Goal: Task Accomplishment & Management: Manage account settings

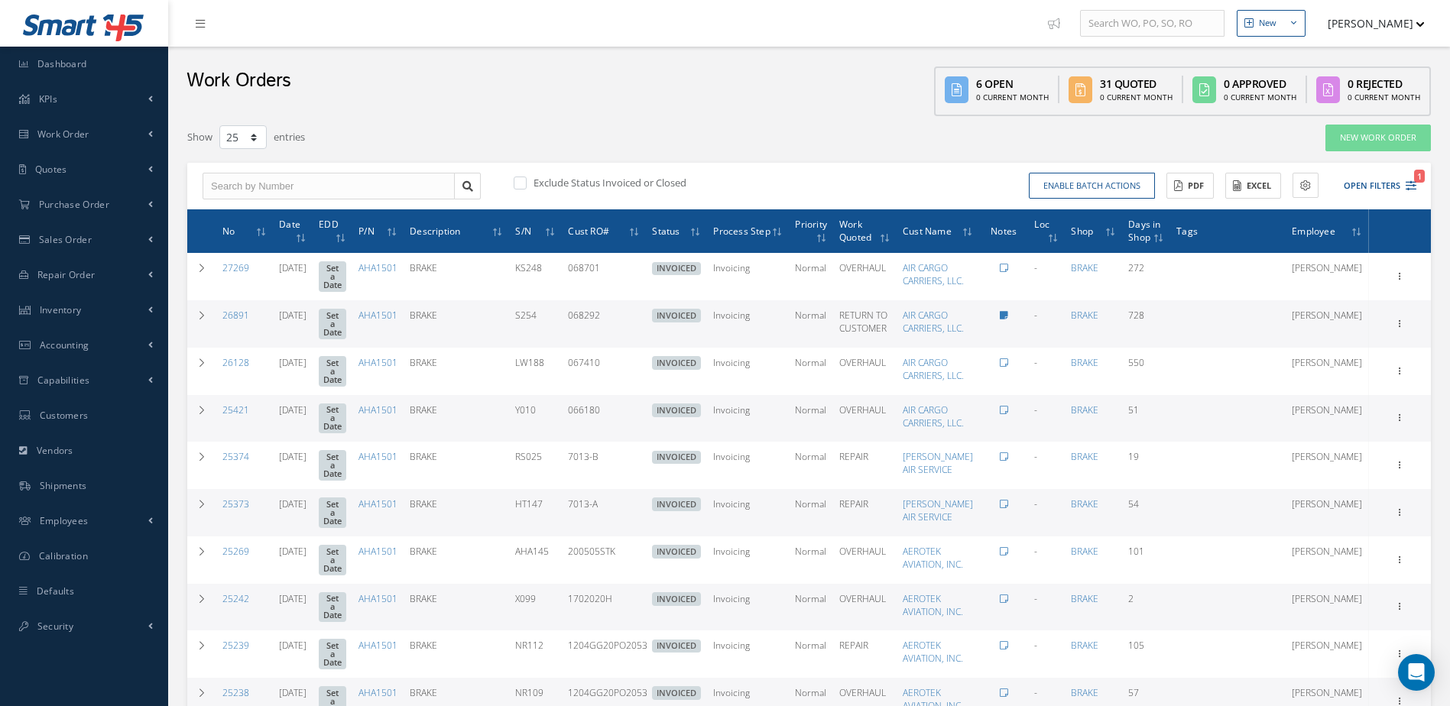
select select "25"
click at [92, 59] on link "Dashboard" at bounding box center [84, 64] width 168 height 35
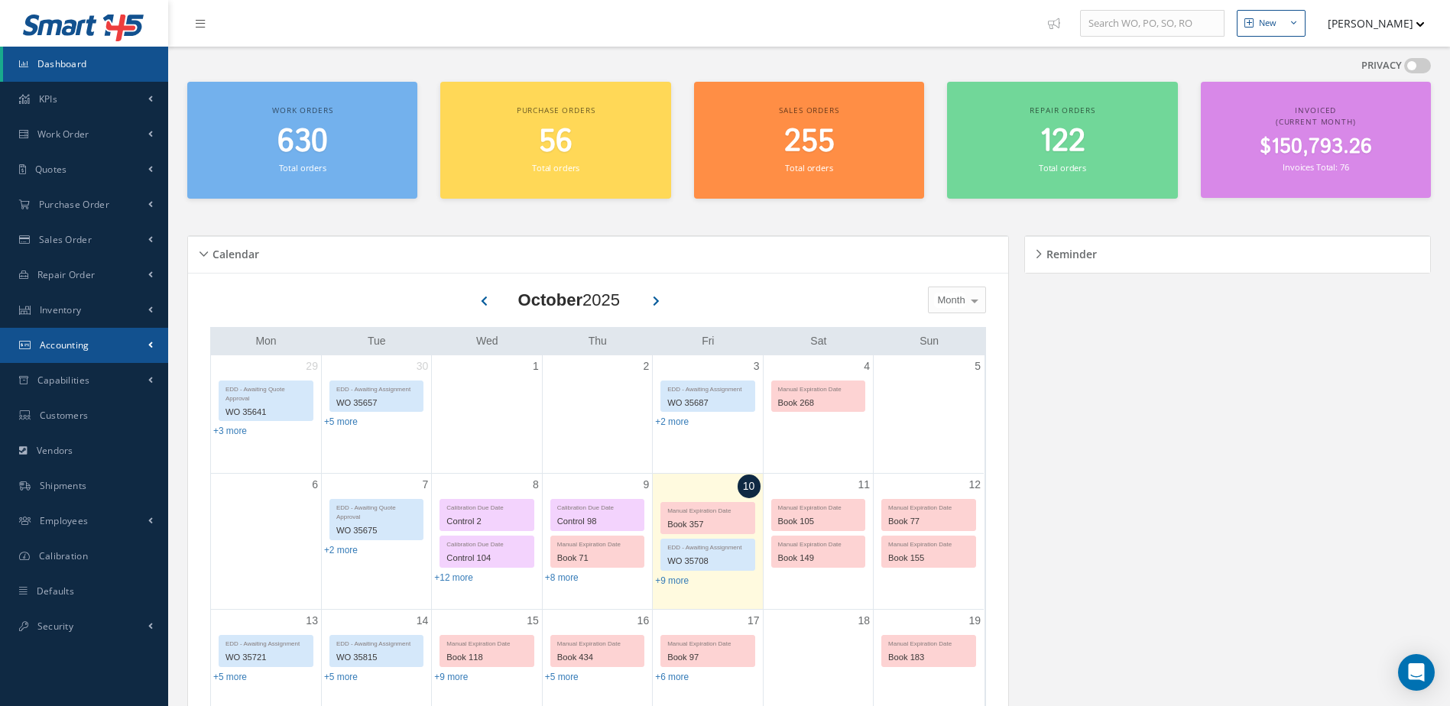
click at [105, 346] on link "Accounting" at bounding box center [84, 345] width 168 height 35
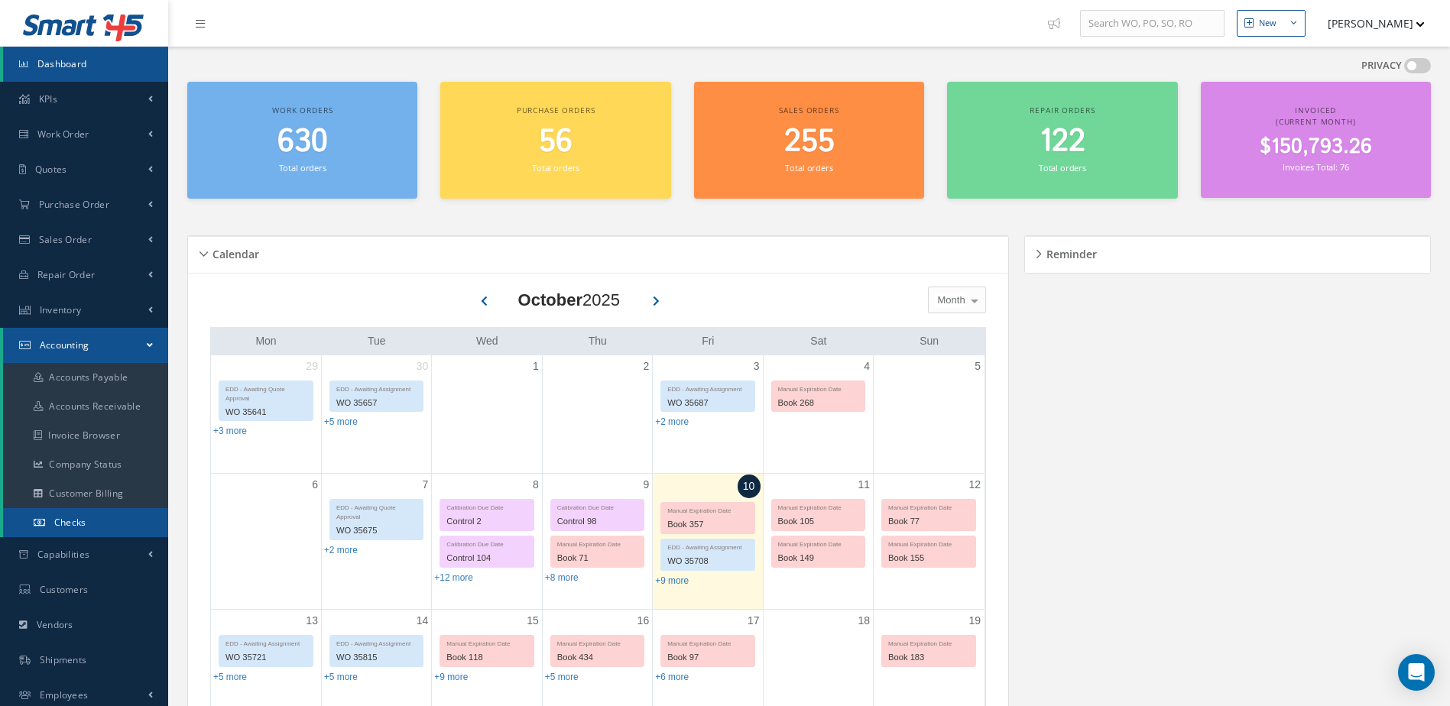
click at [98, 518] on link "Checks" at bounding box center [85, 522] width 165 height 29
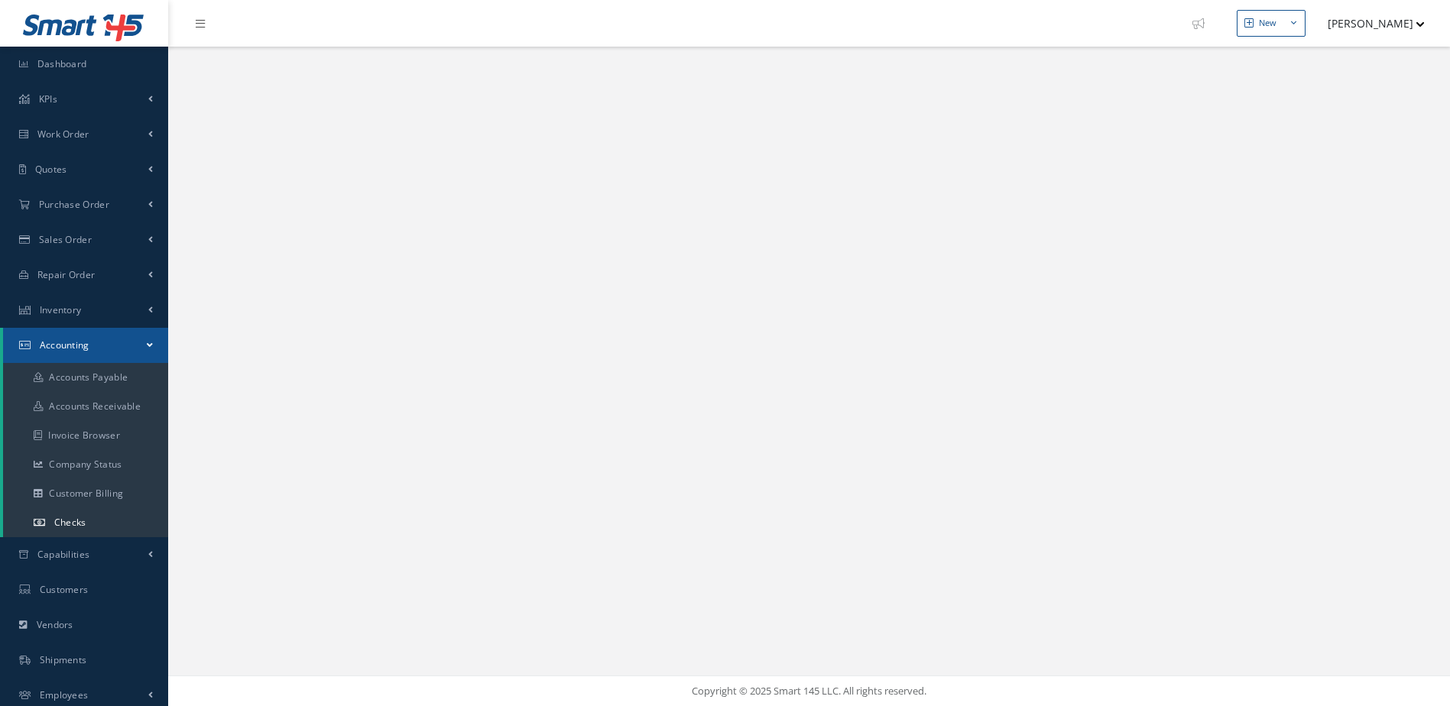
select select "25"
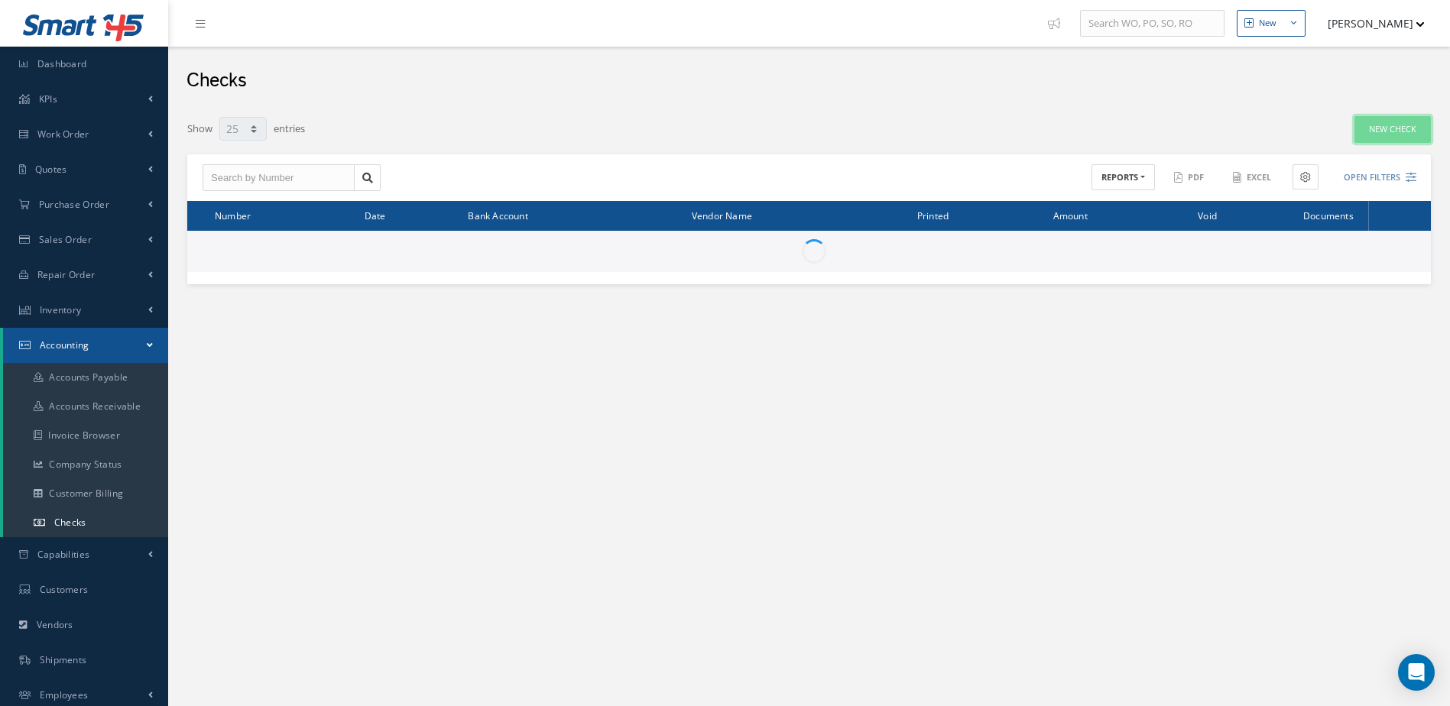
click at [1384, 130] on link "New Check" at bounding box center [1393, 129] width 76 height 27
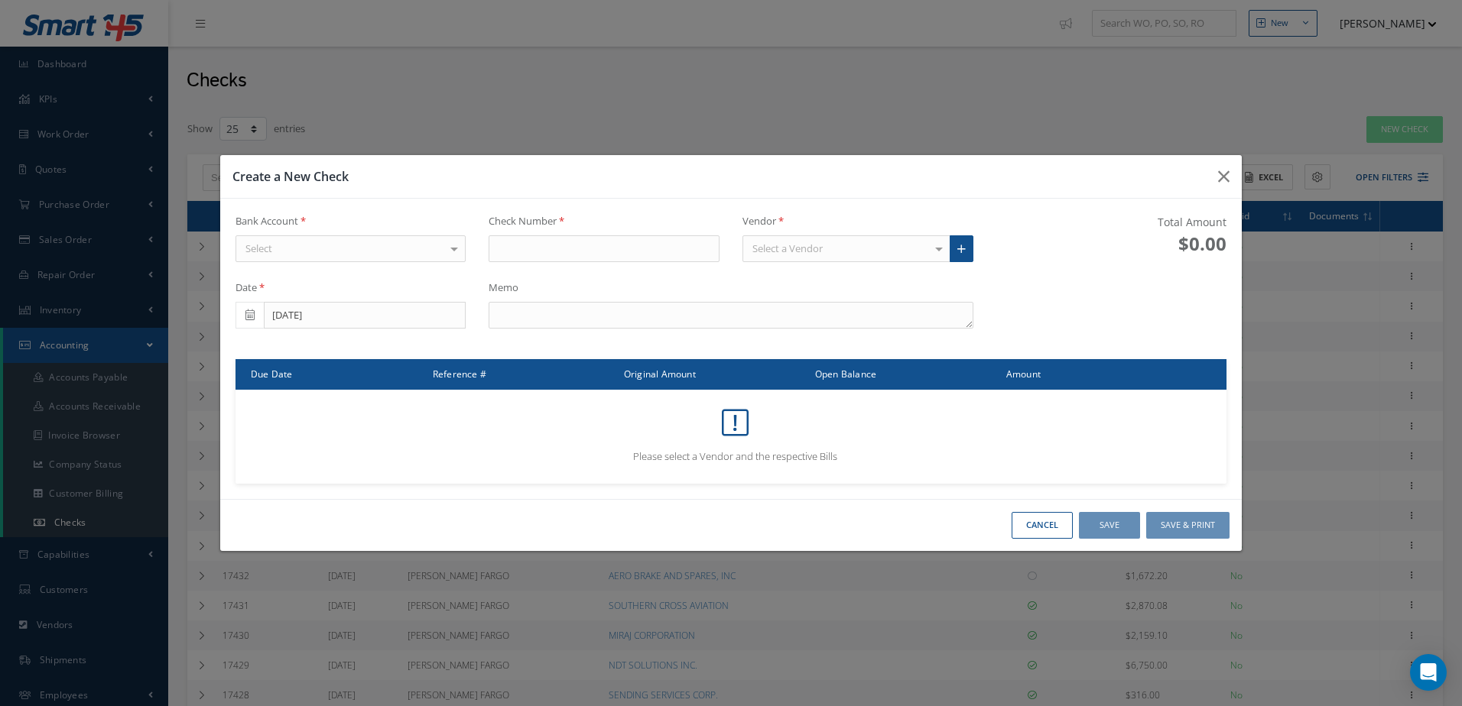
click at [407, 253] on div "Select" at bounding box center [350, 249] width 231 height 28
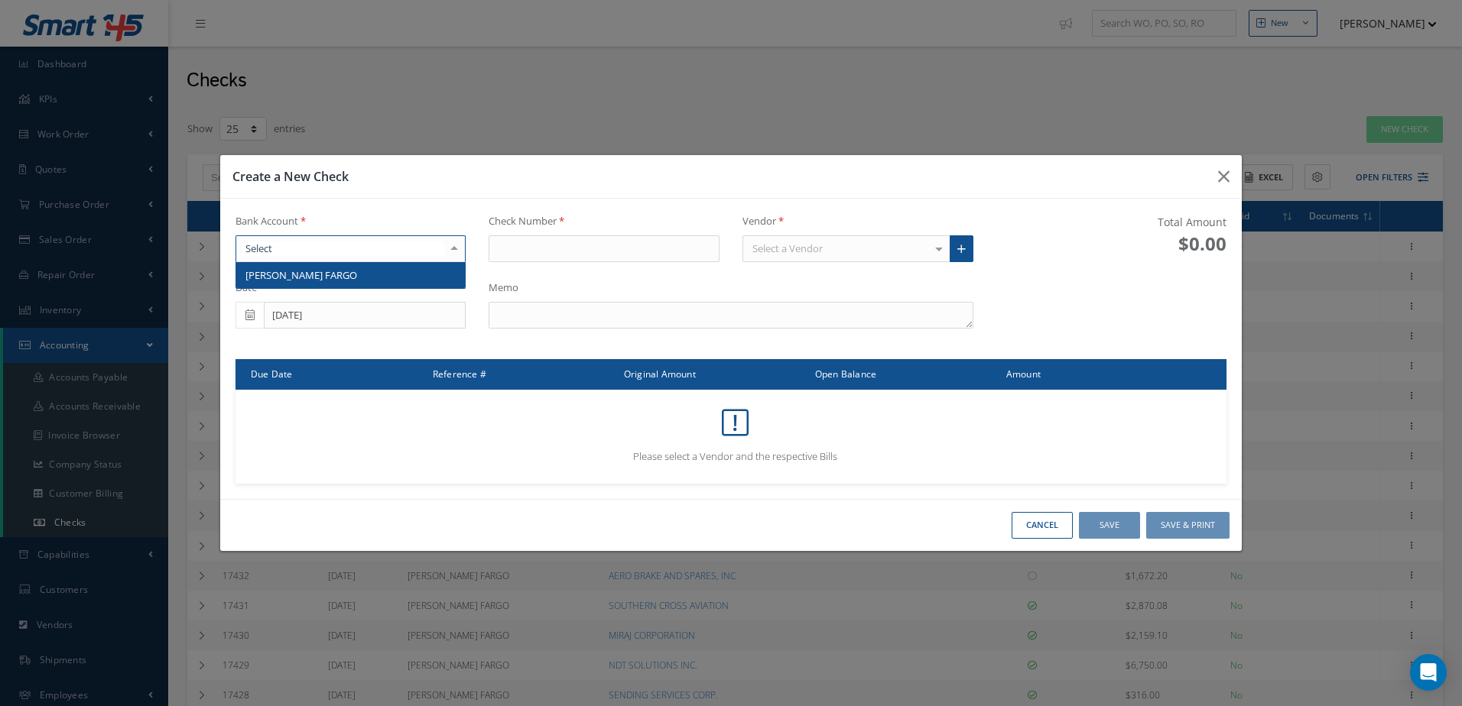
click at [404, 273] on span "WELLS FARGO" at bounding box center [350, 275] width 229 height 26
type input "17444"
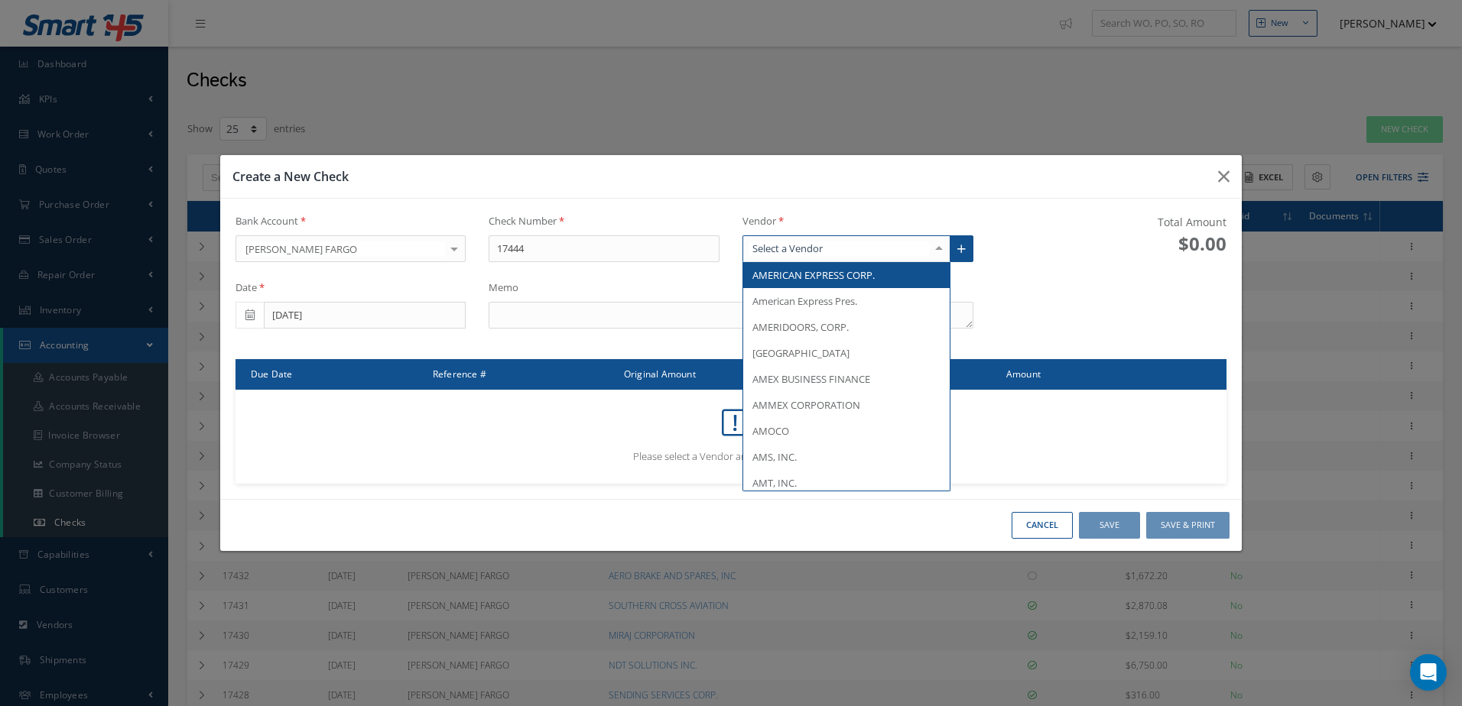
click at [839, 242] on div at bounding box center [846, 249] width 208 height 28
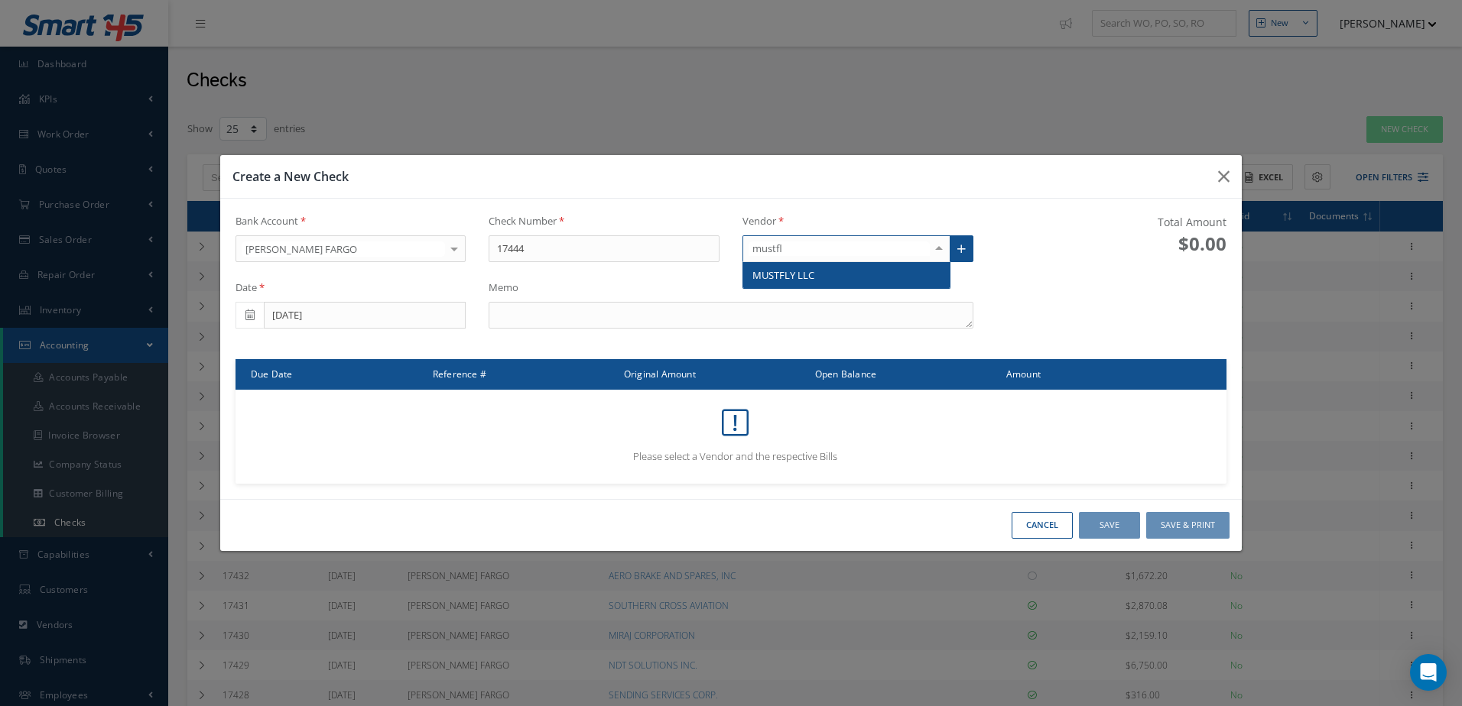
type input "mustfly"
click at [845, 280] on span "MUSTFLY LLC" at bounding box center [846, 275] width 206 height 26
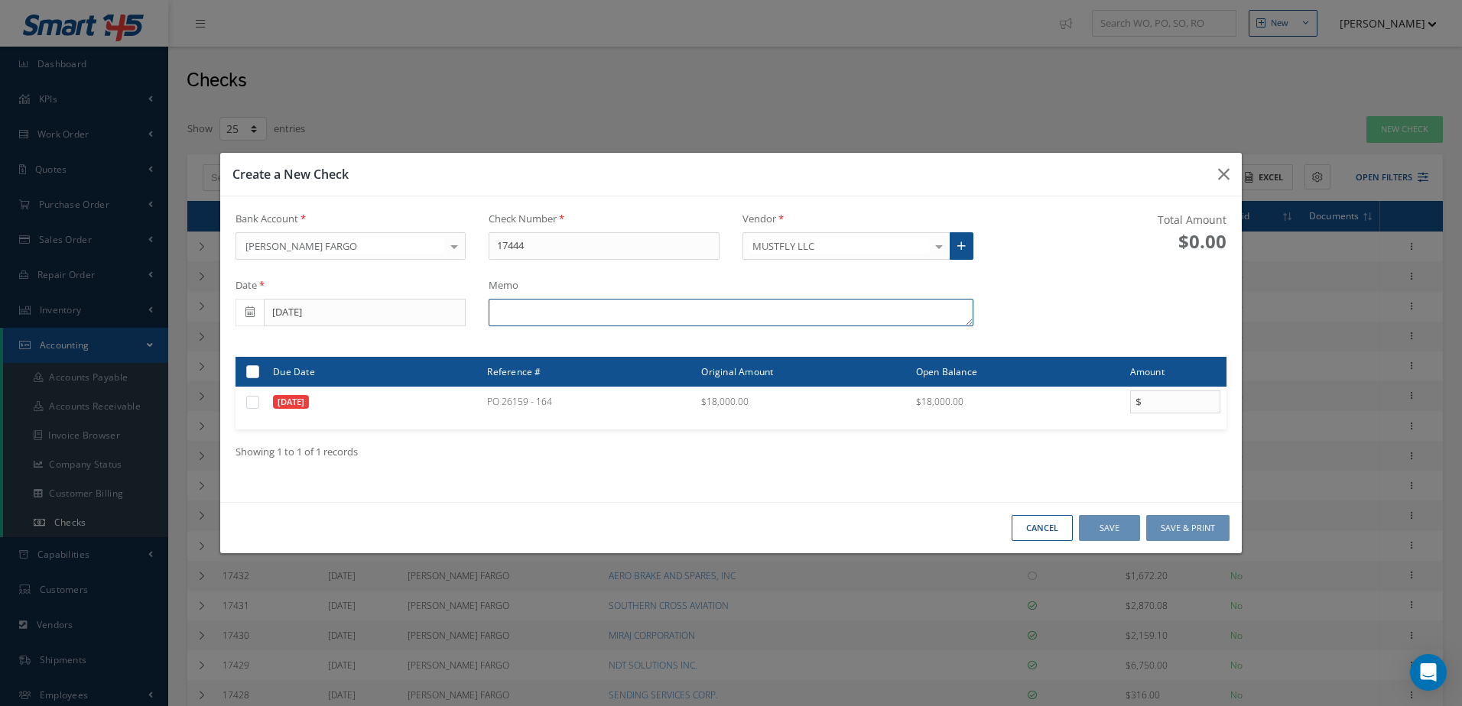
click at [735, 312] on textarea at bounding box center [730, 313] width 484 height 28
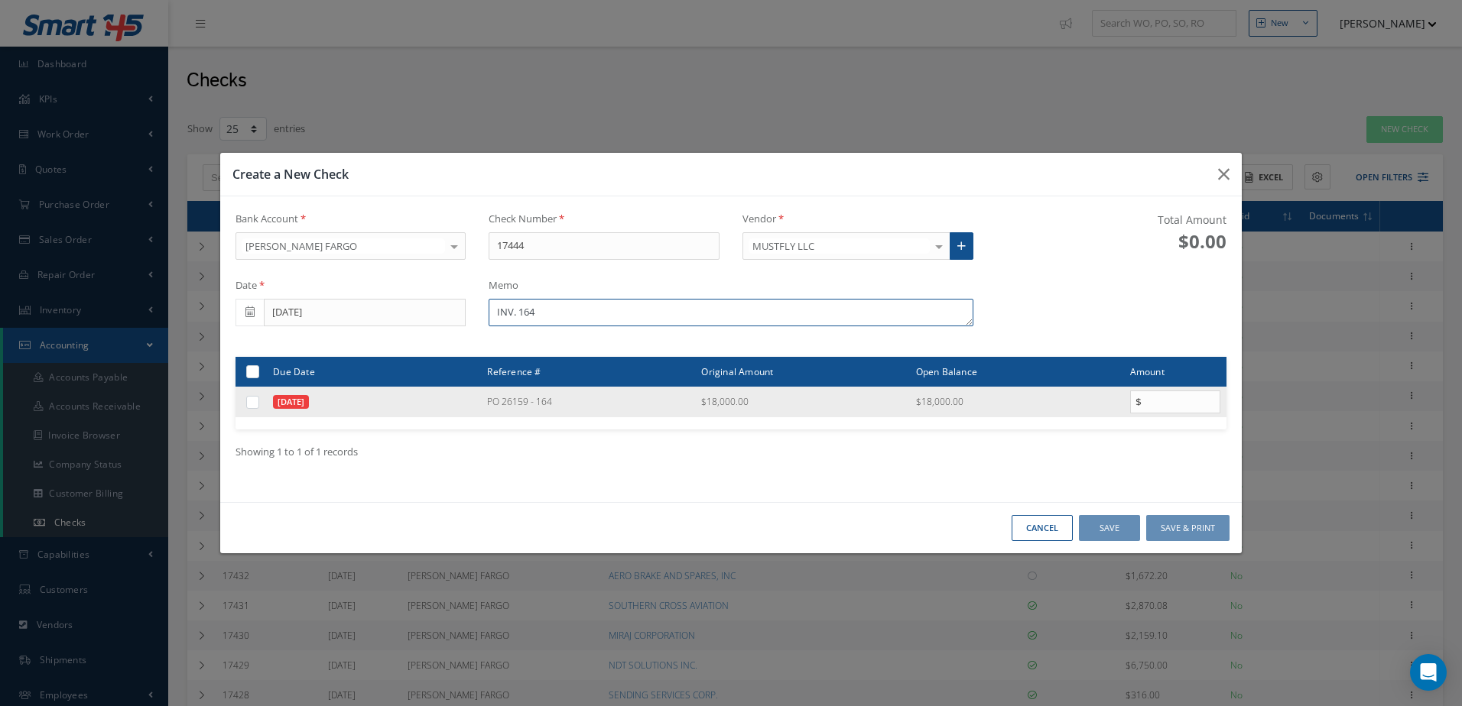
type textarea "INV. 164"
click at [258, 400] on label at bounding box center [258, 401] width 0 height 13
click at [251, 400] on input "checkbox" at bounding box center [253, 403] width 10 height 10
checkbox input "true"
type input "18000.00"
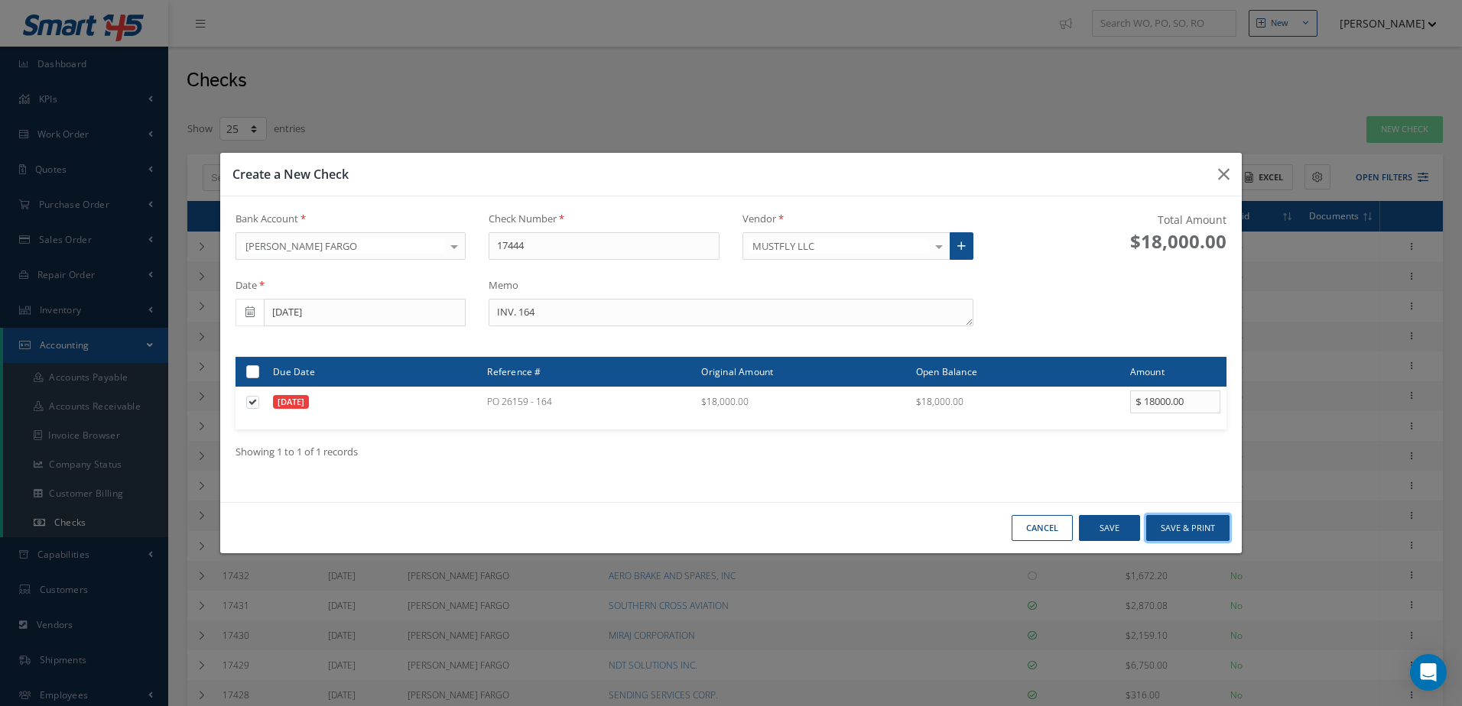
click at [1195, 525] on button "Save & Print" at bounding box center [1187, 528] width 83 height 27
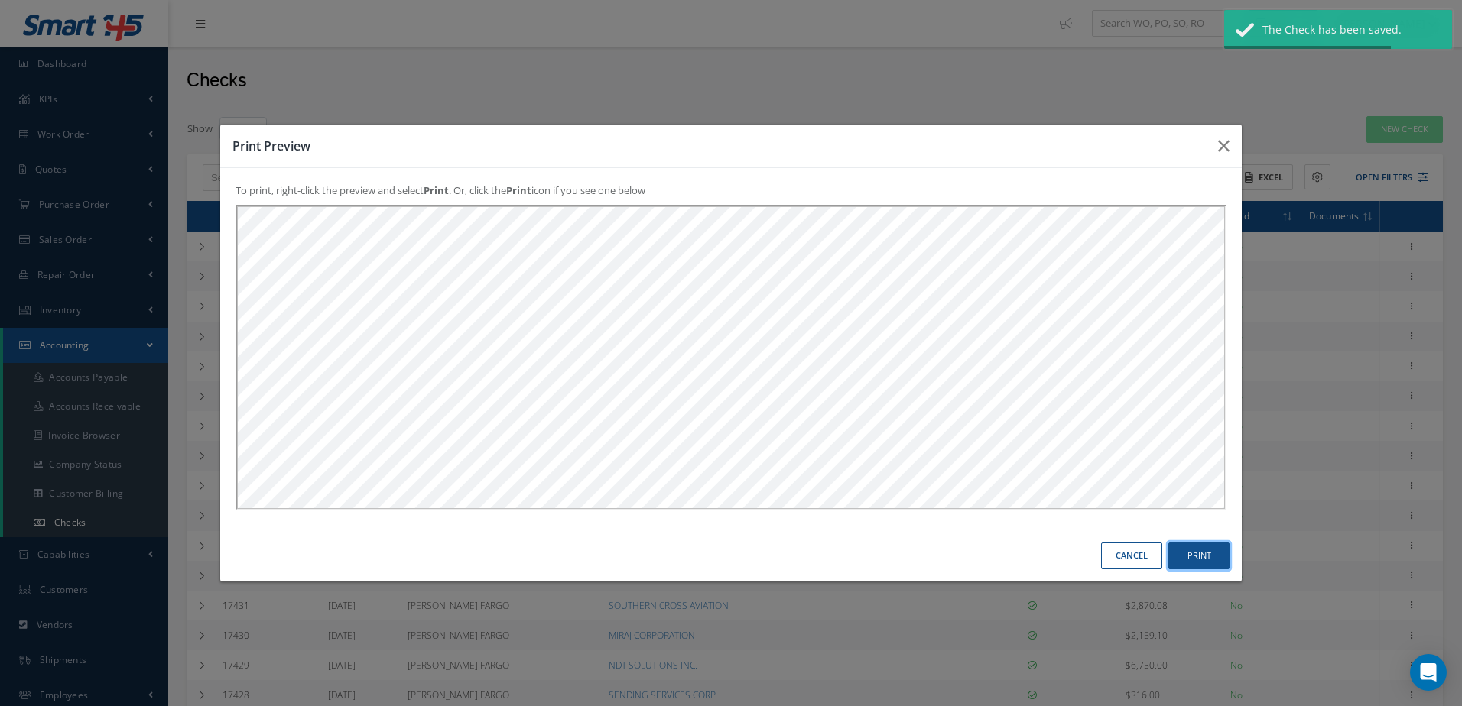
click at [1204, 554] on button "Print" at bounding box center [1198, 556] width 61 height 27
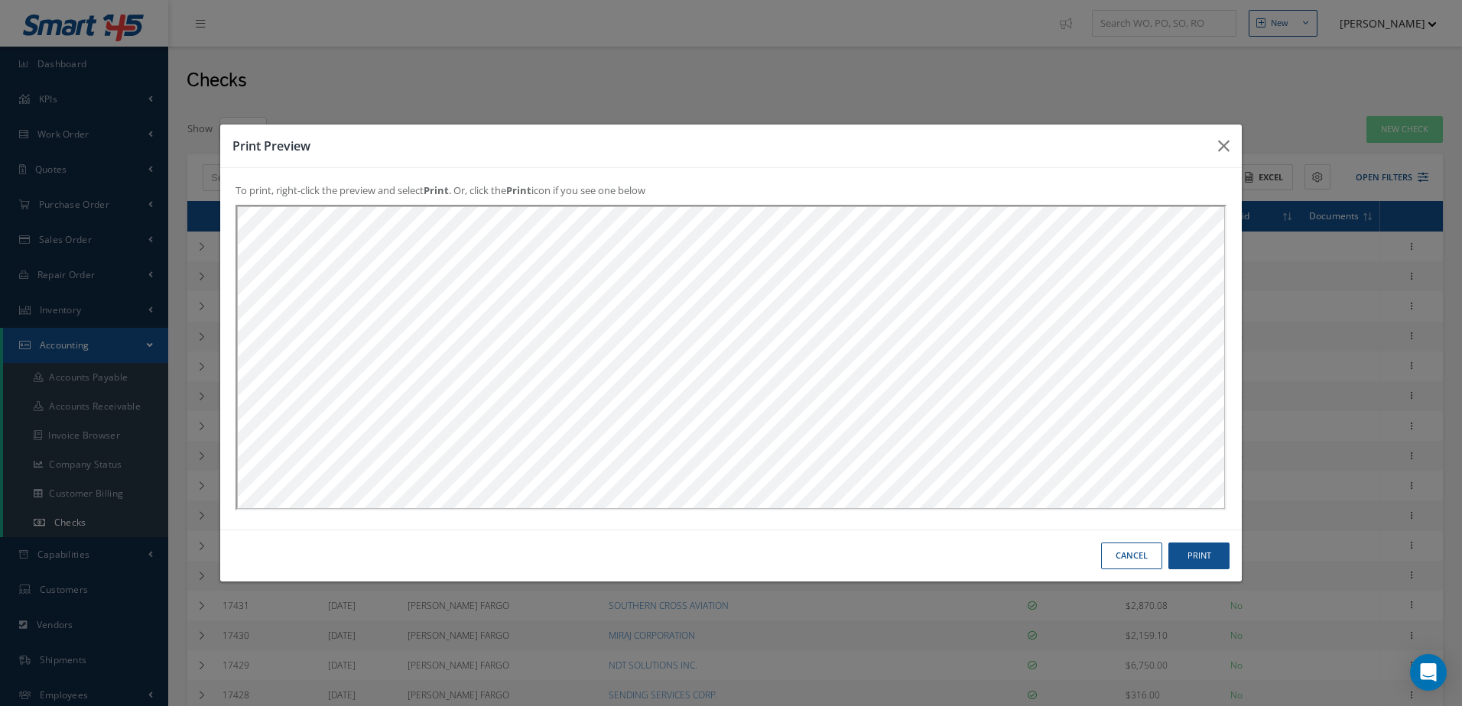
click at [1118, 553] on button "Cancel" at bounding box center [1131, 556] width 61 height 27
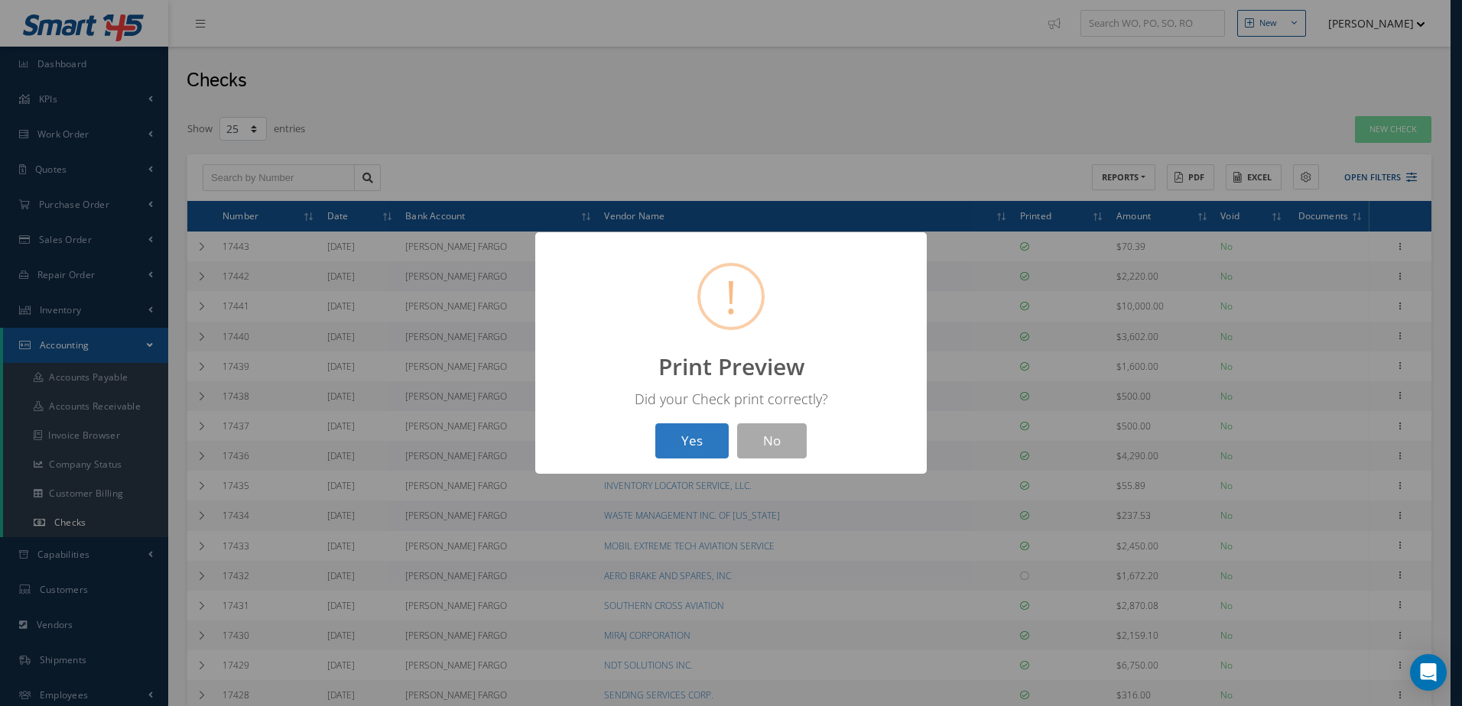
click at [702, 451] on button "Yes" at bounding box center [691, 441] width 73 height 36
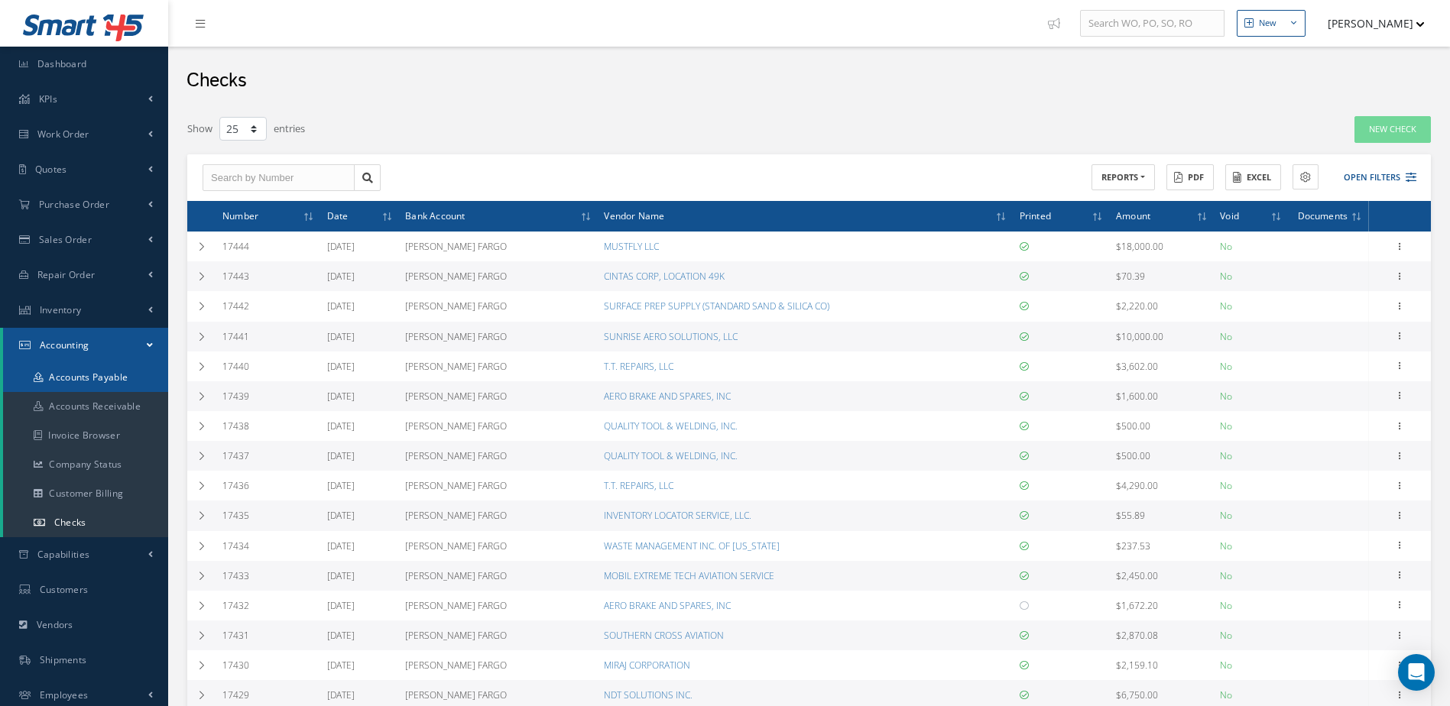
click at [106, 378] on link "Accounts Payable" at bounding box center [85, 377] width 165 height 29
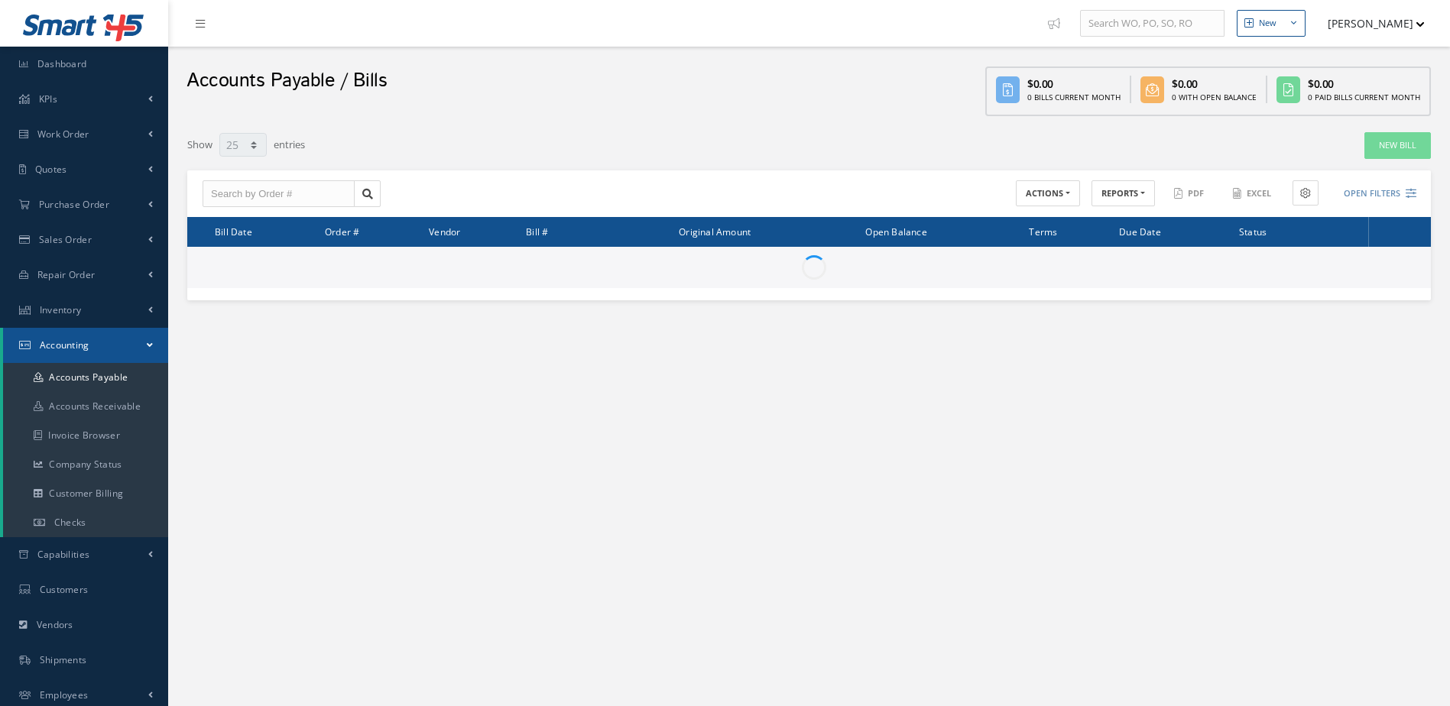
select select "25"
click at [1405, 148] on link "New Bill" at bounding box center [1397, 145] width 67 height 27
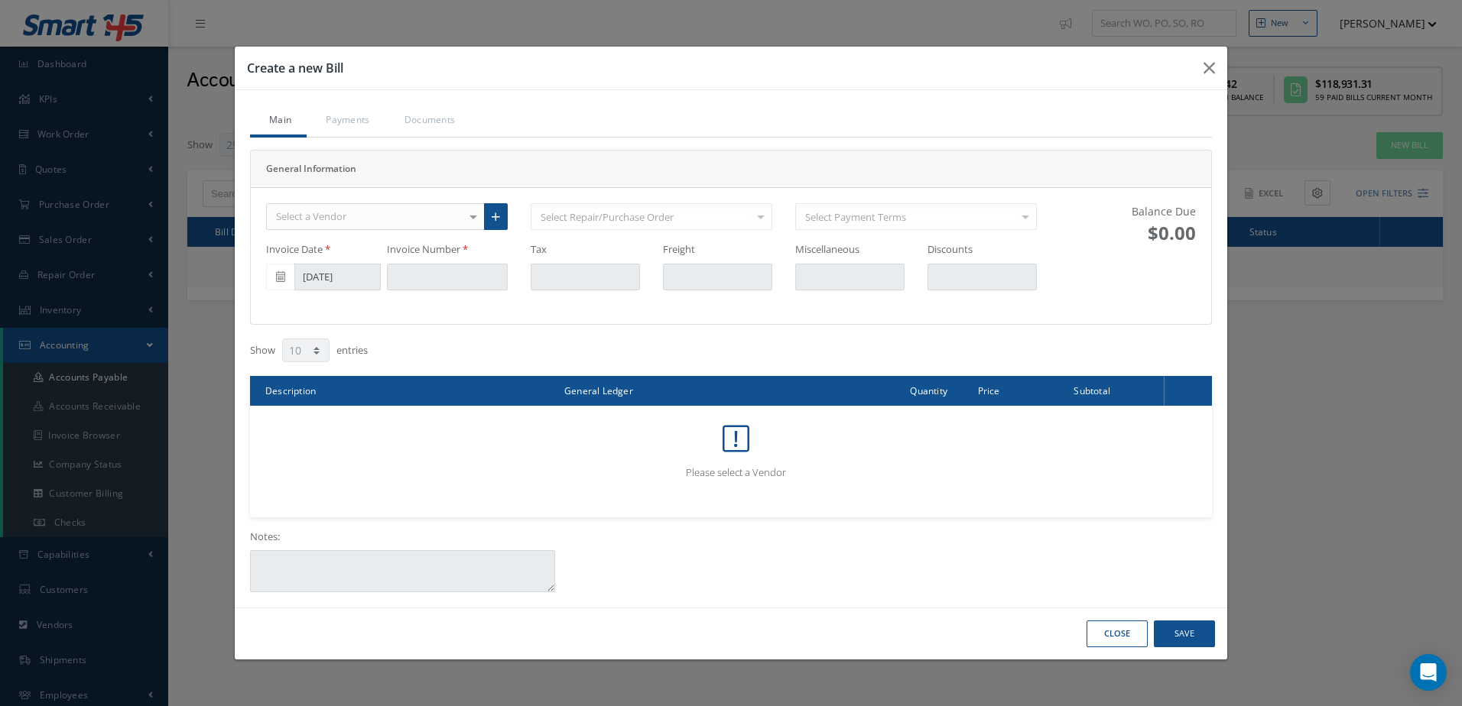
click at [433, 219] on div "Select a Vendor" at bounding box center [375, 217] width 219 height 28
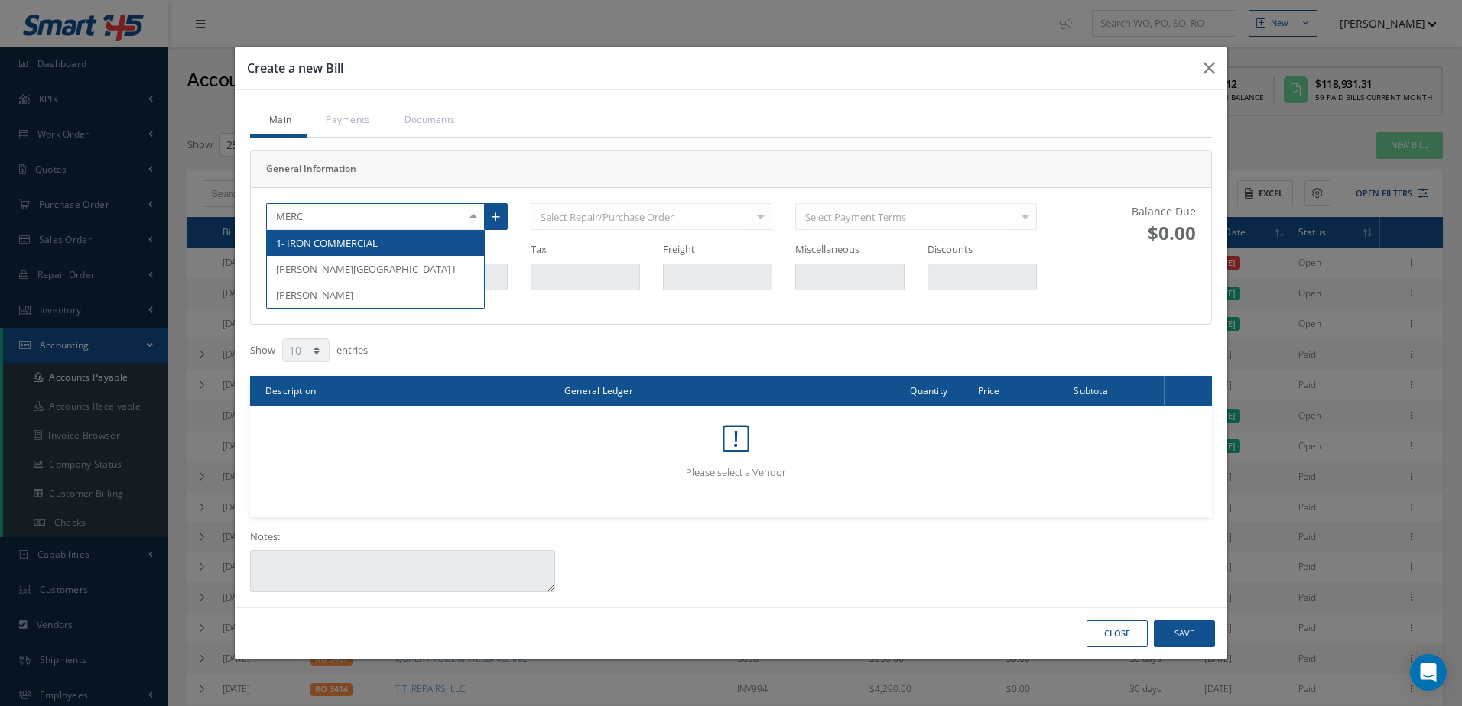
type input "MERCE"
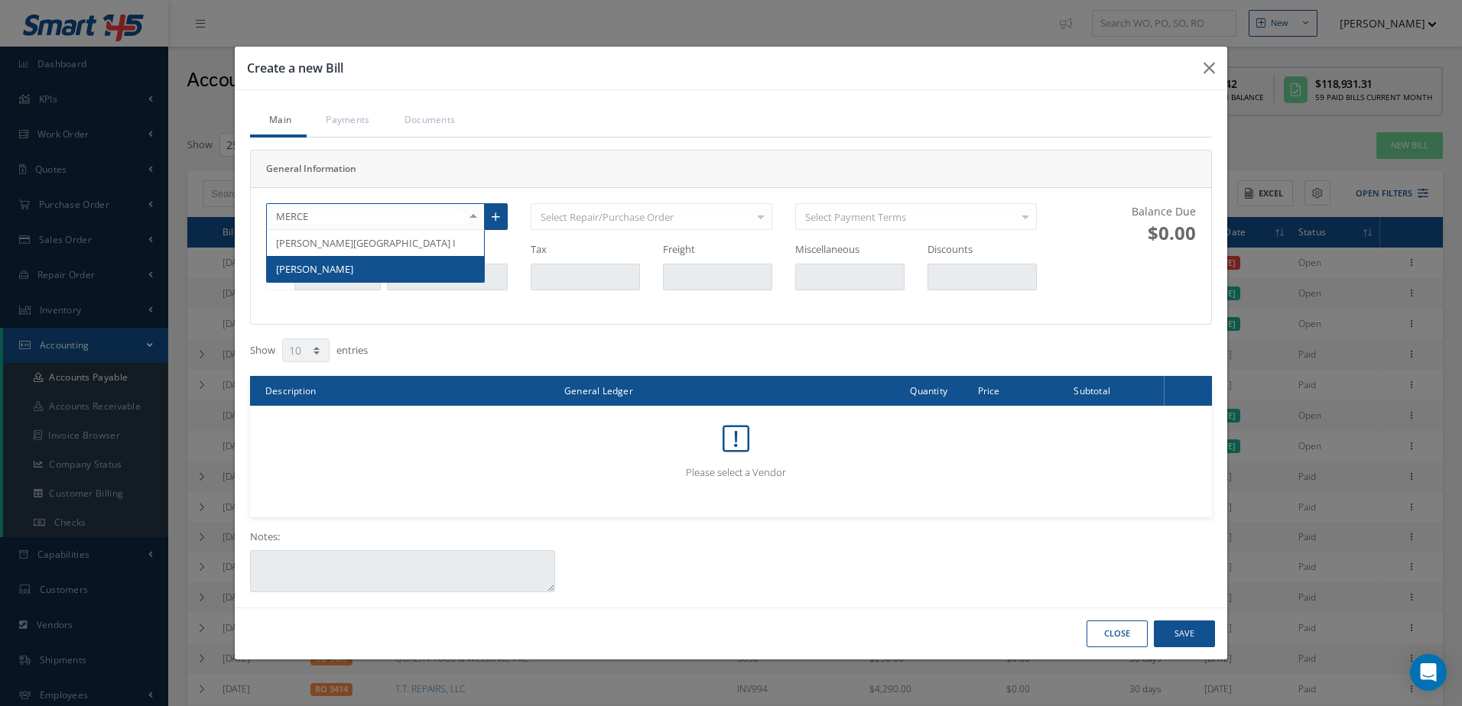
click at [400, 266] on span "MERCEDES RAMOS" at bounding box center [375, 269] width 217 height 26
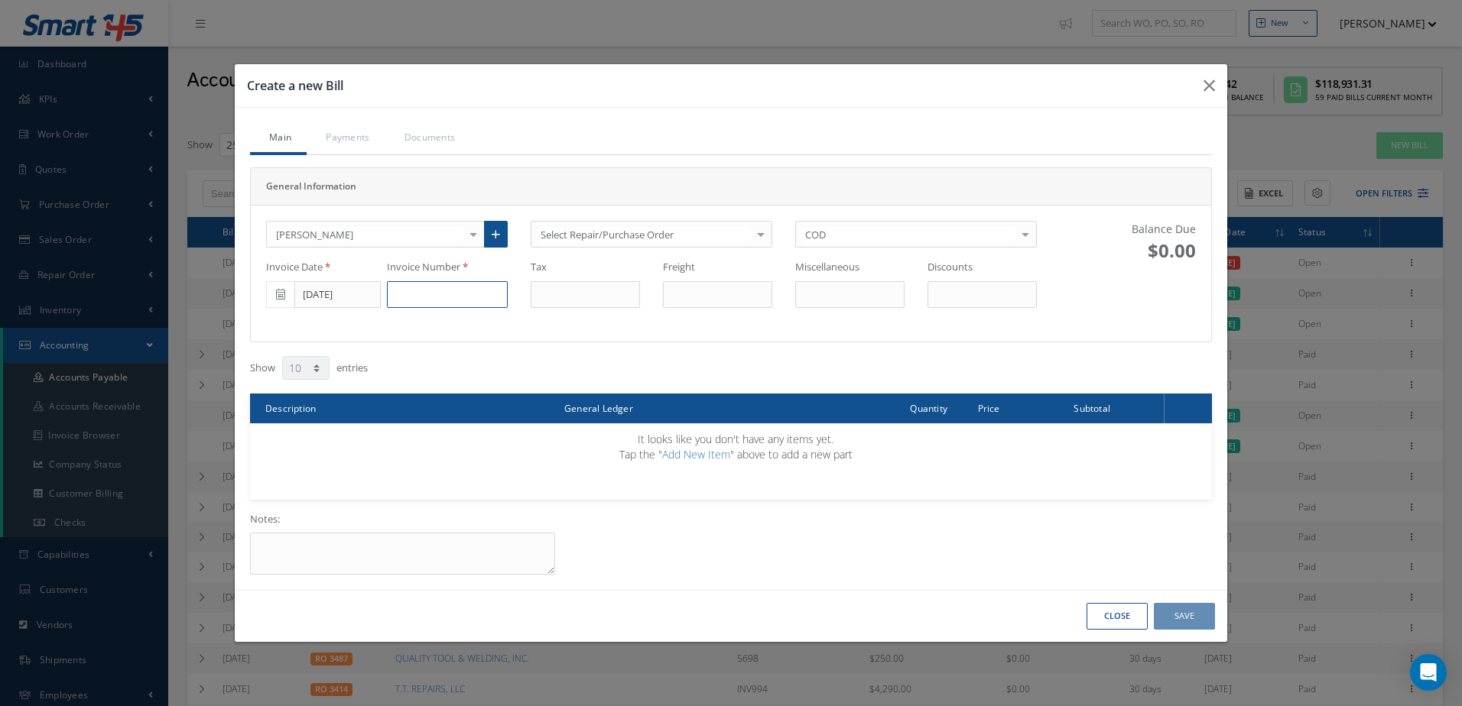
click at [419, 299] on input at bounding box center [447, 295] width 121 height 28
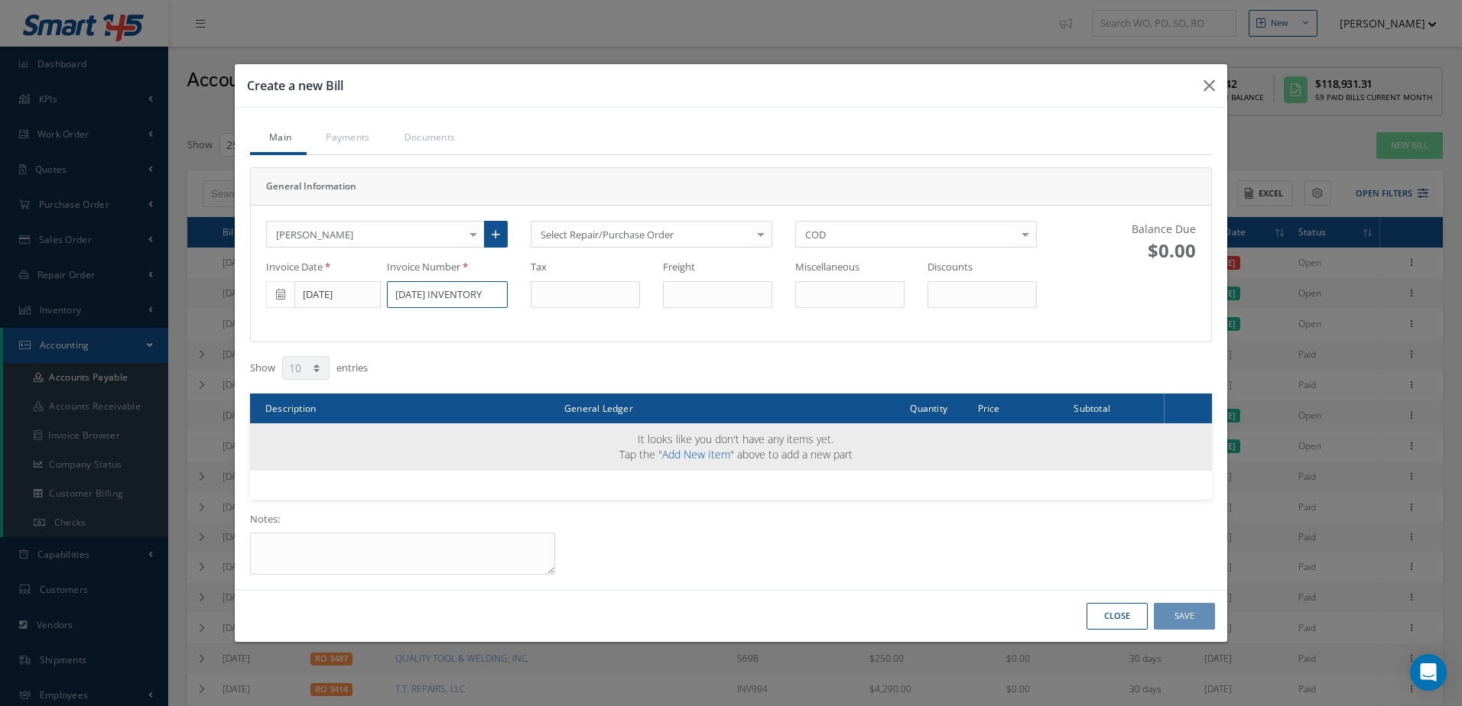
type input "10/10/2025 INVENTORY"
click at [693, 453] on link "Add New Item" at bounding box center [696, 454] width 68 height 15
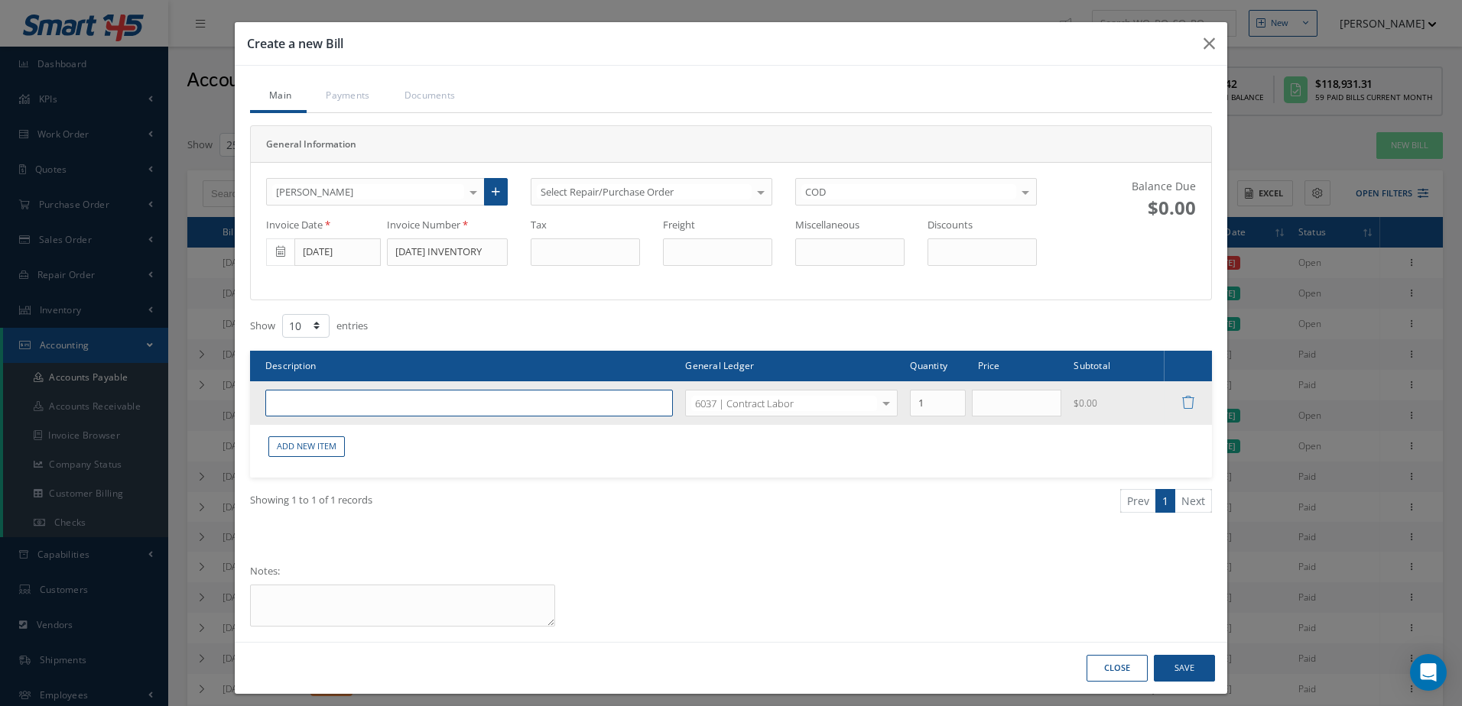
click at [435, 406] on input "text" at bounding box center [468, 404] width 407 height 28
click at [326, 406] on input "CONTRACT LBOR INVENTORY" at bounding box center [468, 404] width 407 height 28
type input "CONTRACT LABOR INVENTORY"
click at [999, 420] on td at bounding box center [1020, 403] width 96 height 44
click at [1004, 406] on input "text" at bounding box center [1017, 404] width 90 height 28
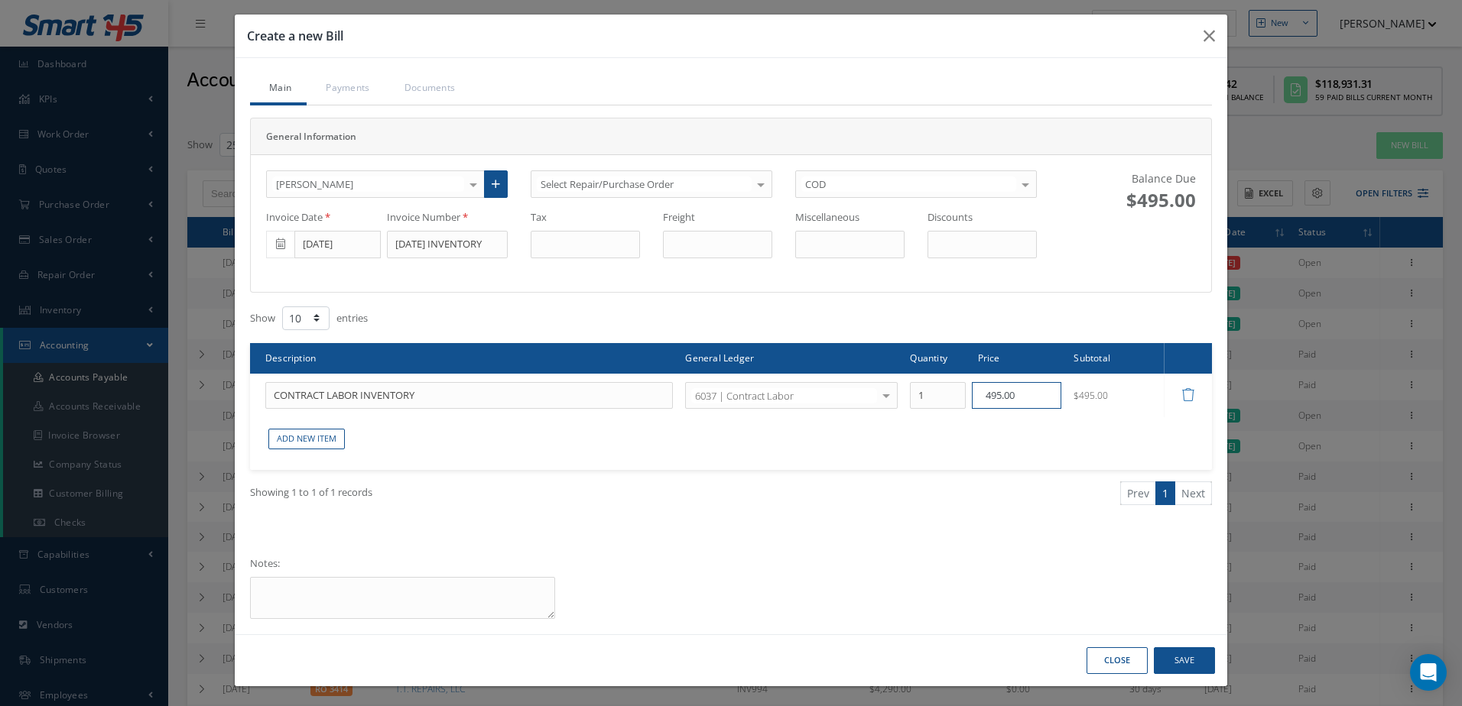
scroll to position [10, 0]
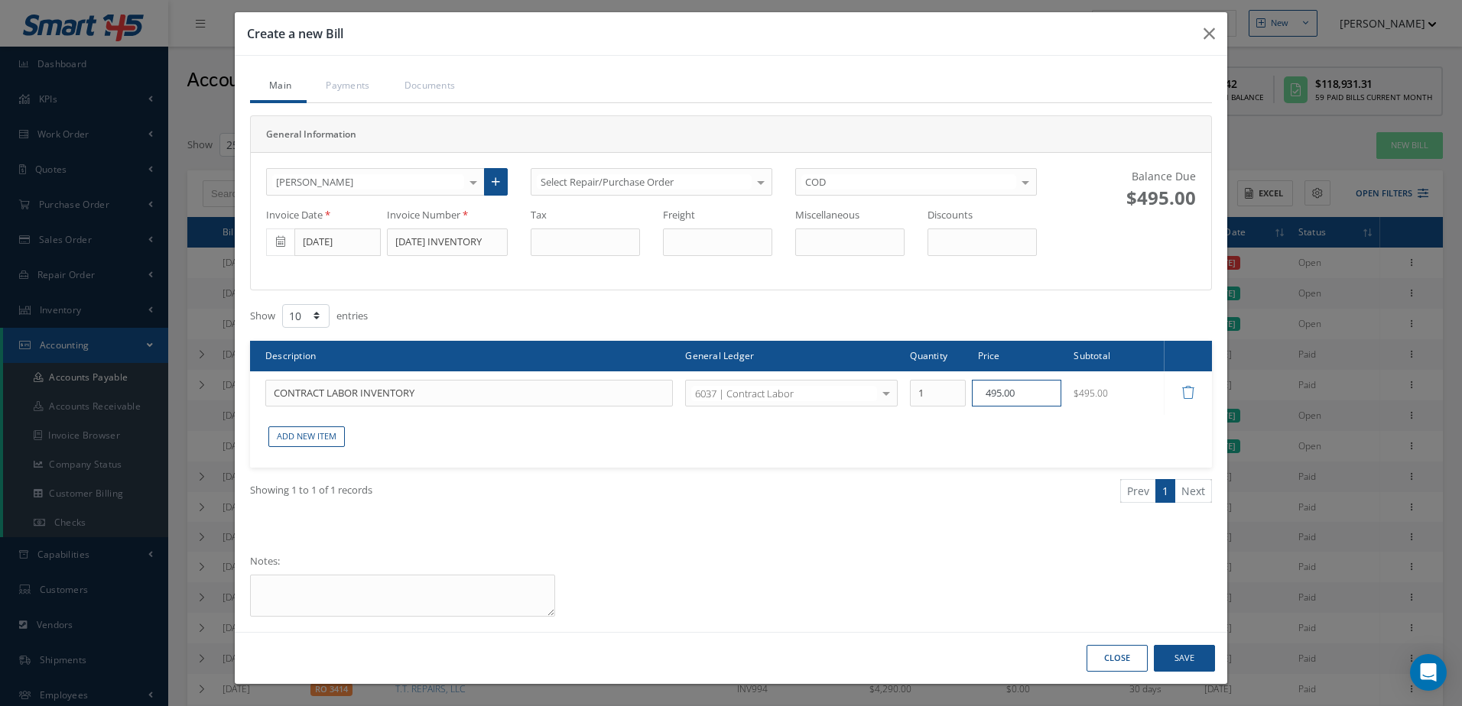
type input "495.00"
click at [1196, 660] on button "Save" at bounding box center [1184, 658] width 61 height 27
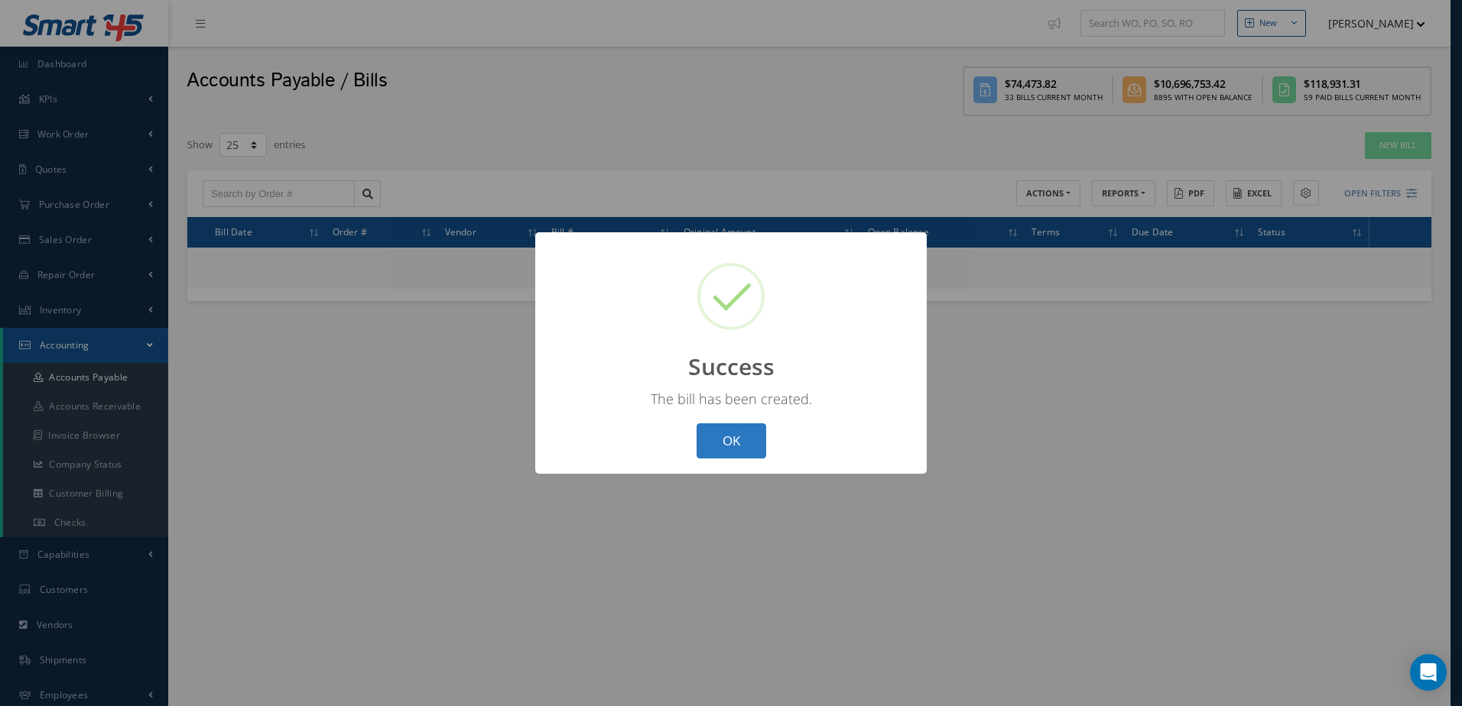
click at [738, 446] on button "OK" at bounding box center [731, 441] width 70 height 36
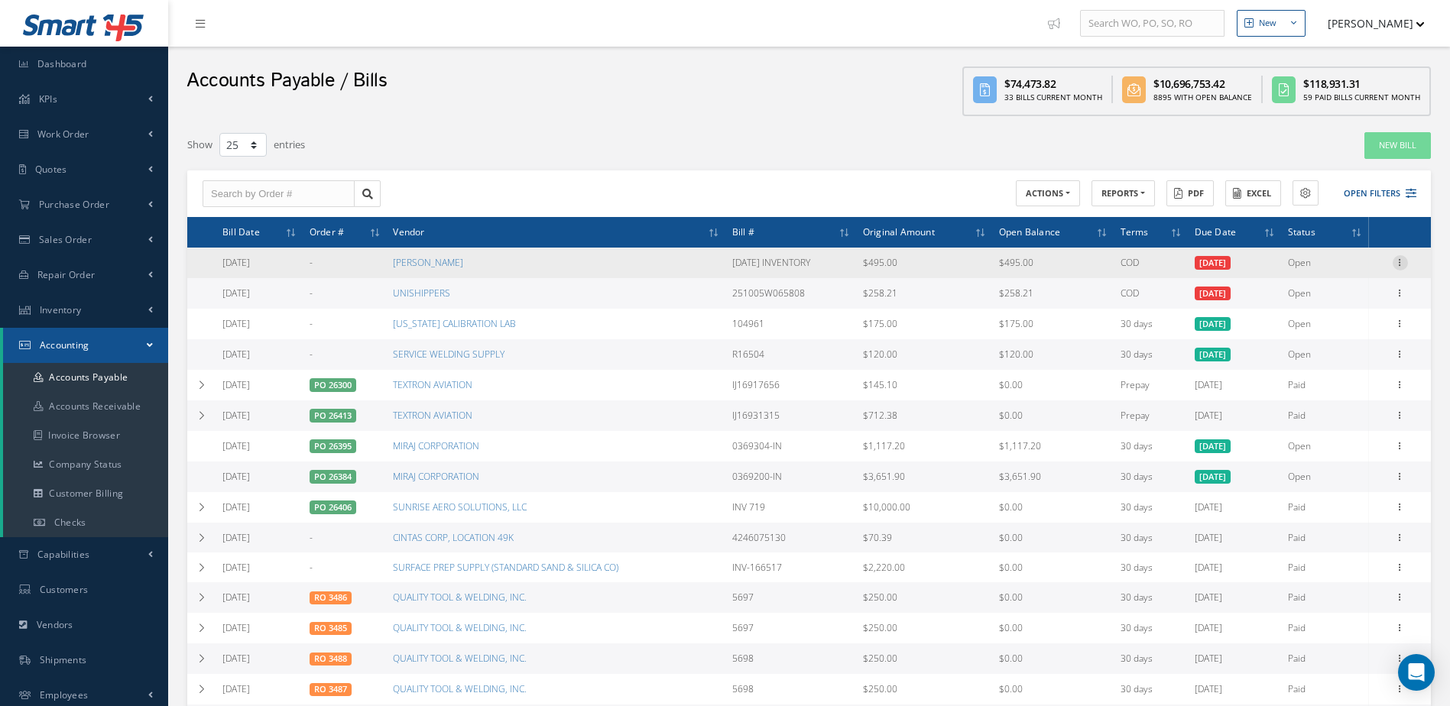
click at [1400, 261] on icon at bounding box center [1400, 261] width 15 height 12
click at [1343, 308] on link "Make a Check" at bounding box center [1330, 313] width 121 height 20
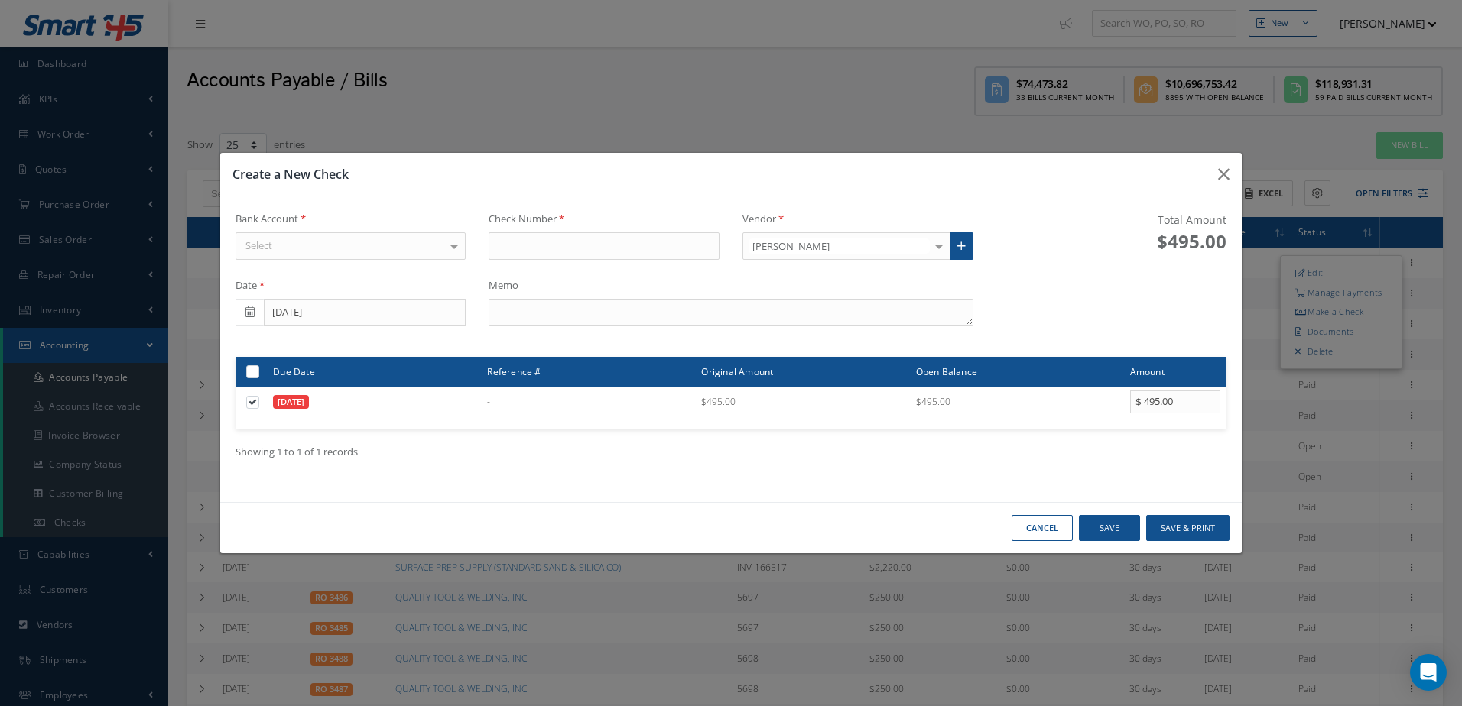
click at [377, 251] on div "Select" at bounding box center [350, 246] width 231 height 28
click at [378, 282] on span "WELLS FARGO" at bounding box center [350, 273] width 229 height 26
type input "17445"
click at [584, 314] on textarea at bounding box center [730, 313] width 484 height 28
type textarea "INVENTORY"
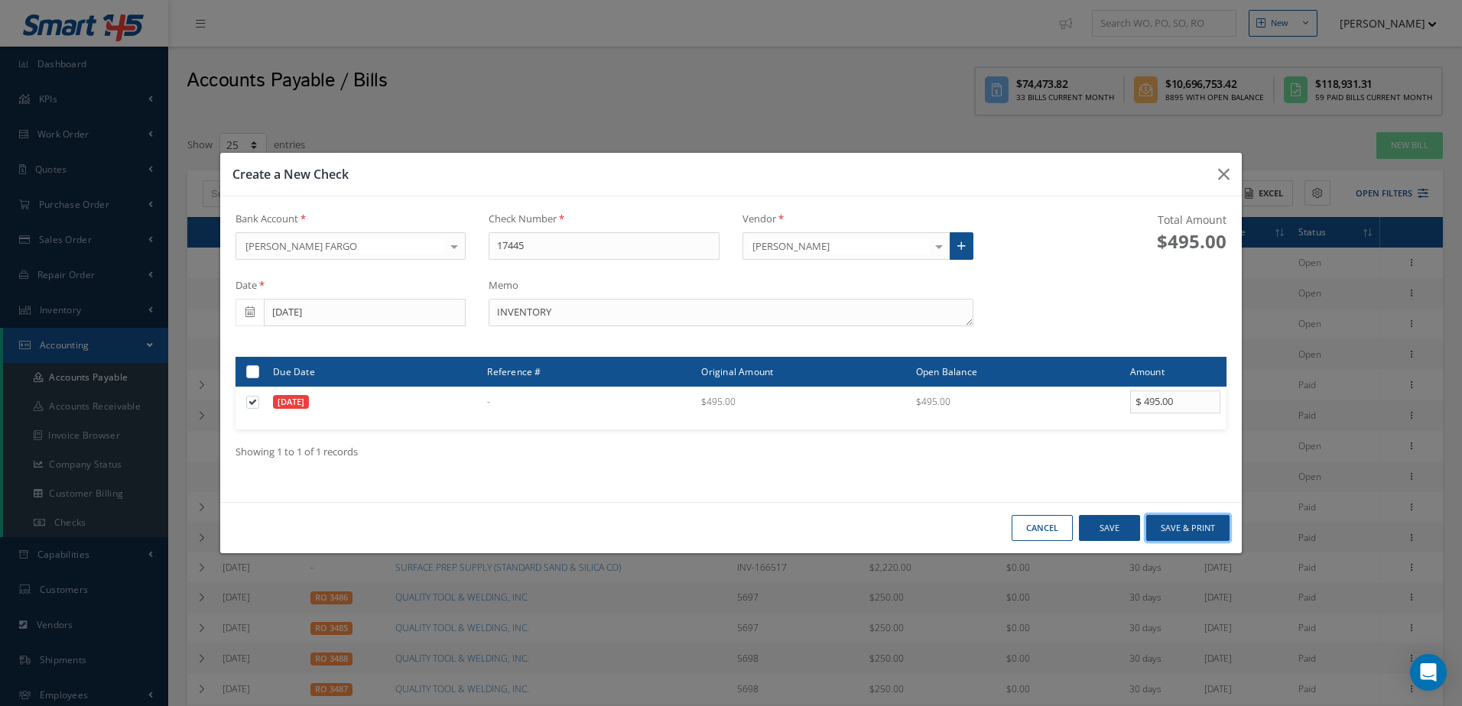
click at [1189, 534] on button "Save & Print" at bounding box center [1187, 528] width 83 height 27
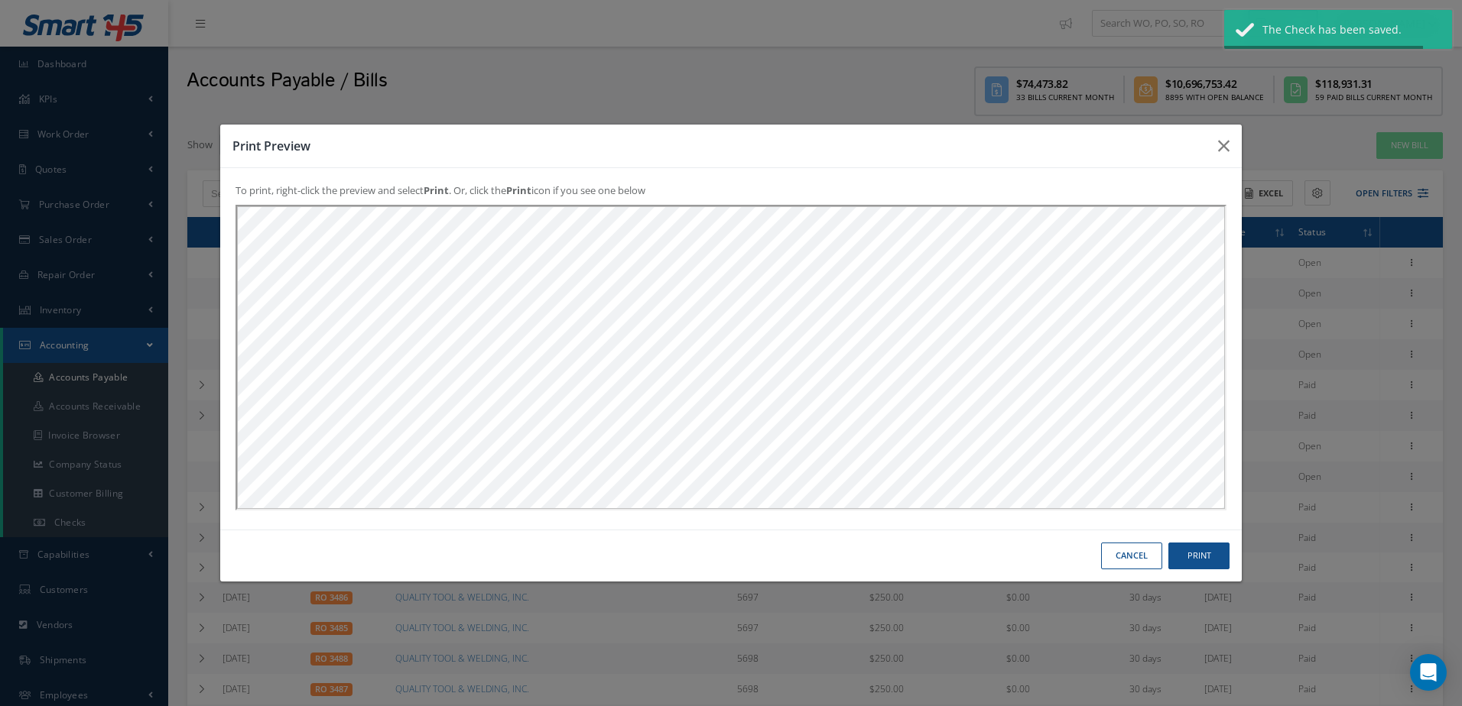
scroll to position [0, 0]
click at [1196, 555] on button "Print" at bounding box center [1198, 556] width 61 height 27
click at [1125, 561] on button "Cancel" at bounding box center [1131, 556] width 61 height 27
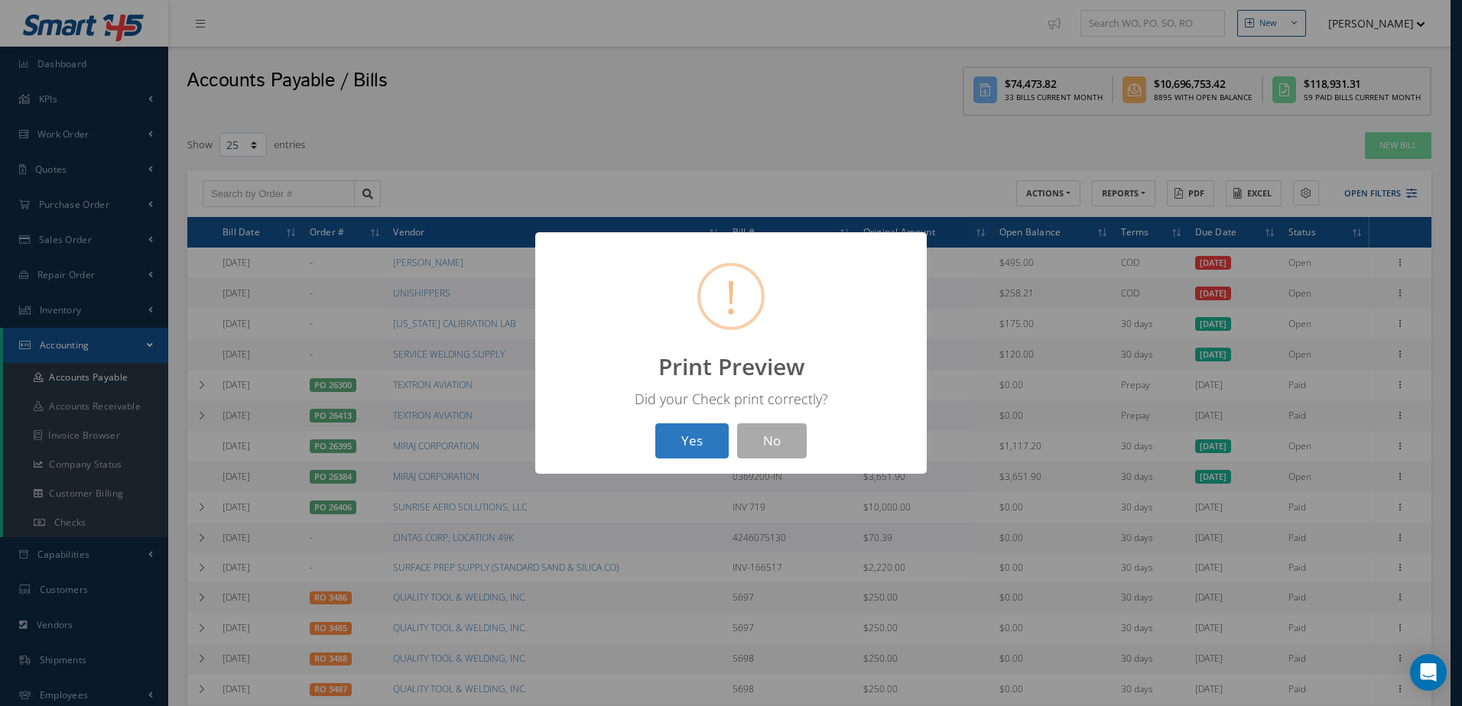
click at [701, 443] on button "Yes" at bounding box center [691, 441] width 73 height 36
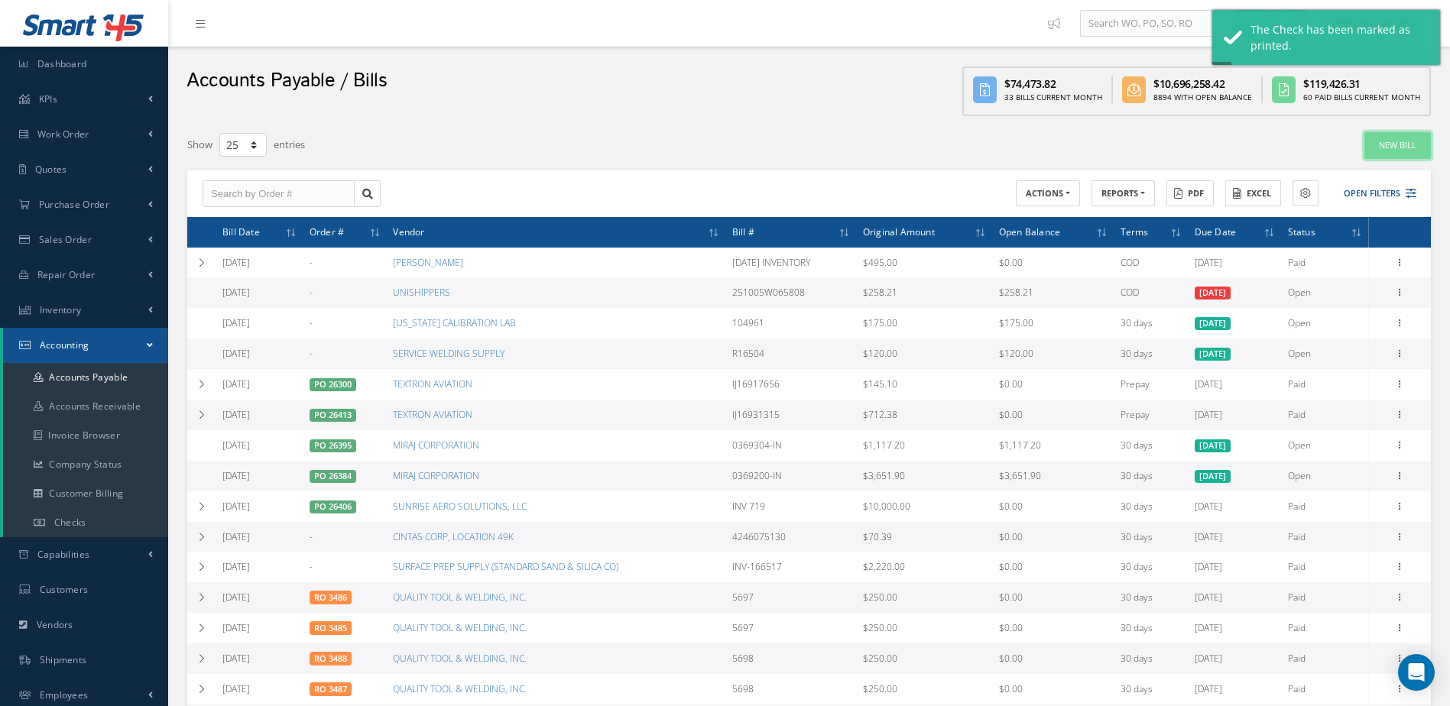
click at [1390, 145] on link "New Bill" at bounding box center [1397, 145] width 67 height 27
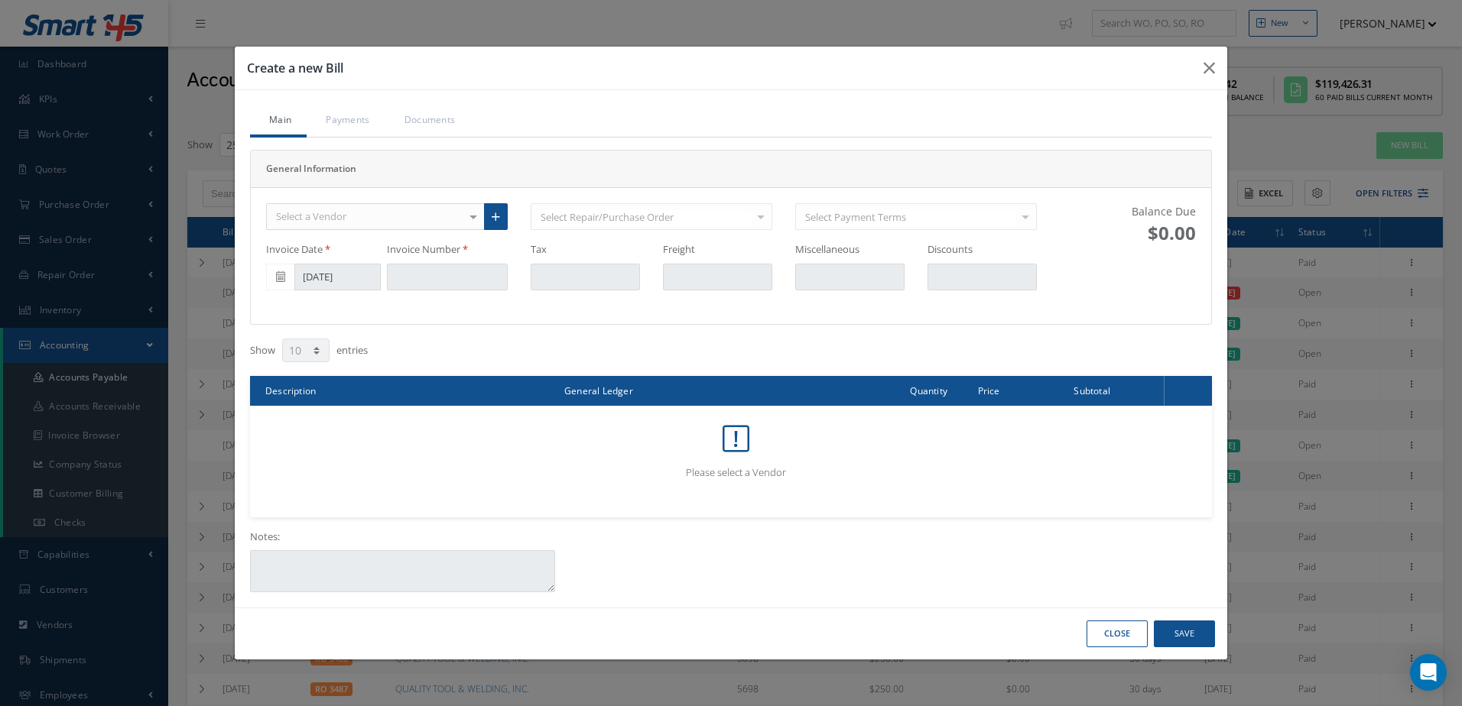
click at [361, 216] on div "Select a Vendor" at bounding box center [375, 217] width 219 height 28
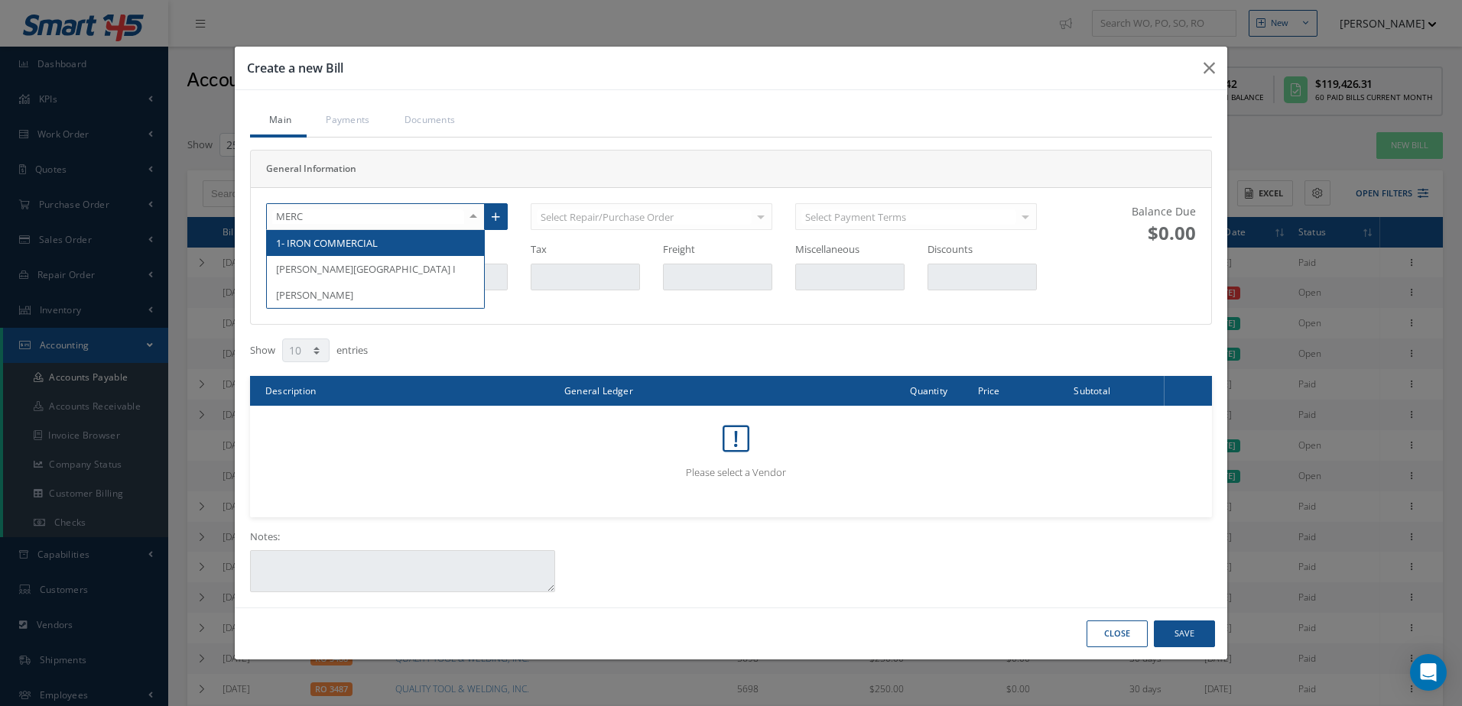
type input "MERCE"
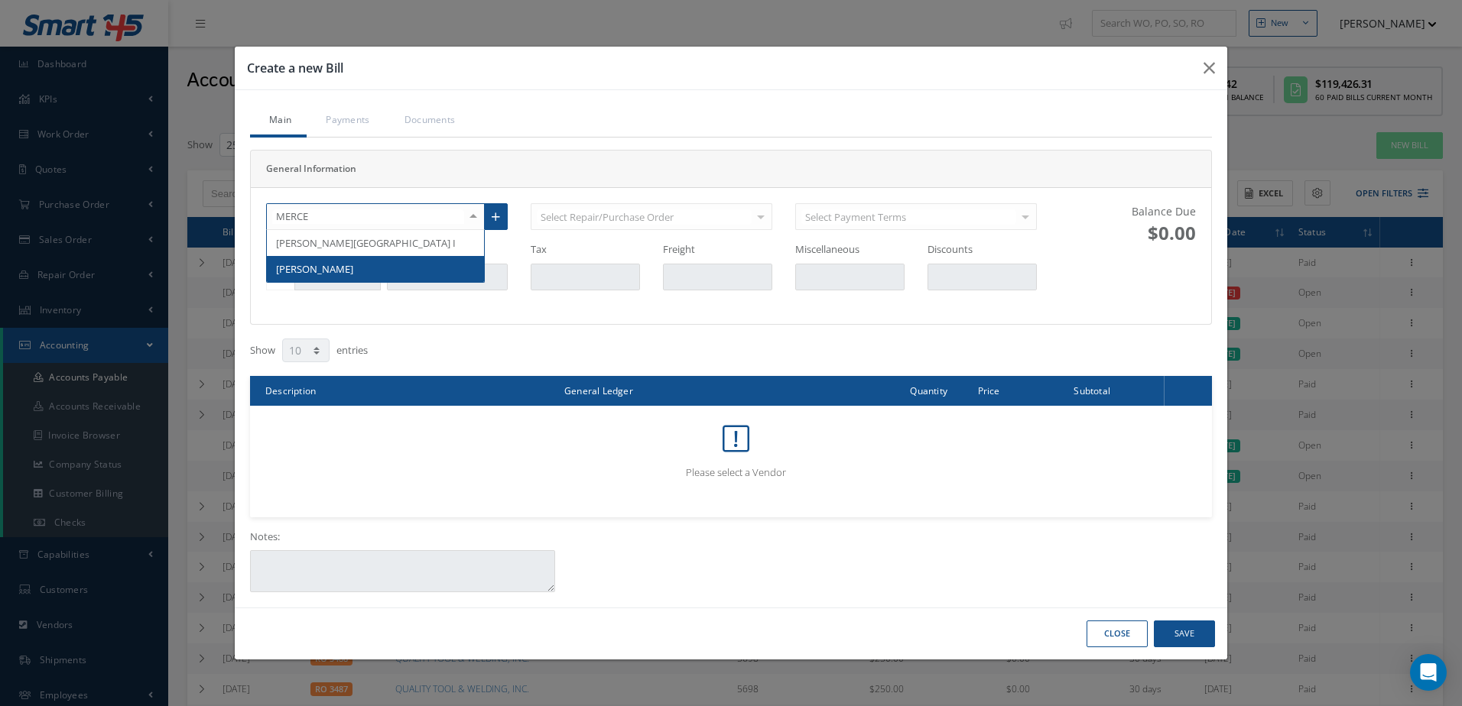
click at [369, 258] on span "MERCEDES RAMOS" at bounding box center [375, 269] width 217 height 26
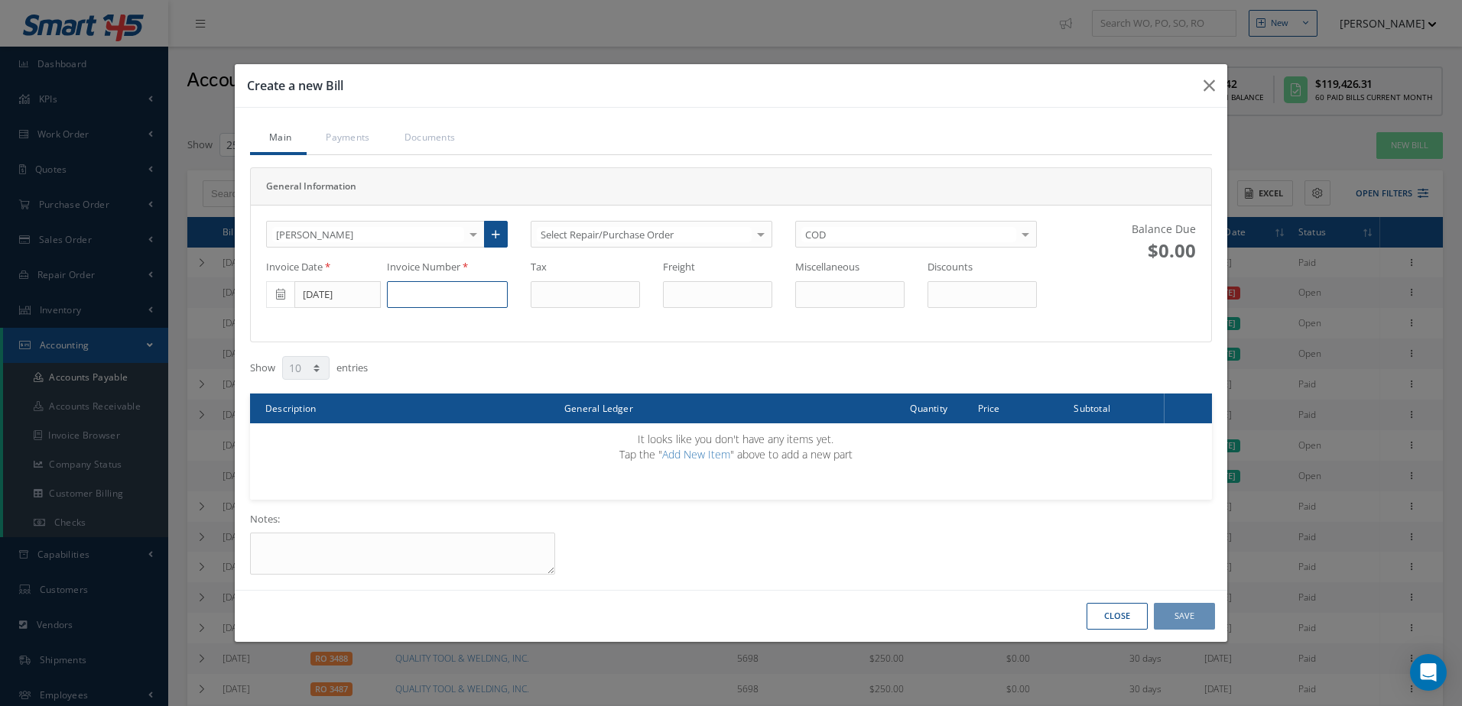
click at [458, 297] on input at bounding box center [447, 295] width 121 height 28
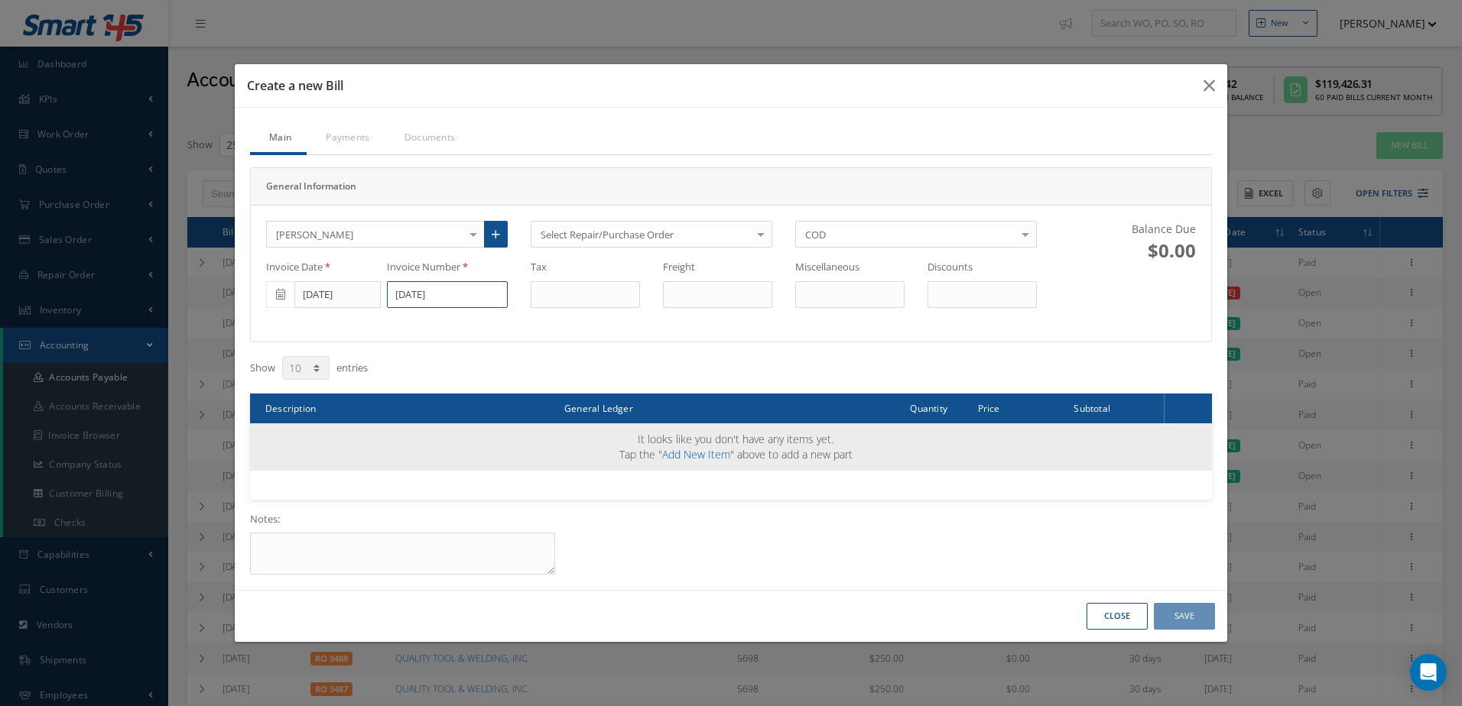
type input "[DATE]"
click at [684, 449] on link "Add New Item" at bounding box center [696, 454] width 68 height 15
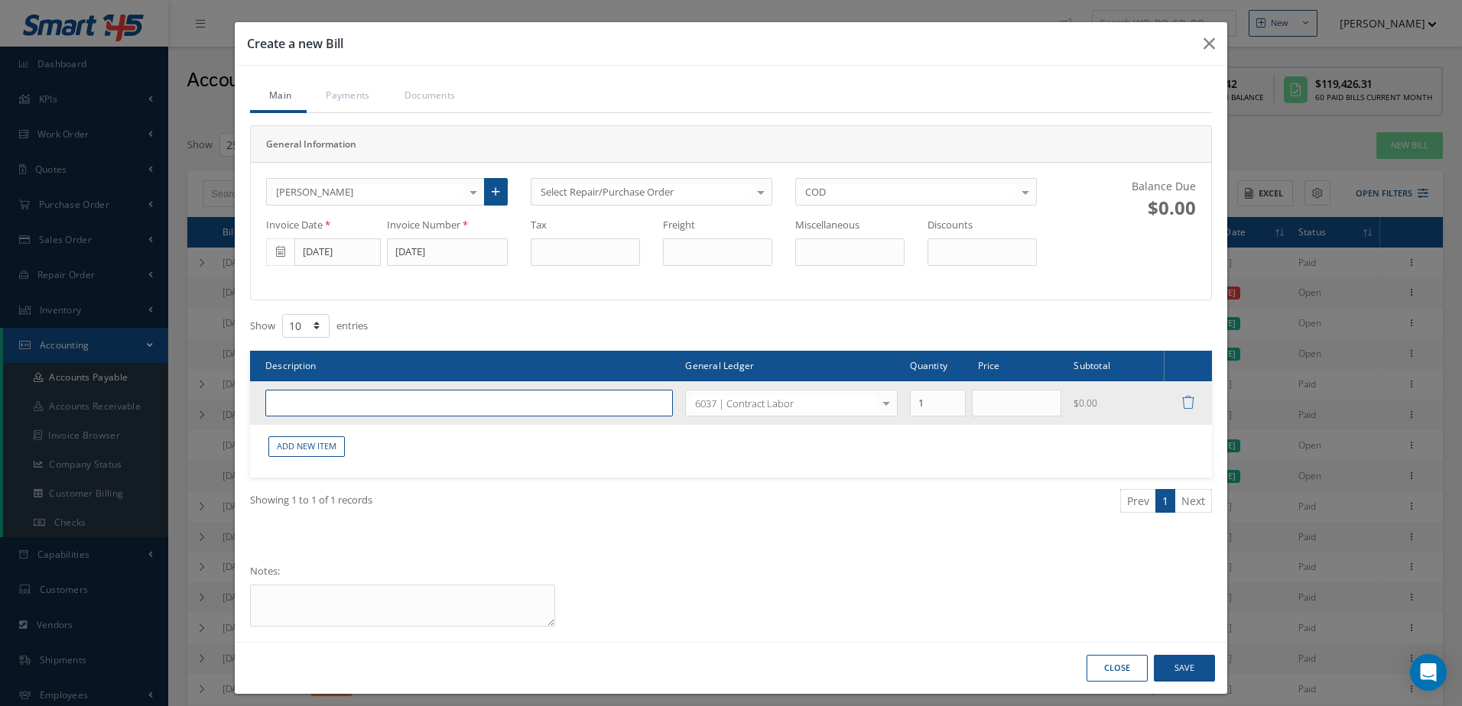
click at [518, 401] on input "text" at bounding box center [468, 404] width 407 height 28
type input "CONTRACT LABOR"
click at [1014, 407] on input "text" at bounding box center [1017, 404] width 90 height 28
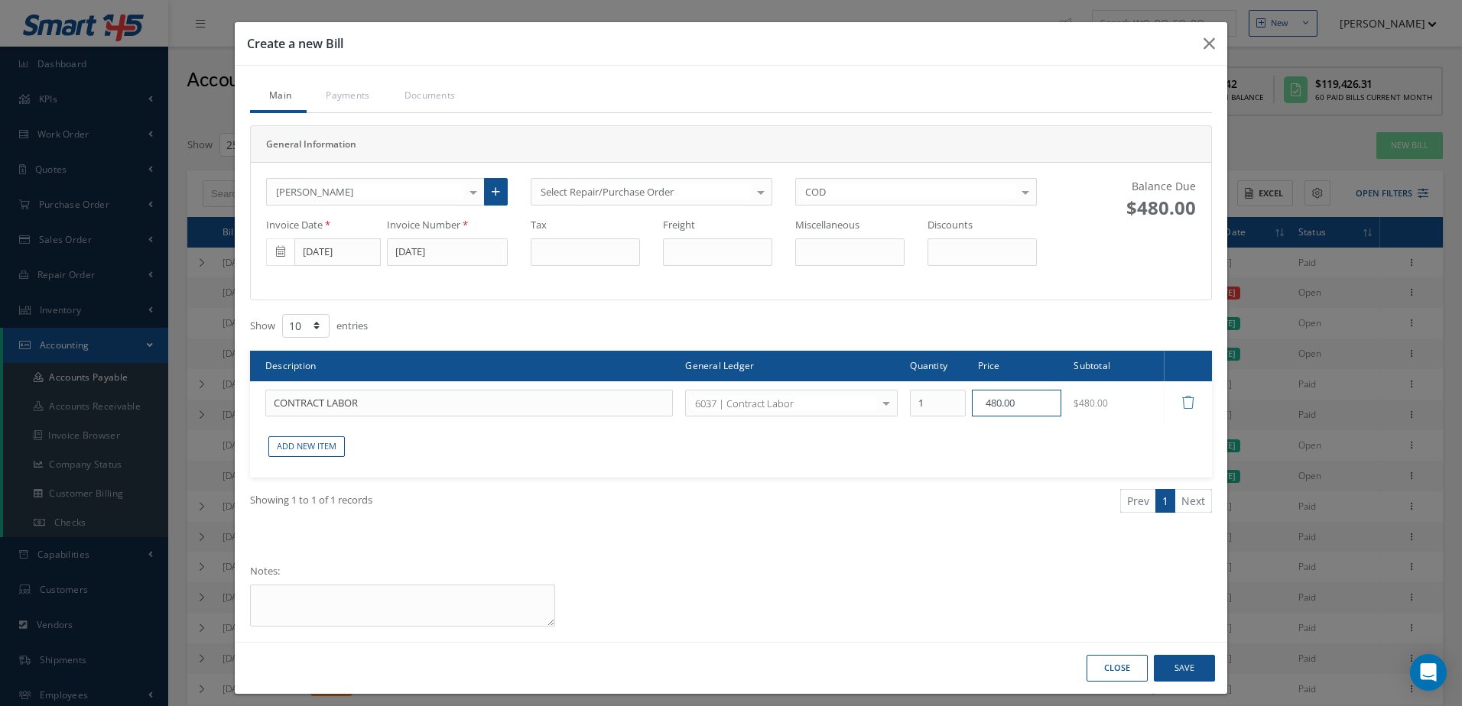
type input "480.00"
click at [1177, 673] on button "Save" at bounding box center [1184, 668] width 61 height 27
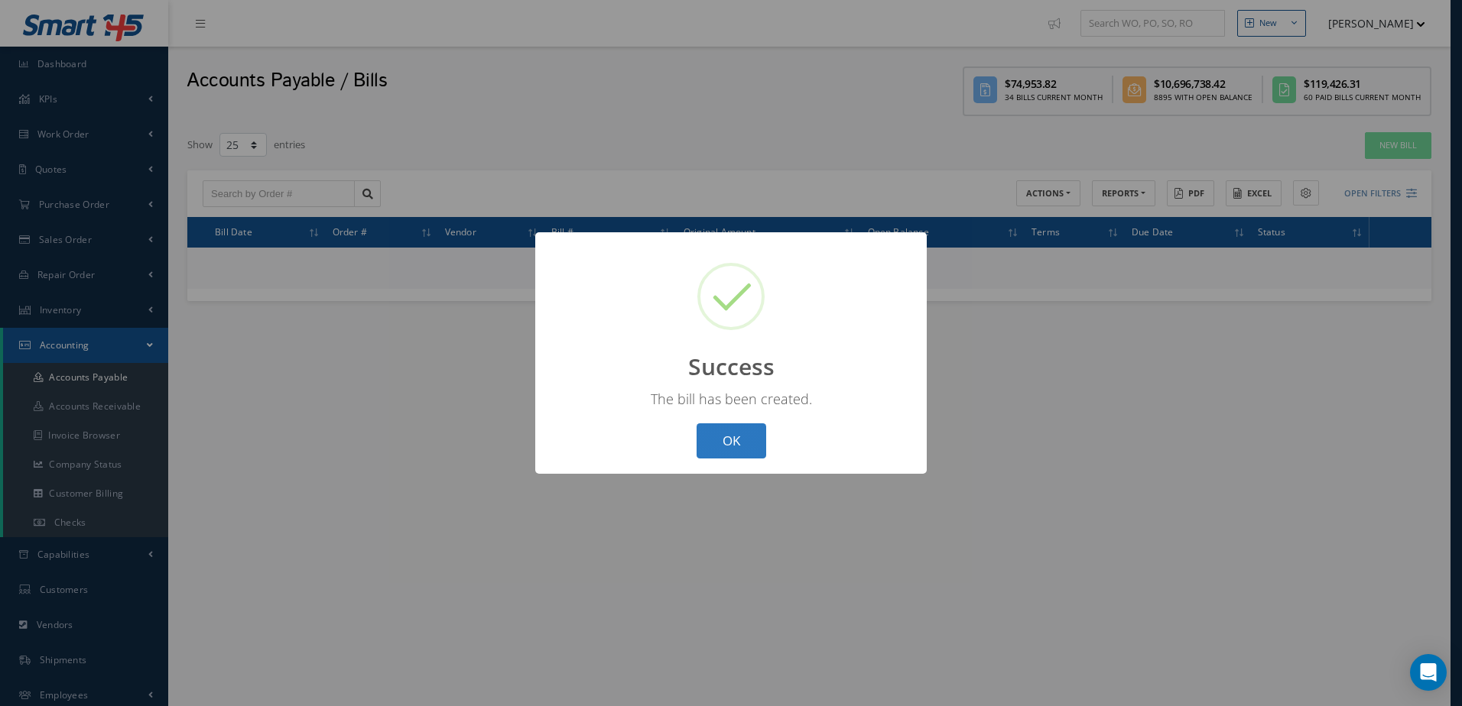
click at [742, 432] on button "OK" at bounding box center [731, 441] width 70 height 36
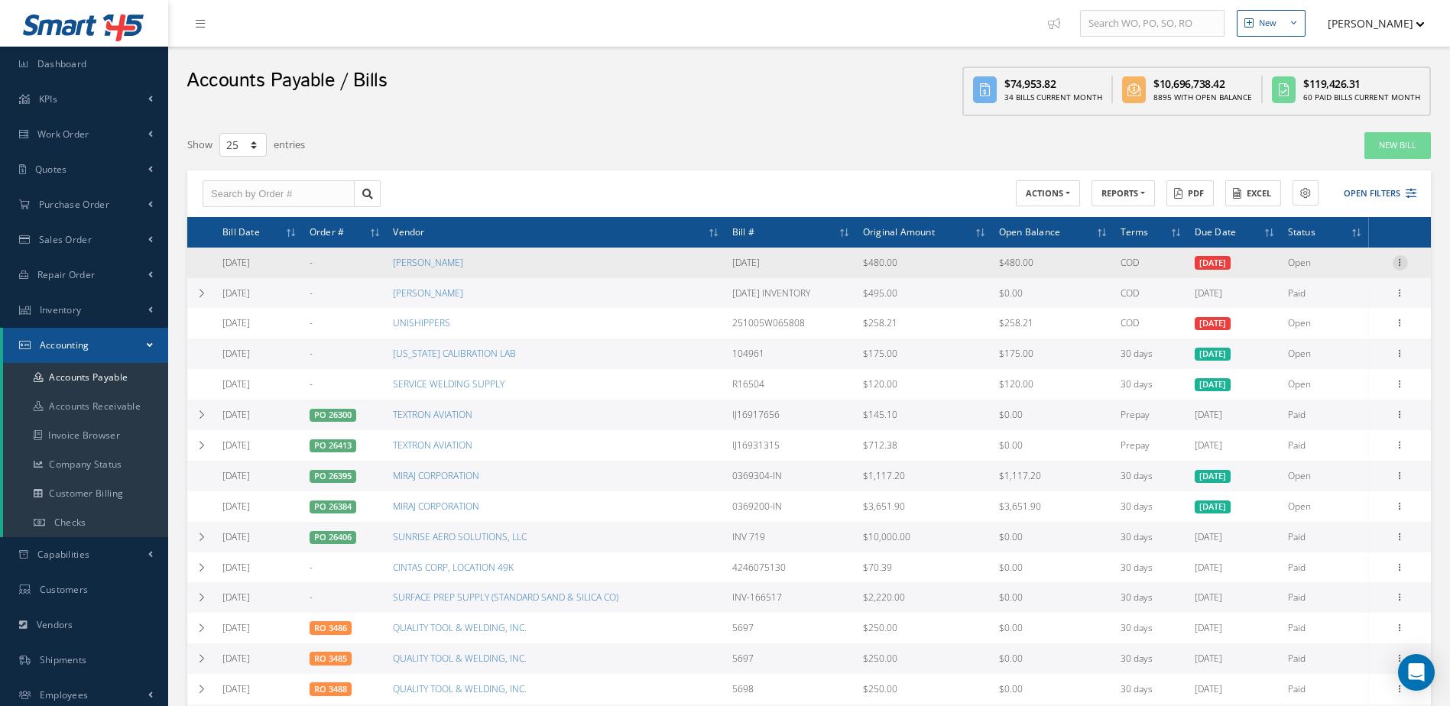
click at [1401, 259] on icon at bounding box center [1400, 261] width 15 height 12
click at [1358, 309] on link "Make a Check" at bounding box center [1330, 313] width 121 height 20
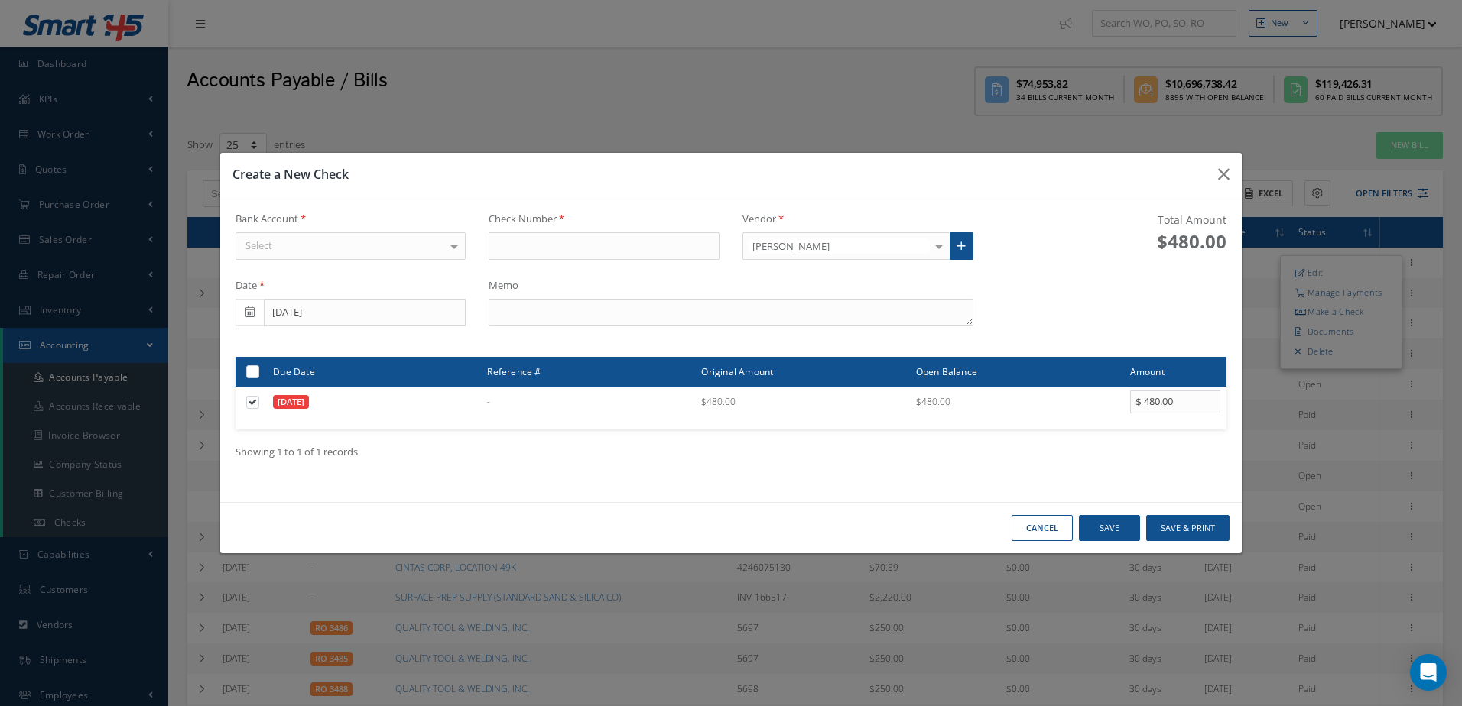
click at [373, 236] on div at bounding box center [350, 246] width 231 height 28
click at [376, 284] on span "WELLS FARGO" at bounding box center [350, 273] width 229 height 26
type input "17446"
click at [648, 316] on textarea at bounding box center [730, 313] width 484 height 28
type textarea "10/10/2025 CONTRACT LABOR"
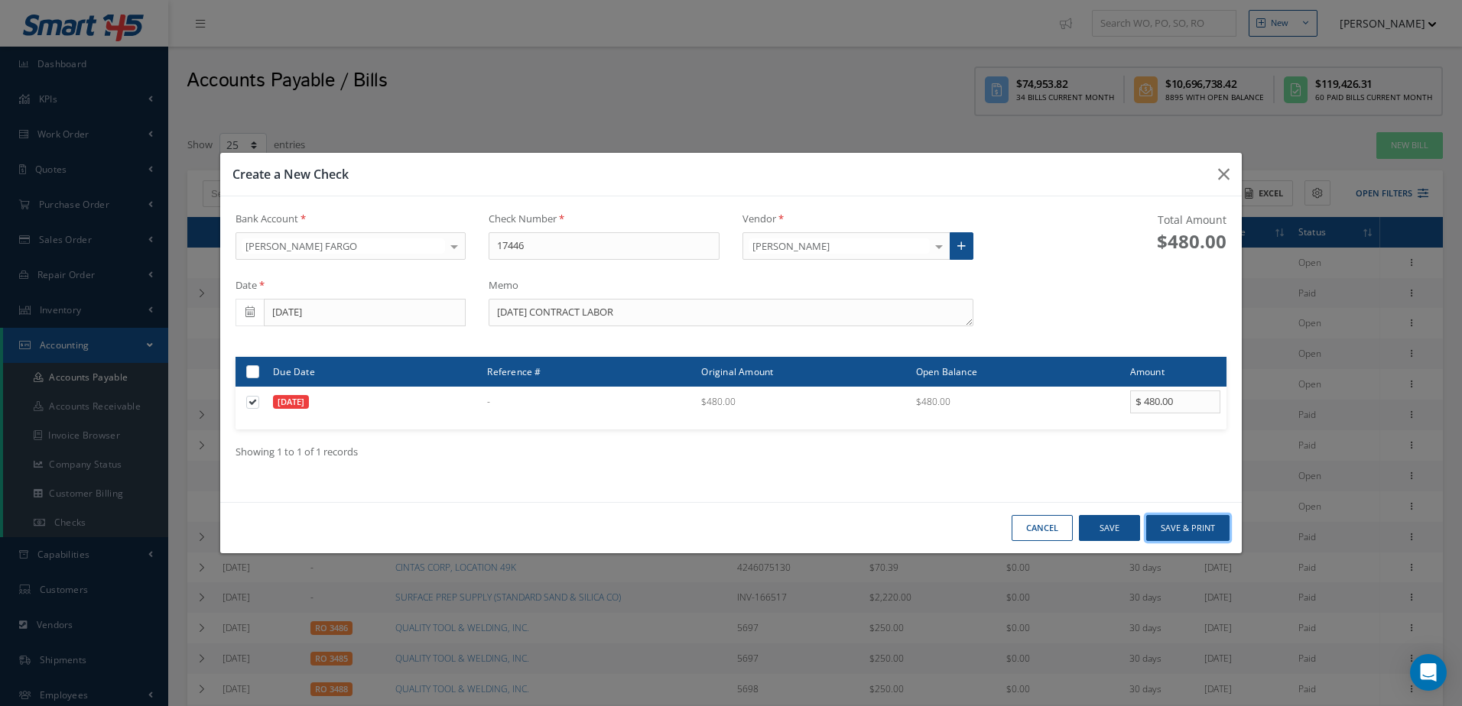
click at [1185, 527] on button "Save & Print" at bounding box center [1187, 528] width 83 height 27
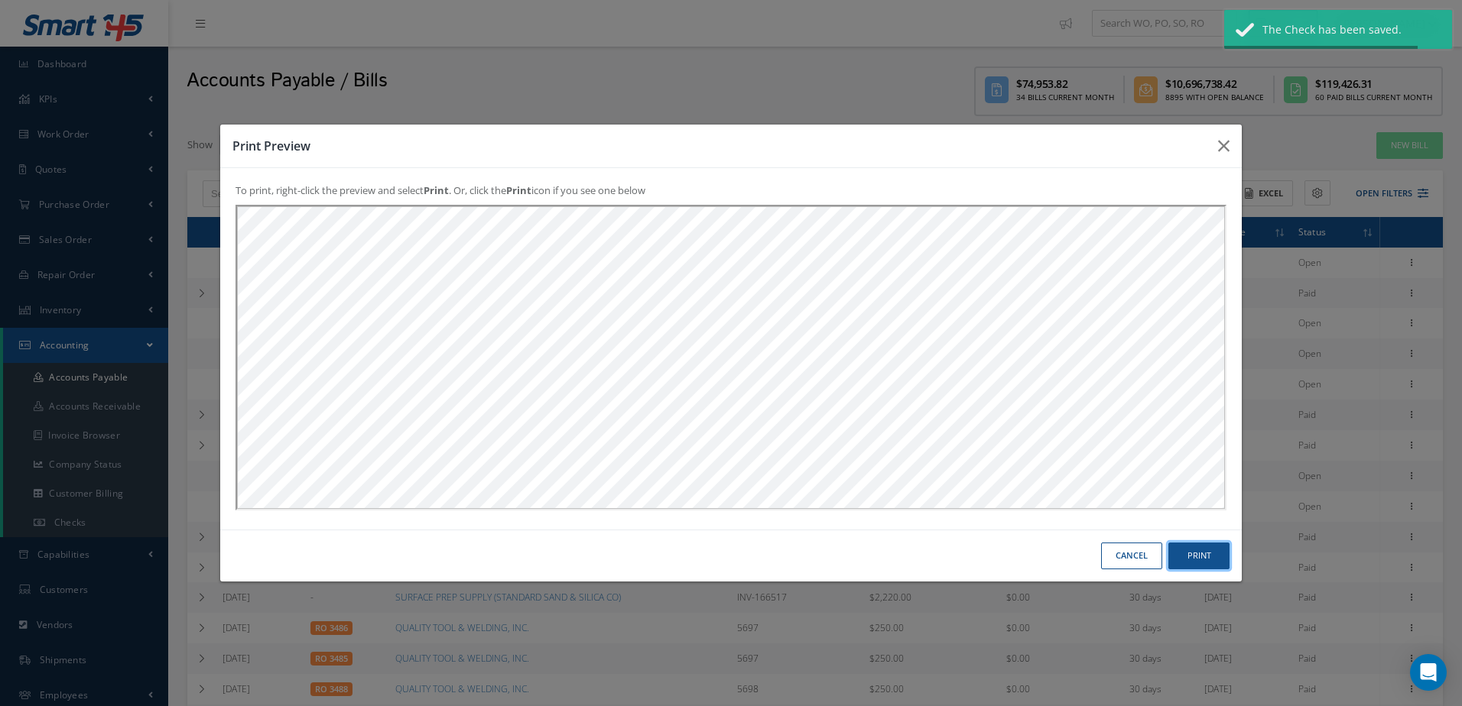
click at [1194, 548] on button "Print" at bounding box center [1198, 556] width 61 height 27
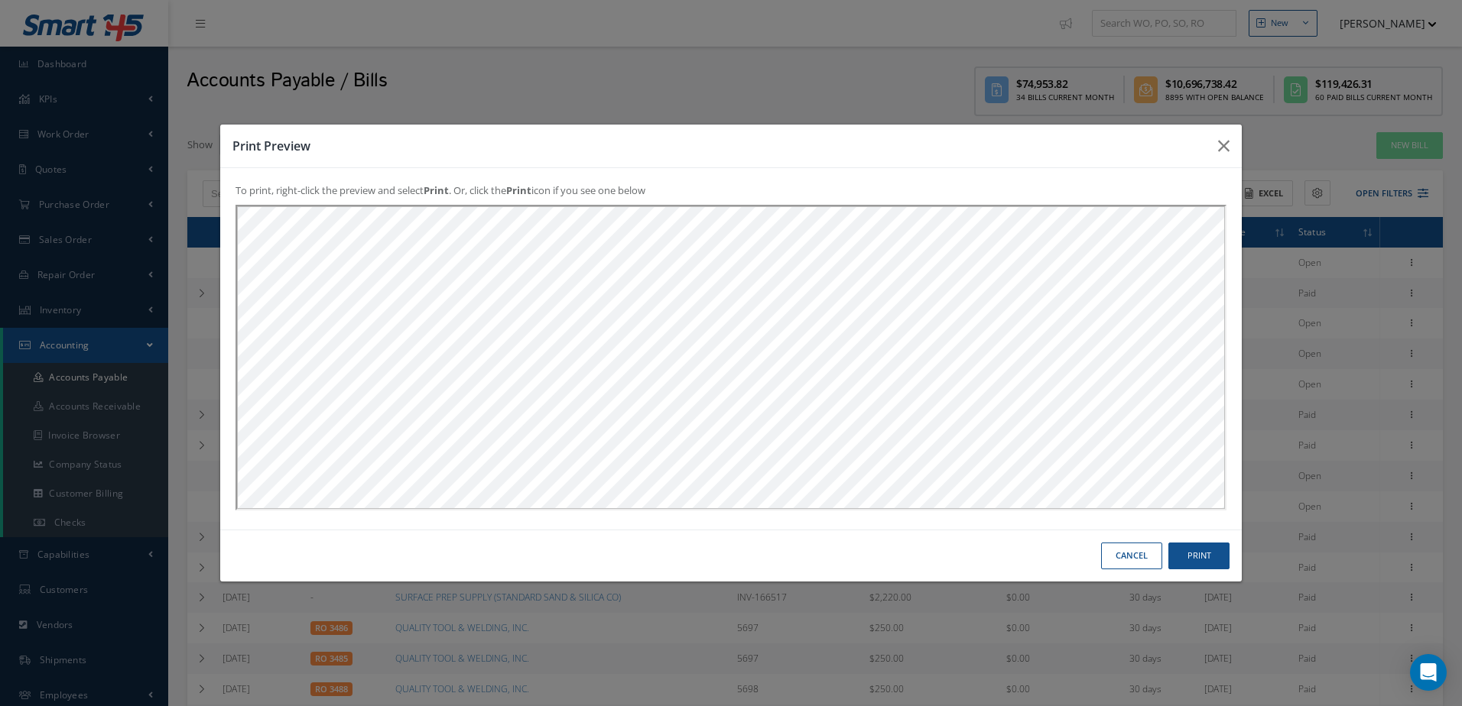
click at [1129, 553] on button "Cancel" at bounding box center [1131, 556] width 61 height 27
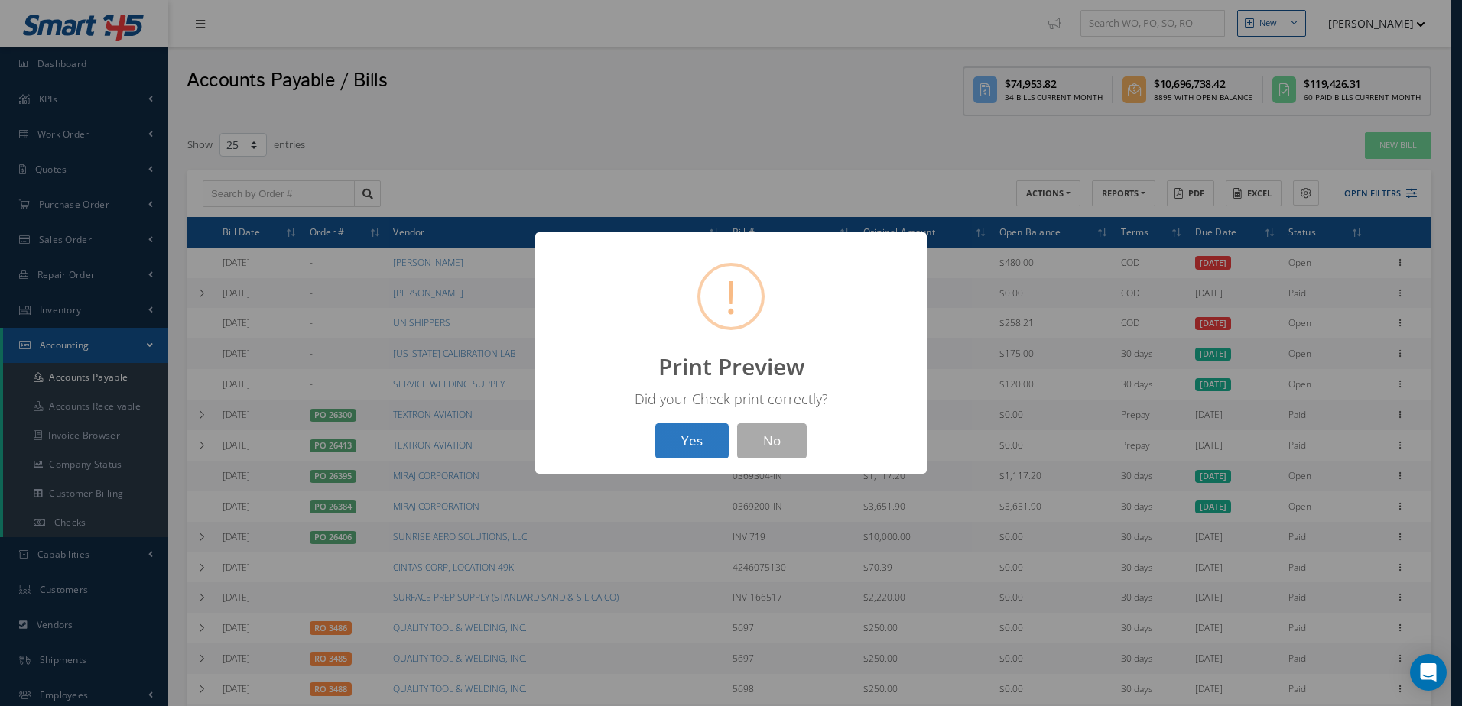
click at [712, 436] on button "Yes" at bounding box center [691, 441] width 73 height 36
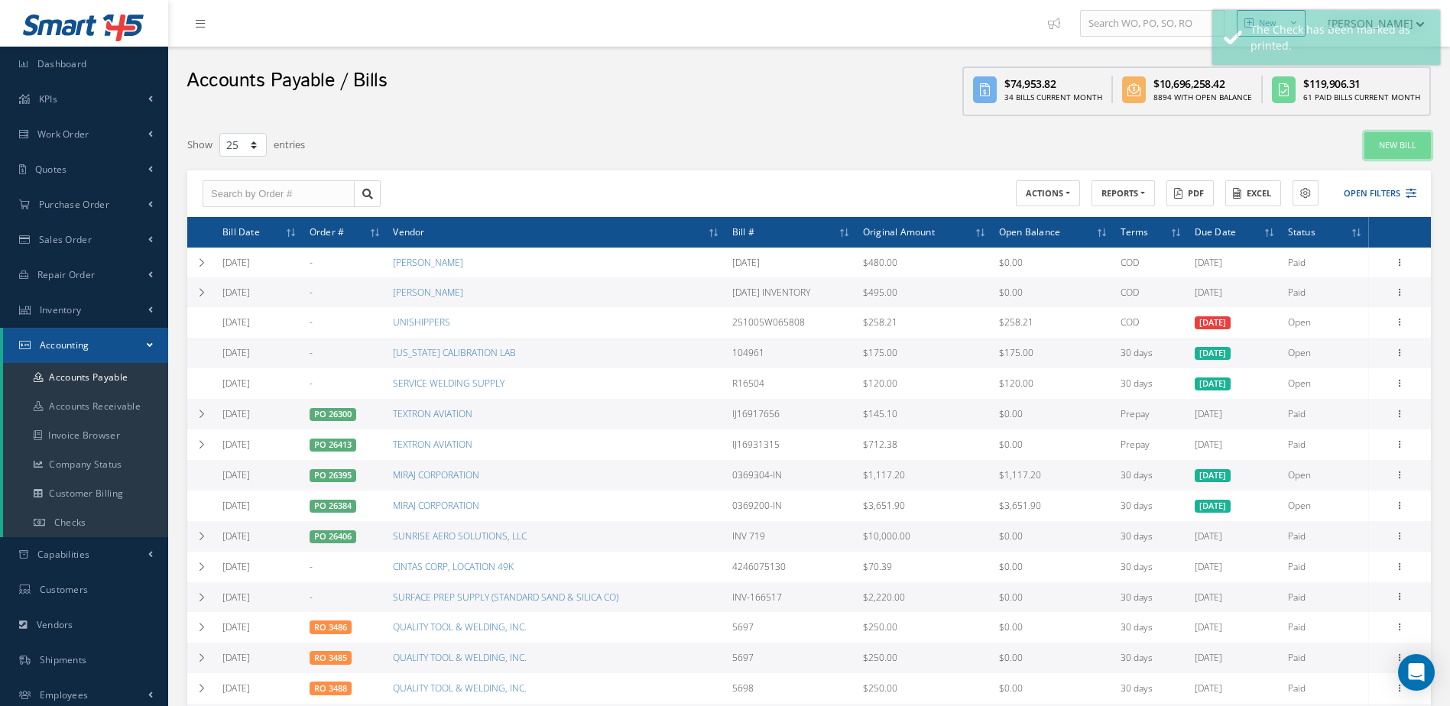
click at [1397, 144] on link "New Bill" at bounding box center [1397, 145] width 67 height 27
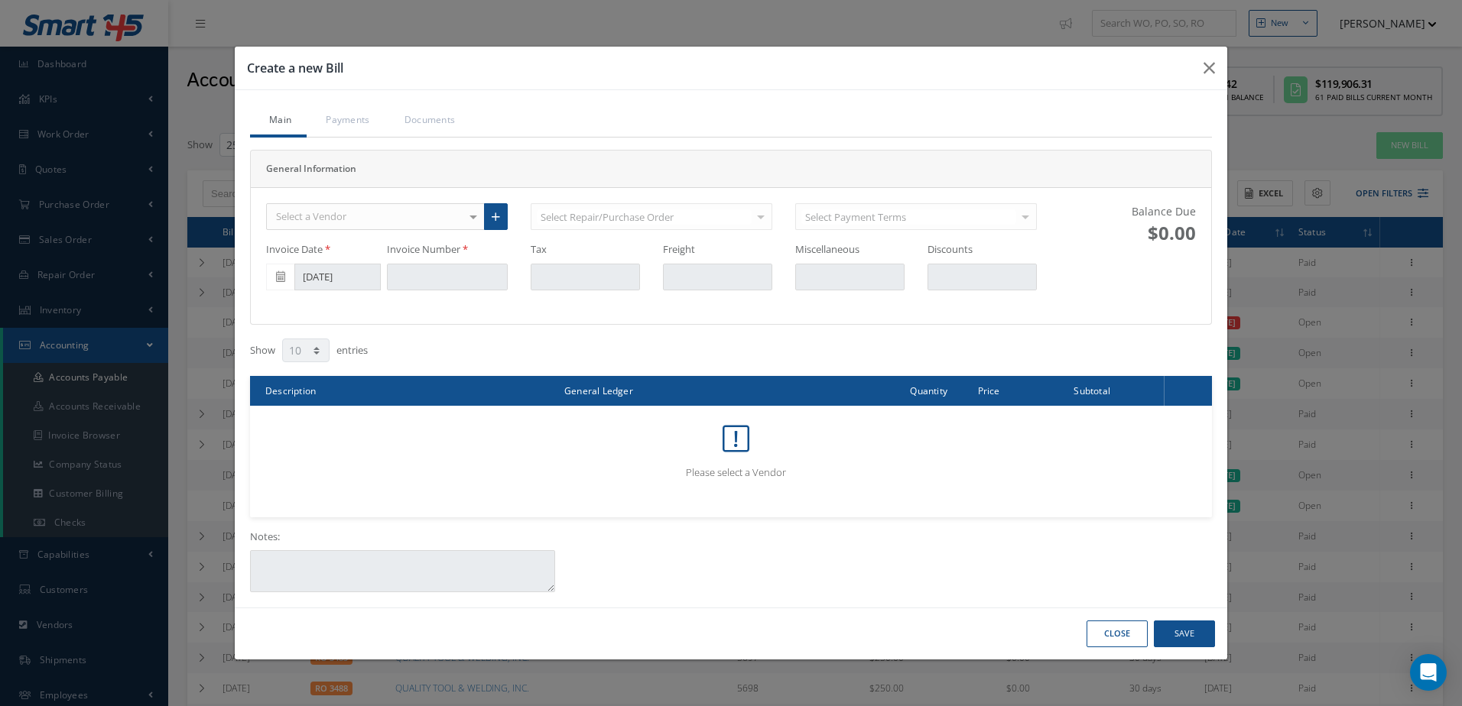
click at [349, 219] on div "Select a Vendor" at bounding box center [375, 217] width 219 height 28
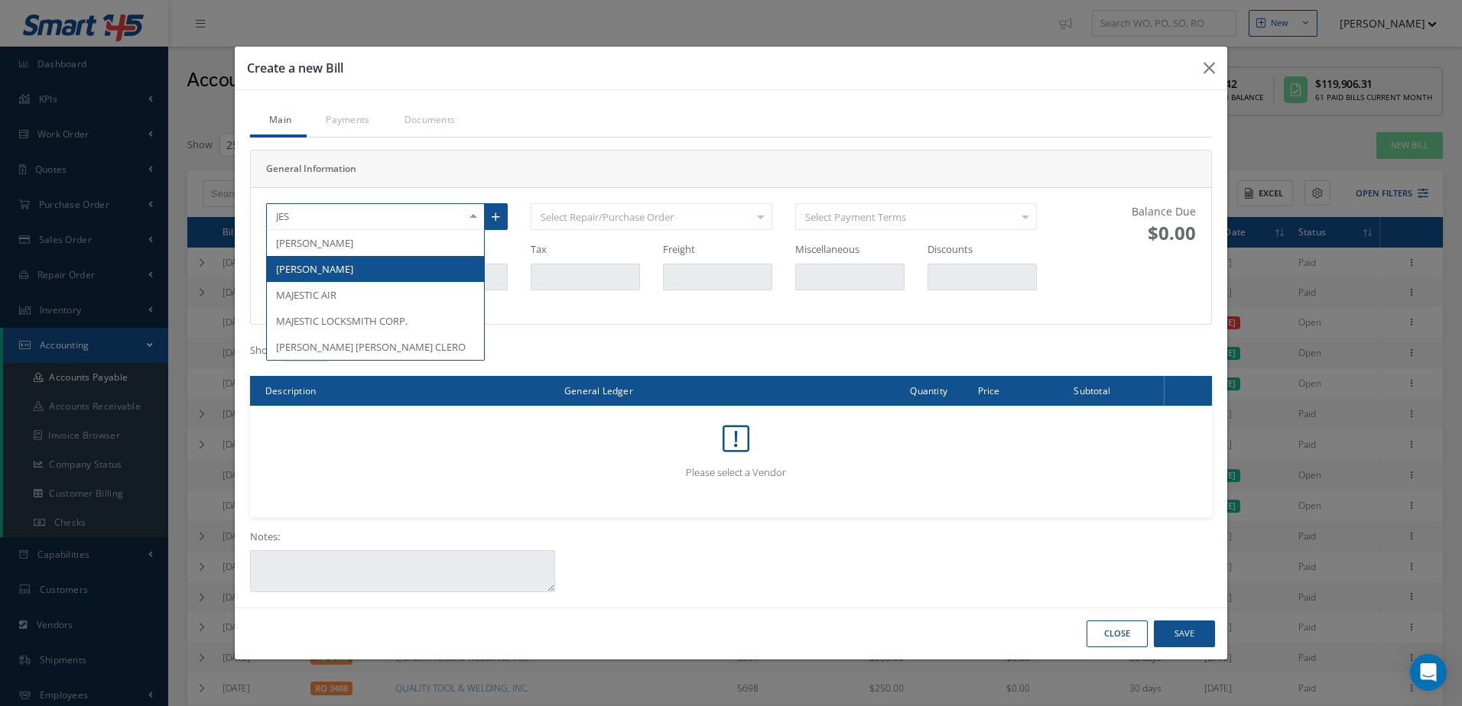
type input "JESS"
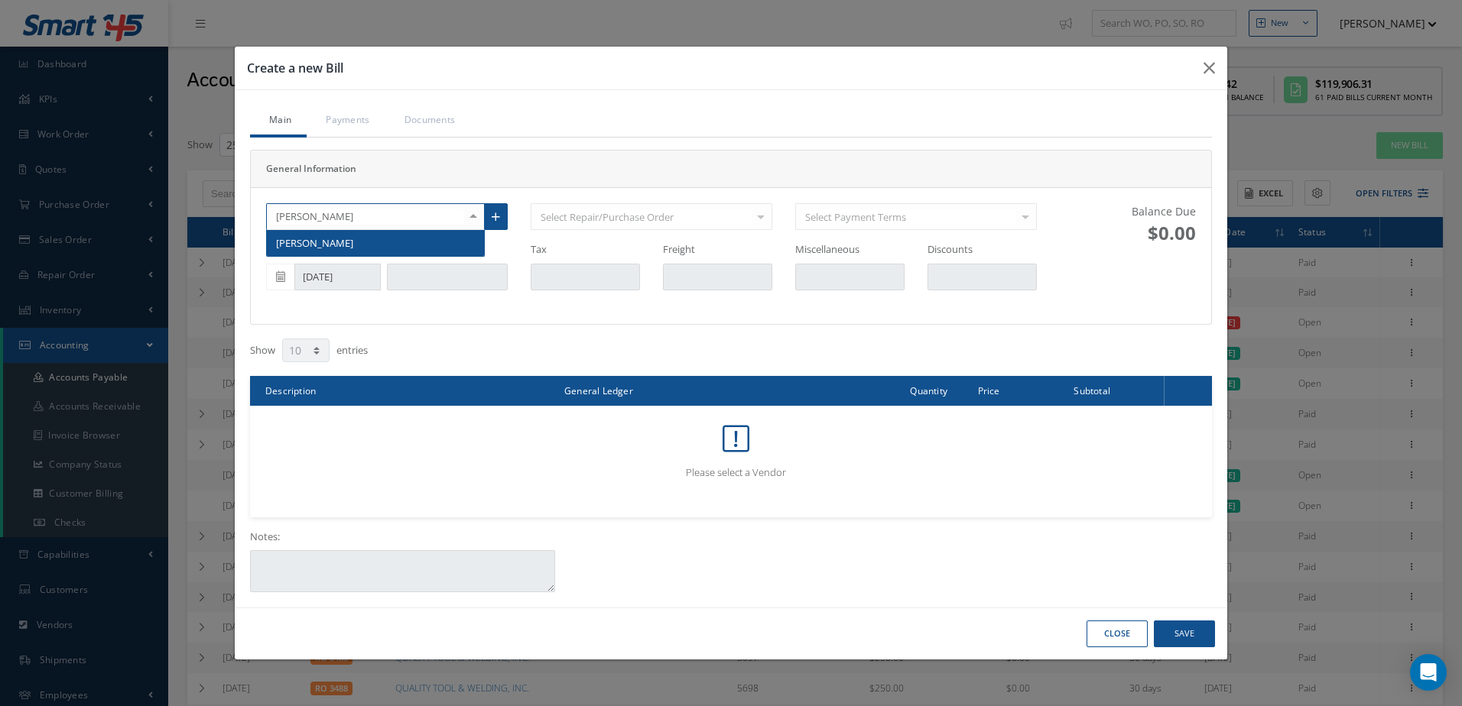
click at [353, 237] on span "[PERSON_NAME]" at bounding box center [314, 243] width 77 height 14
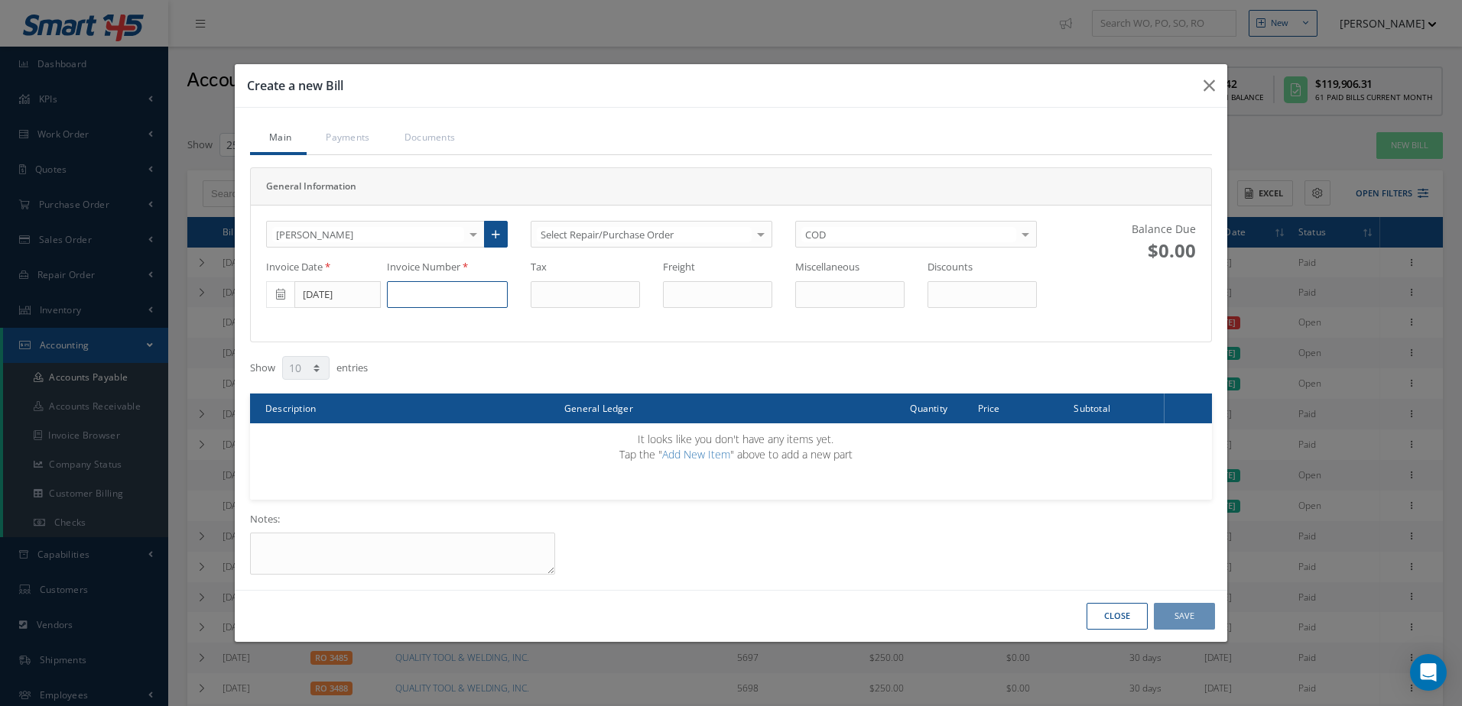
click at [468, 292] on input at bounding box center [447, 295] width 121 height 28
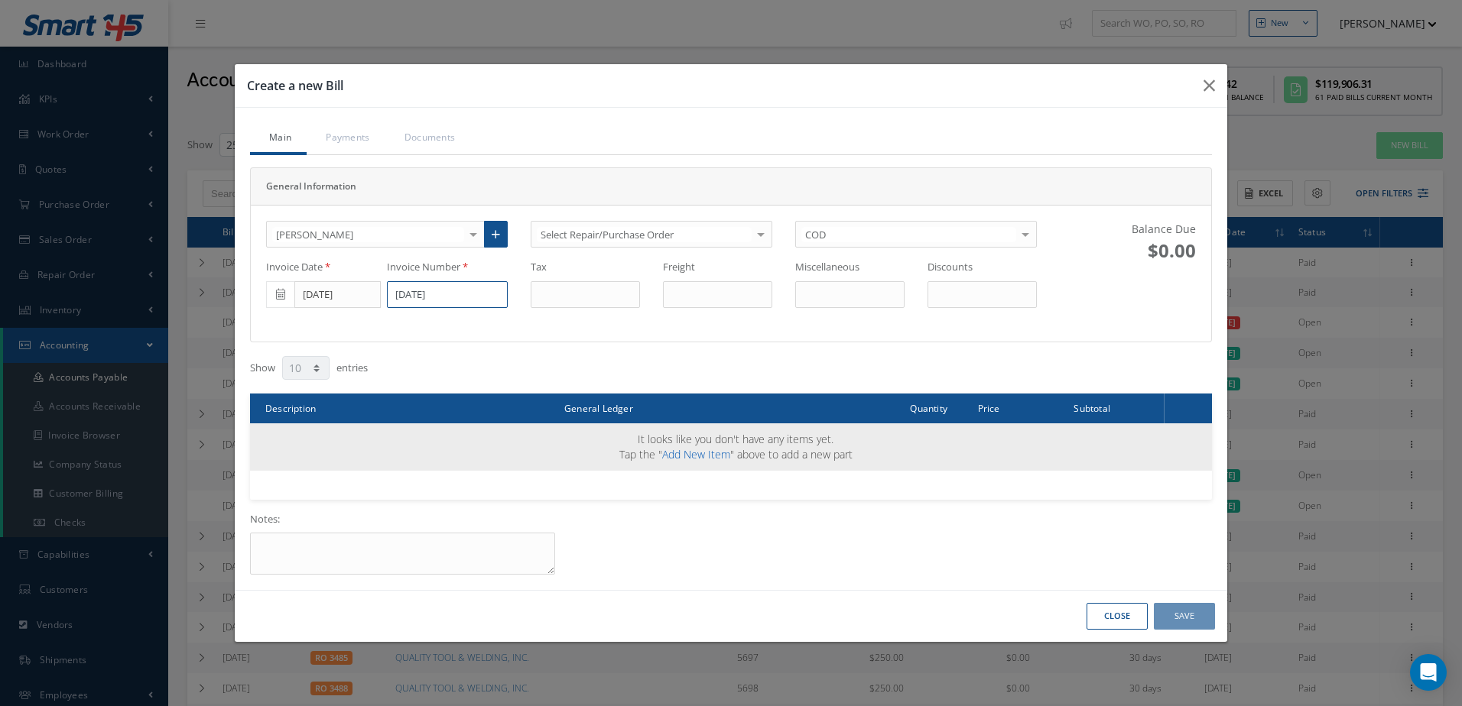
type input "[DATE]"
click at [719, 456] on link "Add New Item" at bounding box center [696, 454] width 68 height 15
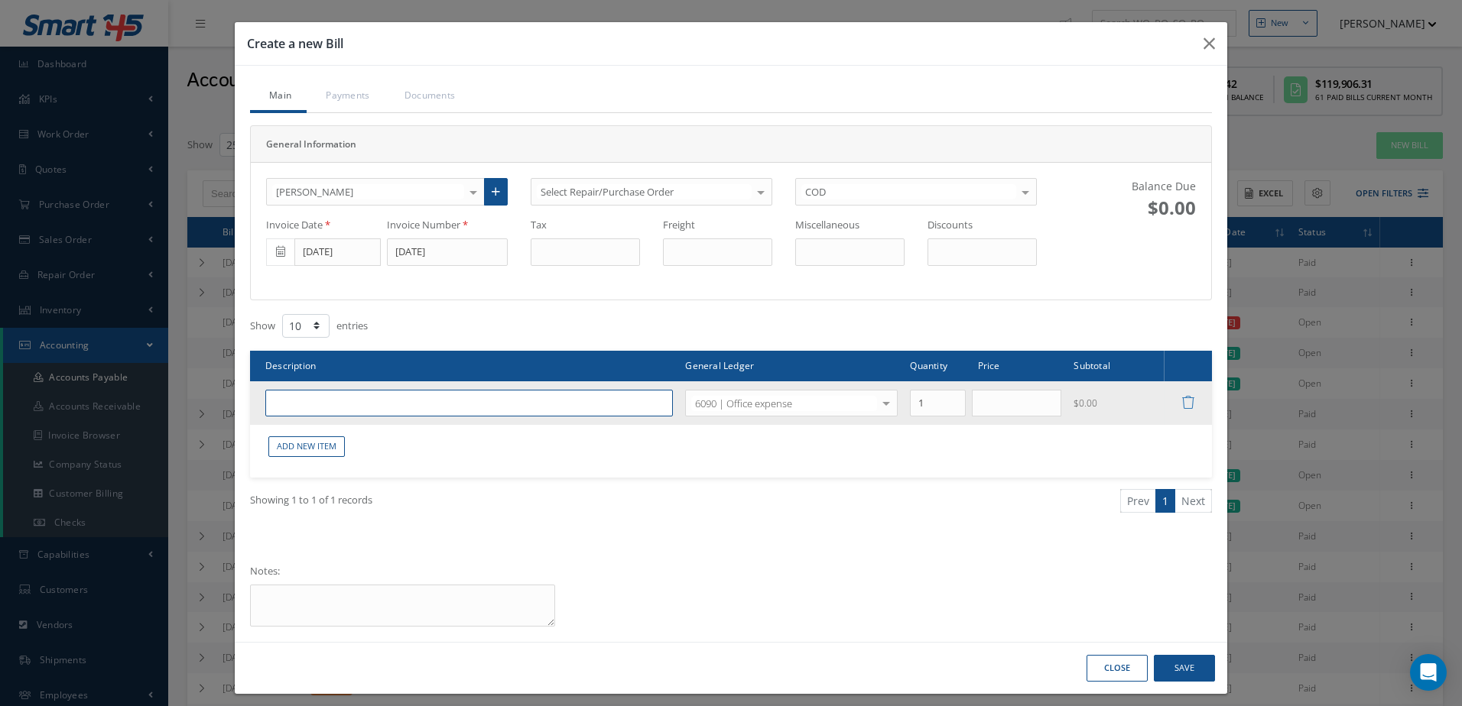
click at [330, 400] on input "text" at bounding box center [468, 404] width 407 height 28
type input "CONTRACT LABOR"
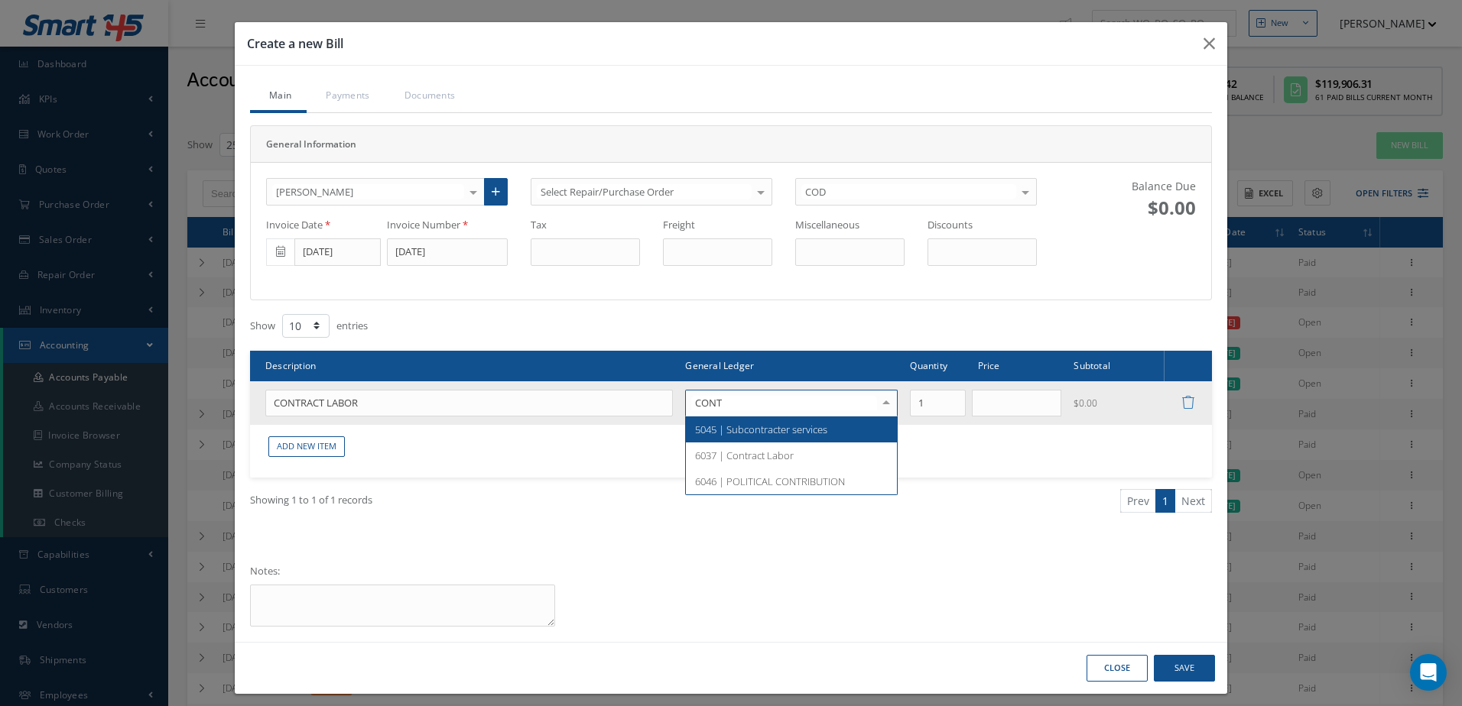
type input "CONTR"
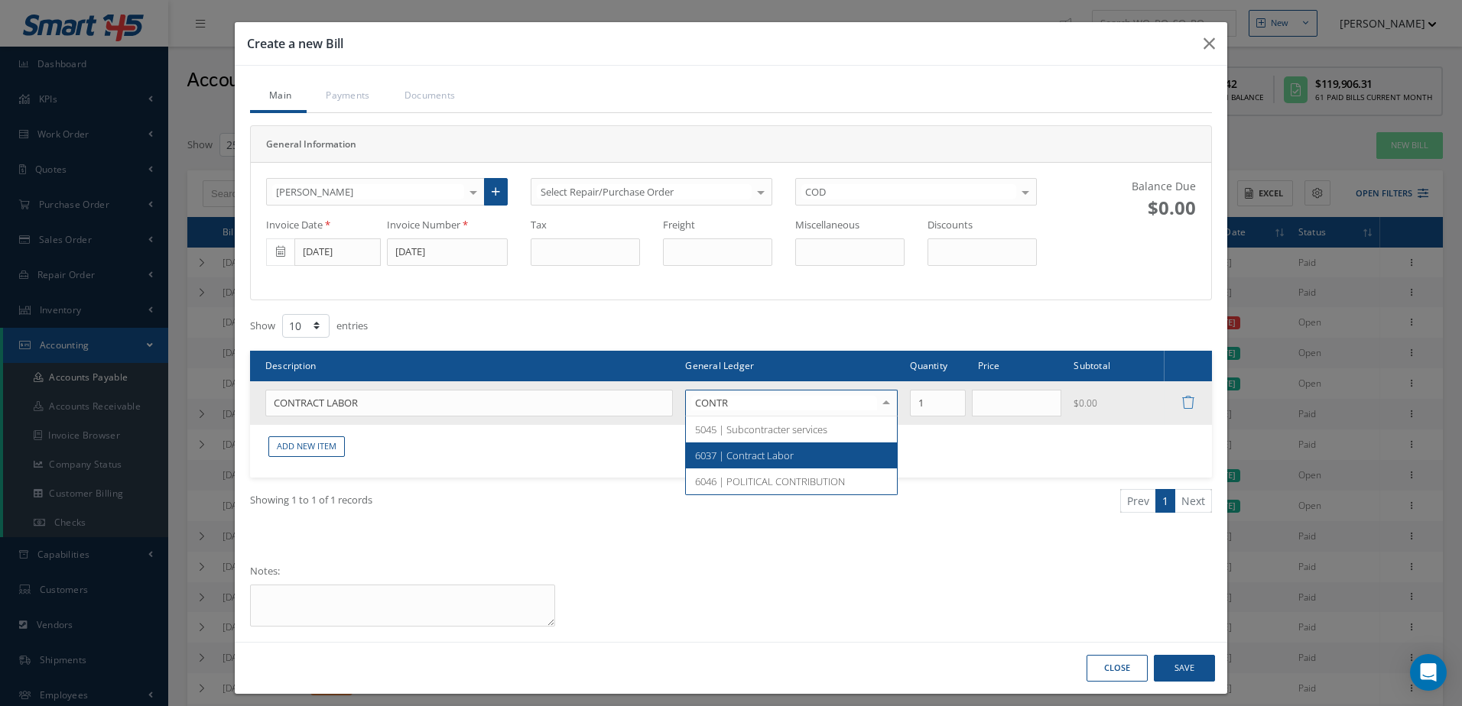
click at [839, 459] on span "6037 | Contract Labor" at bounding box center [791, 456] width 211 height 26
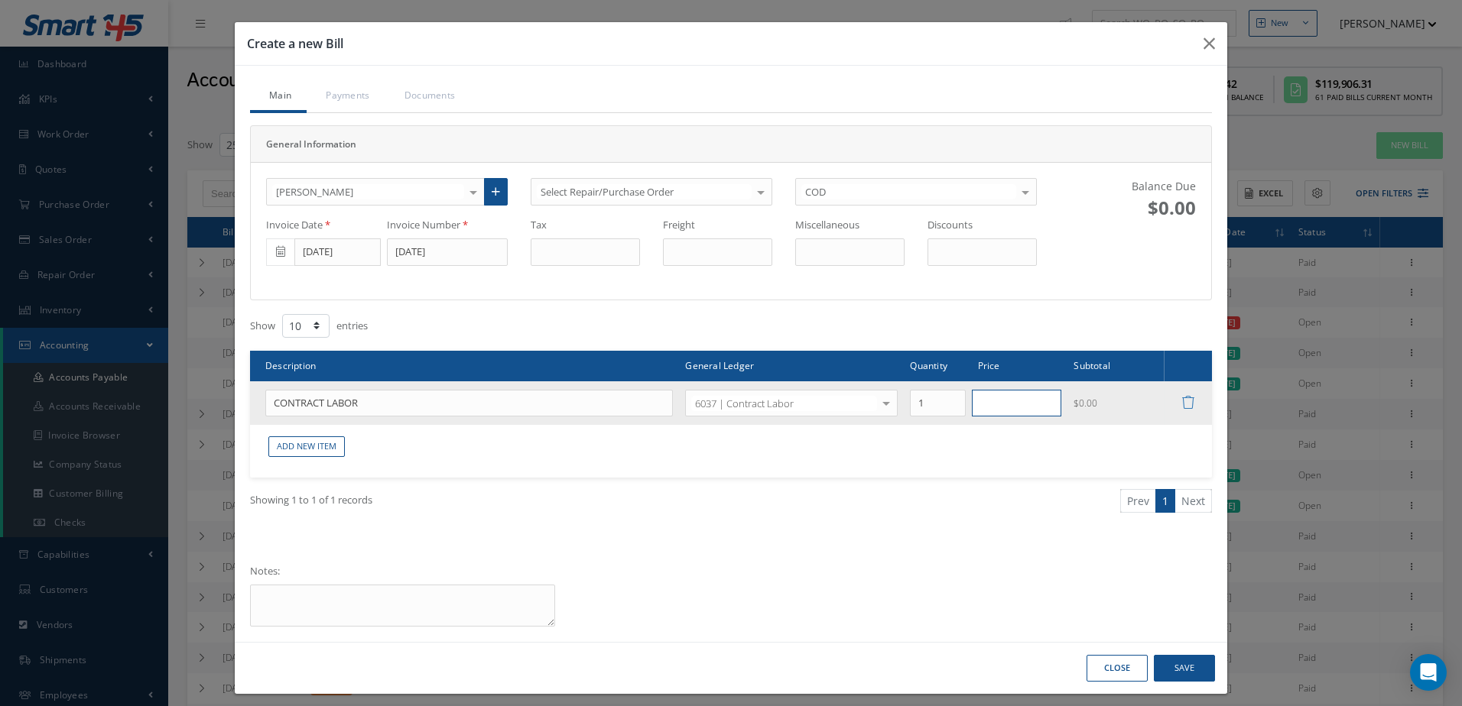
click at [1023, 401] on input "text" at bounding box center [1017, 404] width 90 height 28
type input "816.86"
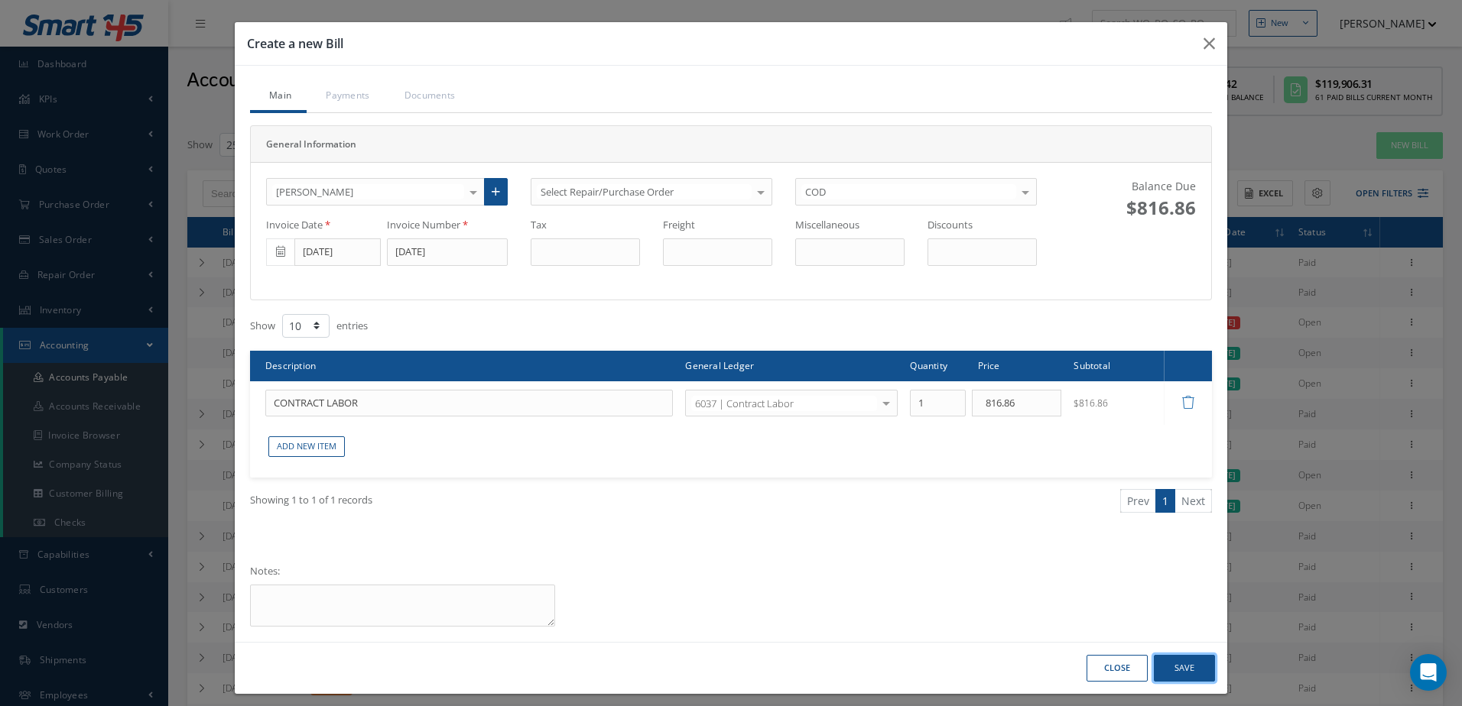
click at [1175, 667] on button "Save" at bounding box center [1184, 668] width 61 height 27
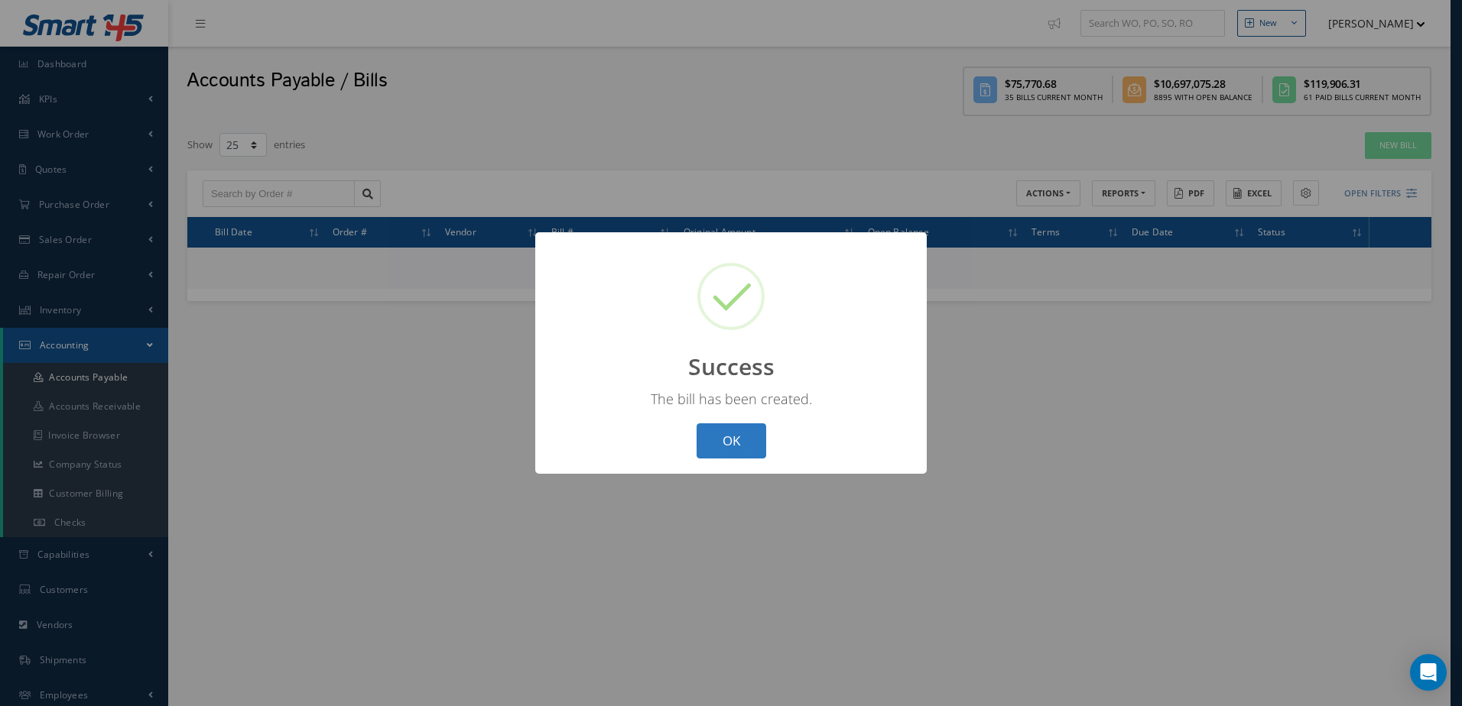
click at [755, 436] on button "OK" at bounding box center [731, 441] width 70 height 36
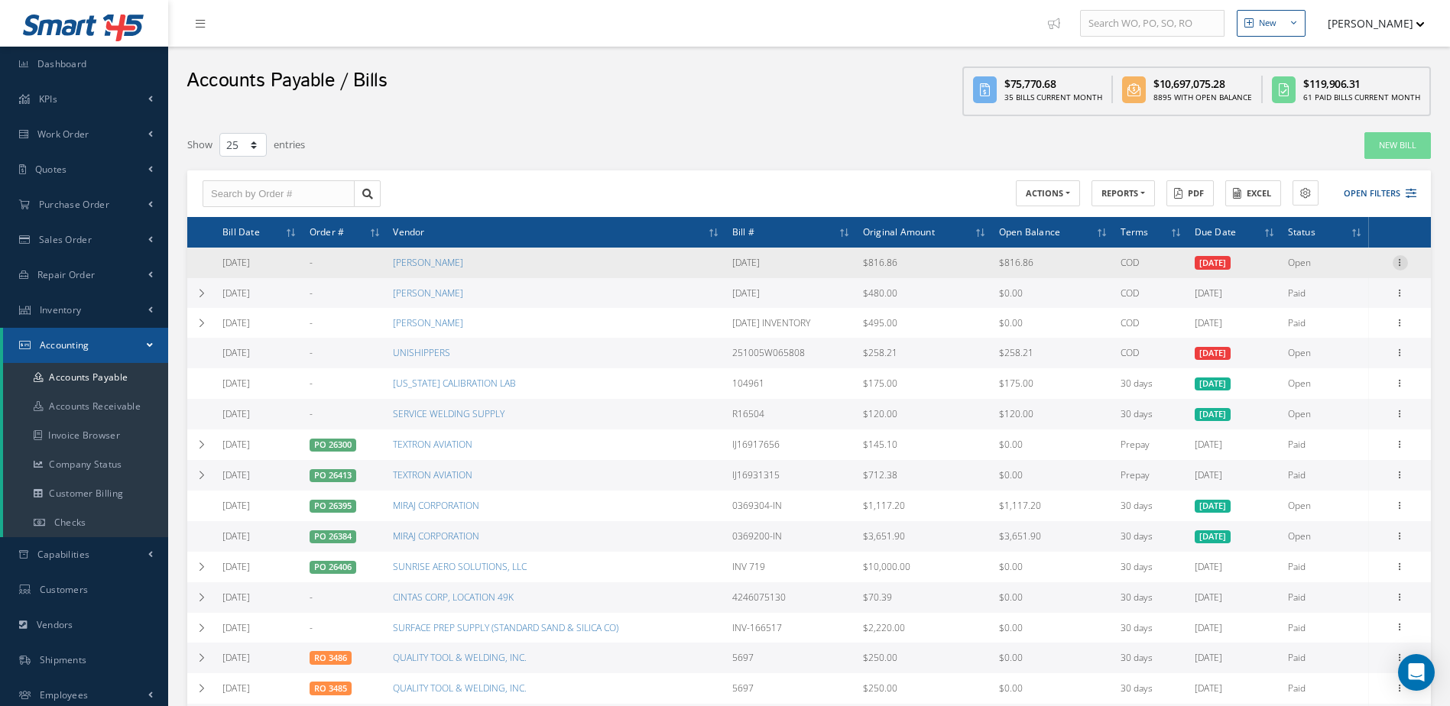
click at [1403, 261] on icon at bounding box center [1400, 261] width 15 height 12
click at [1358, 309] on link "Make a Check" at bounding box center [1330, 313] width 121 height 20
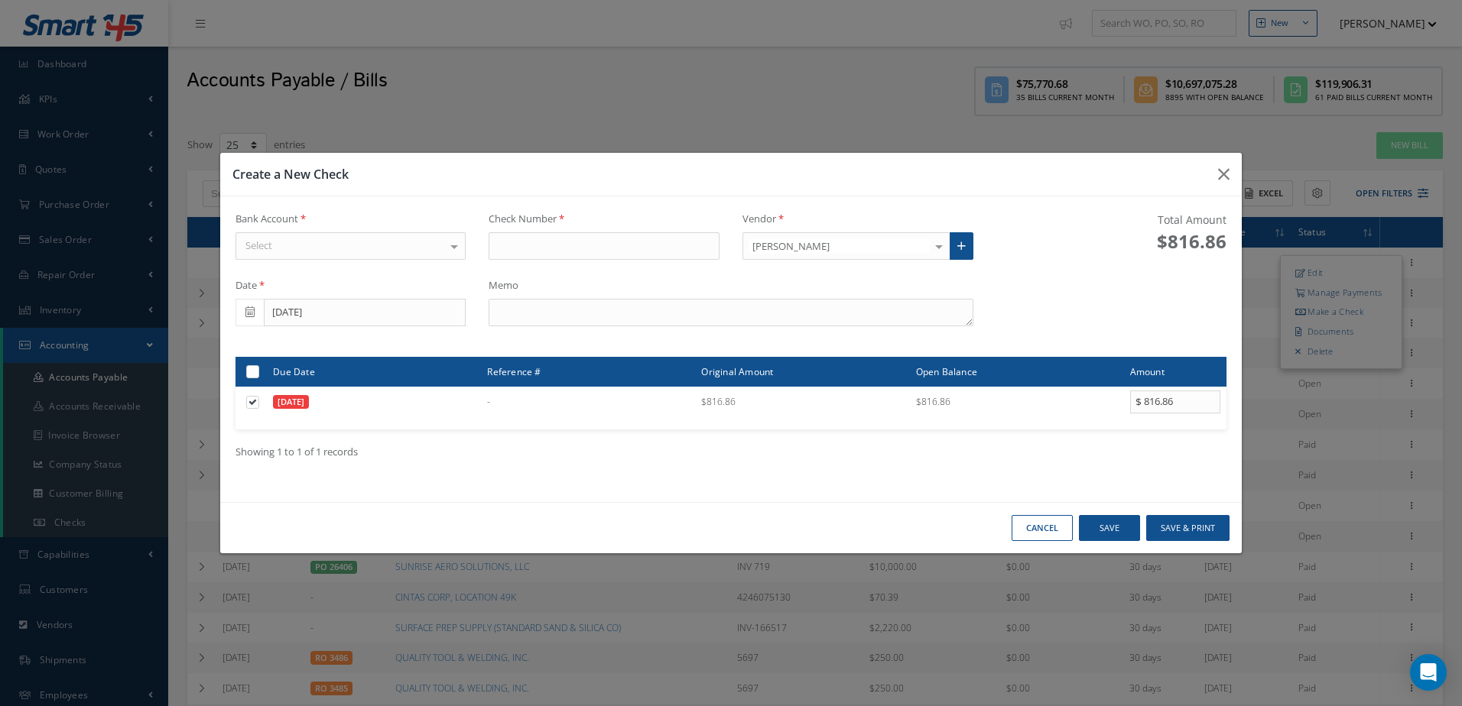
click at [433, 246] on div "Select" at bounding box center [350, 246] width 231 height 28
click at [430, 271] on span "WELLS FARGO" at bounding box center [350, 273] width 229 height 26
type input "17447"
click at [605, 318] on textarea at bounding box center [730, 313] width 484 height 28
type textarea "[DATE]"
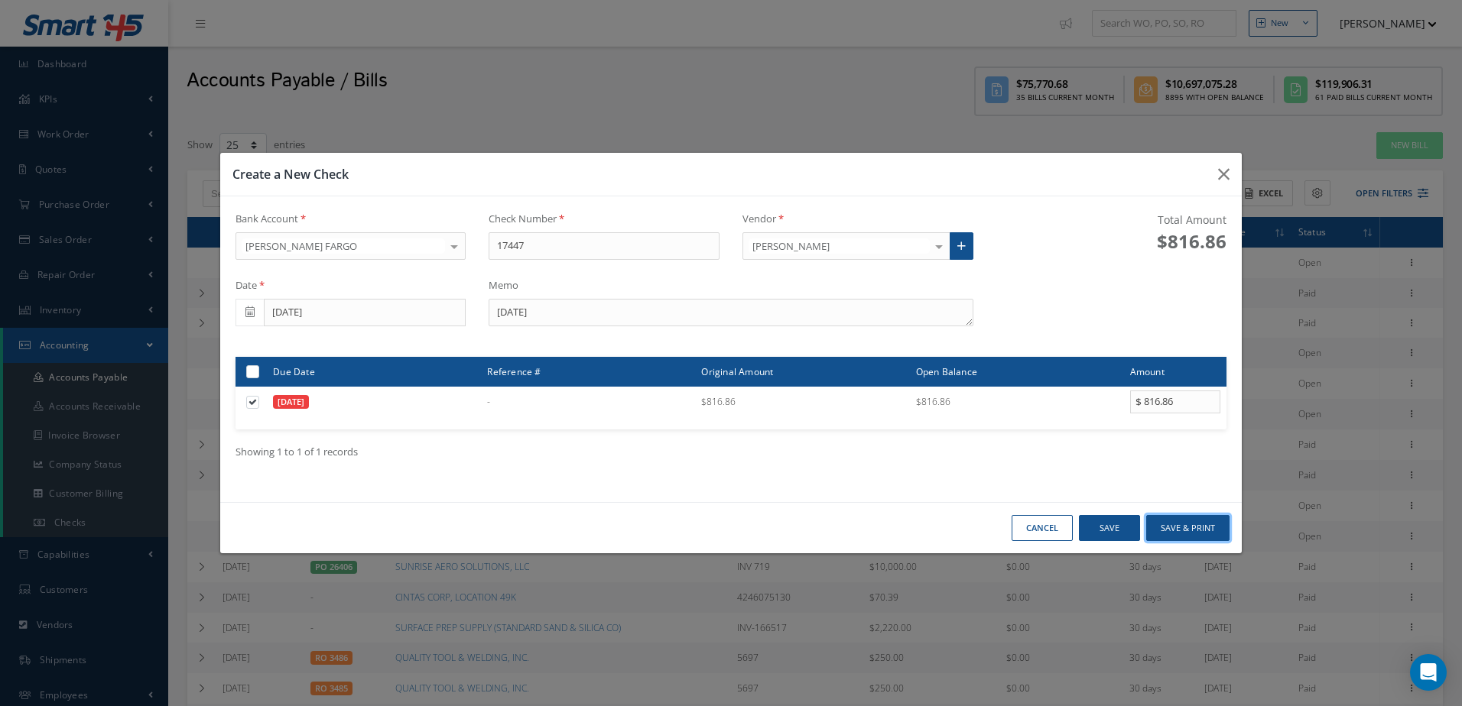
click at [1183, 524] on button "Save & Print" at bounding box center [1187, 528] width 83 height 27
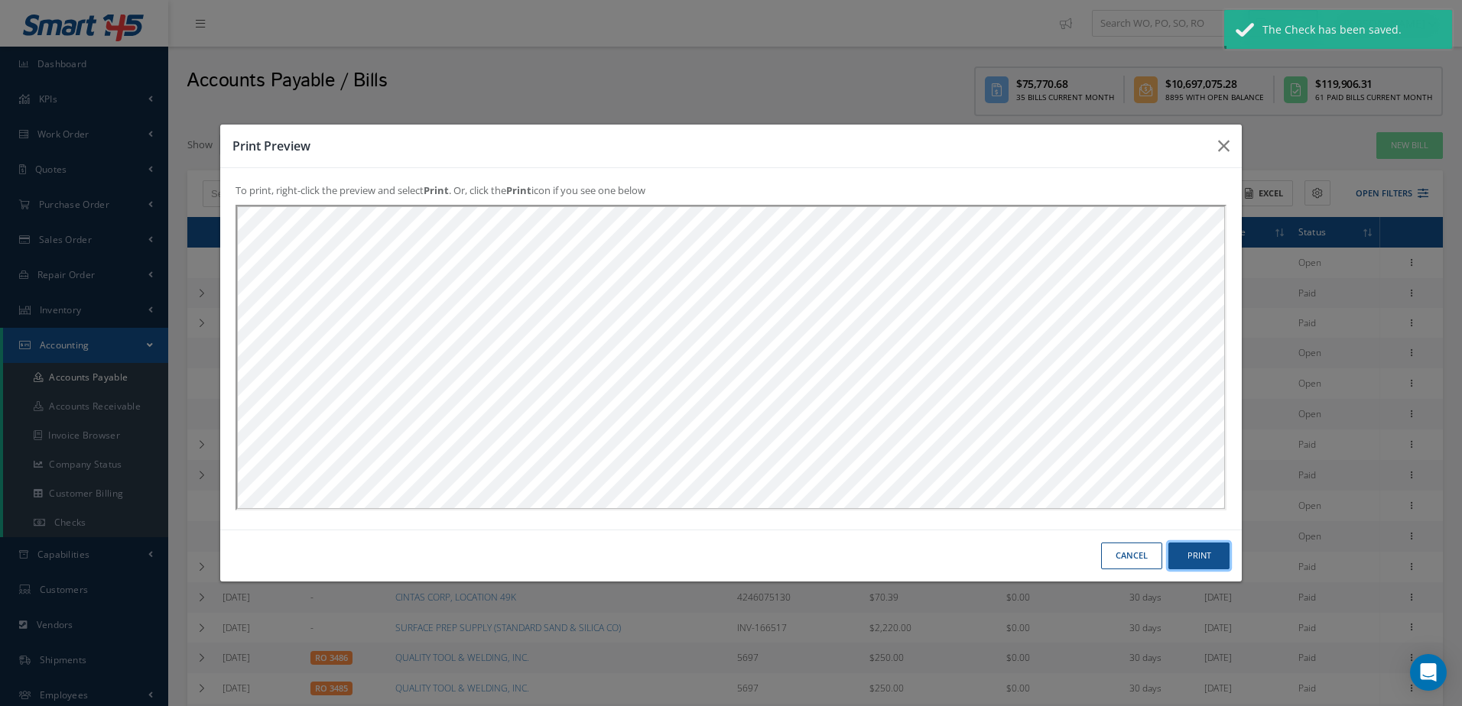
click at [1205, 557] on button "Print" at bounding box center [1198, 556] width 61 height 27
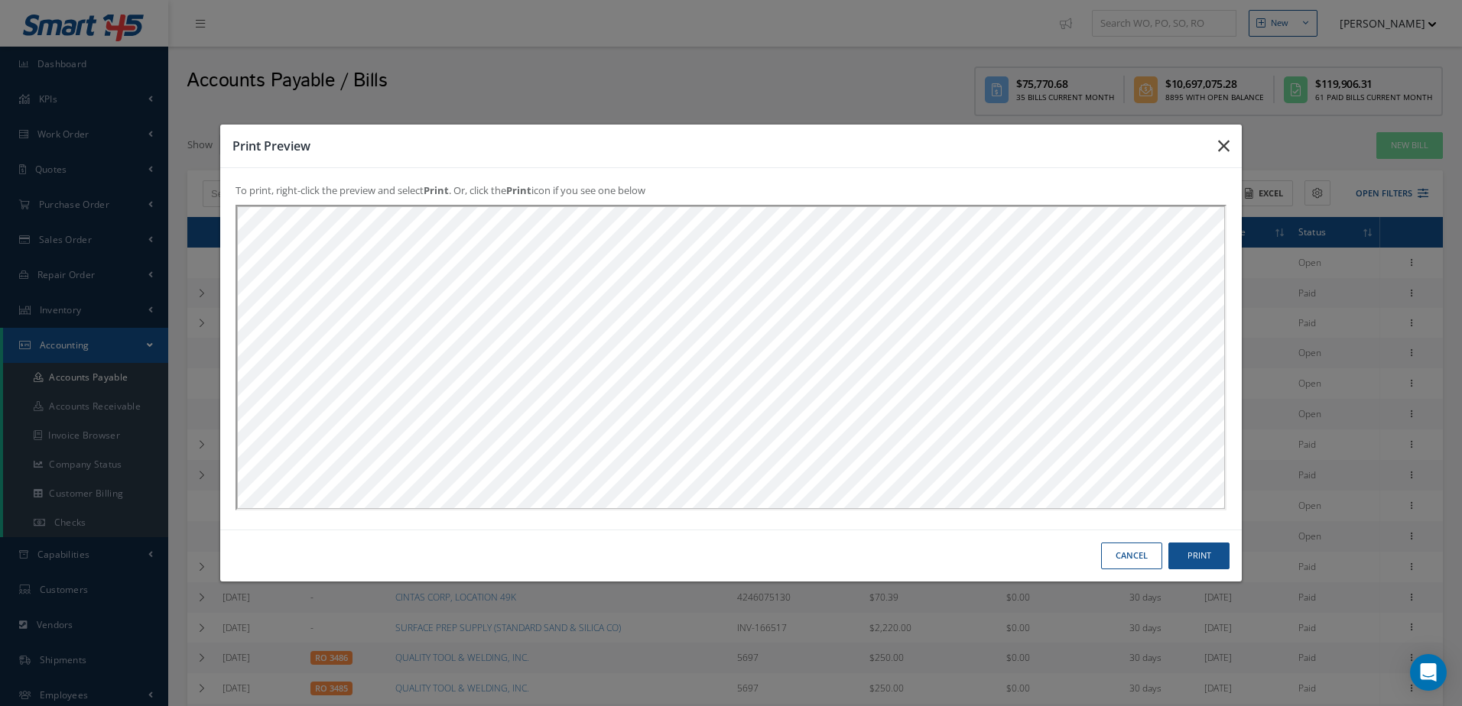
click at [1218, 147] on icon "button" at bounding box center [1223, 146] width 11 height 18
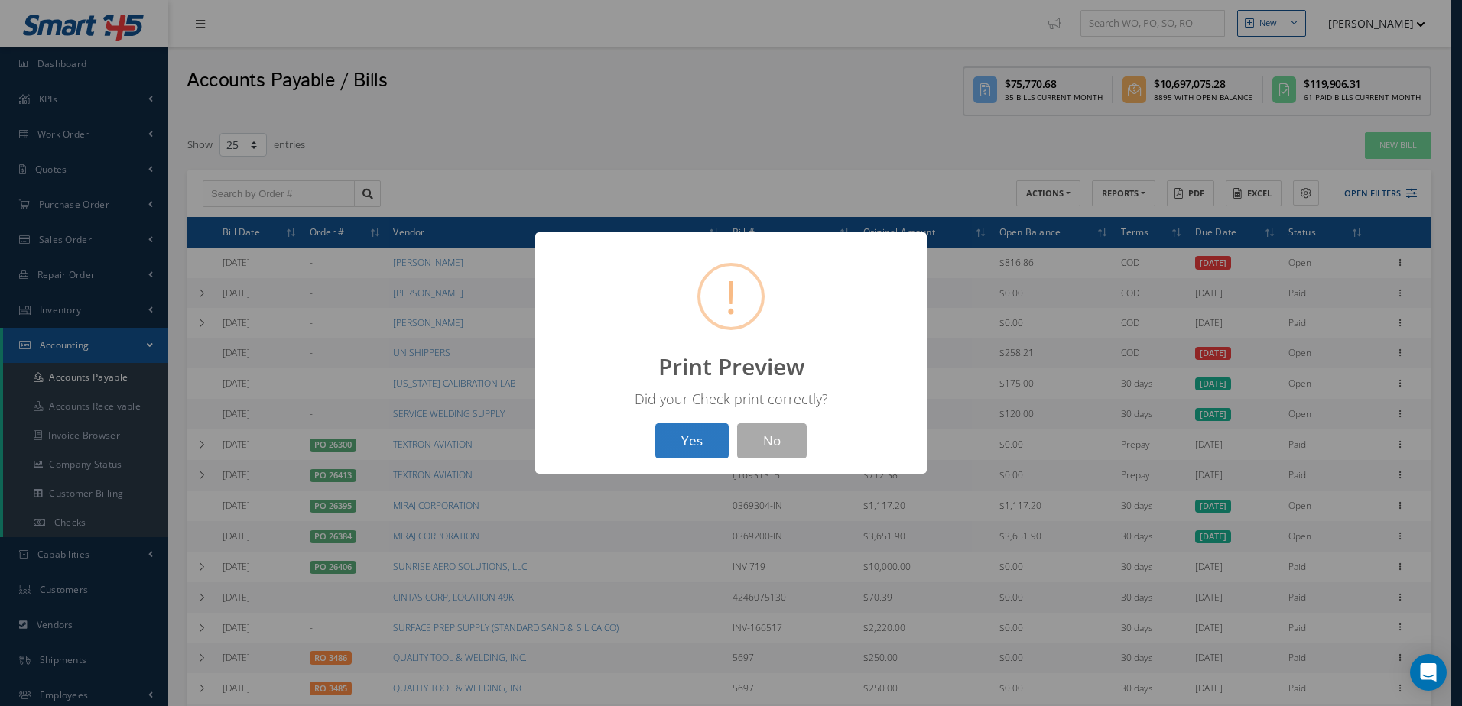
click at [680, 439] on button "Yes" at bounding box center [691, 441] width 73 height 36
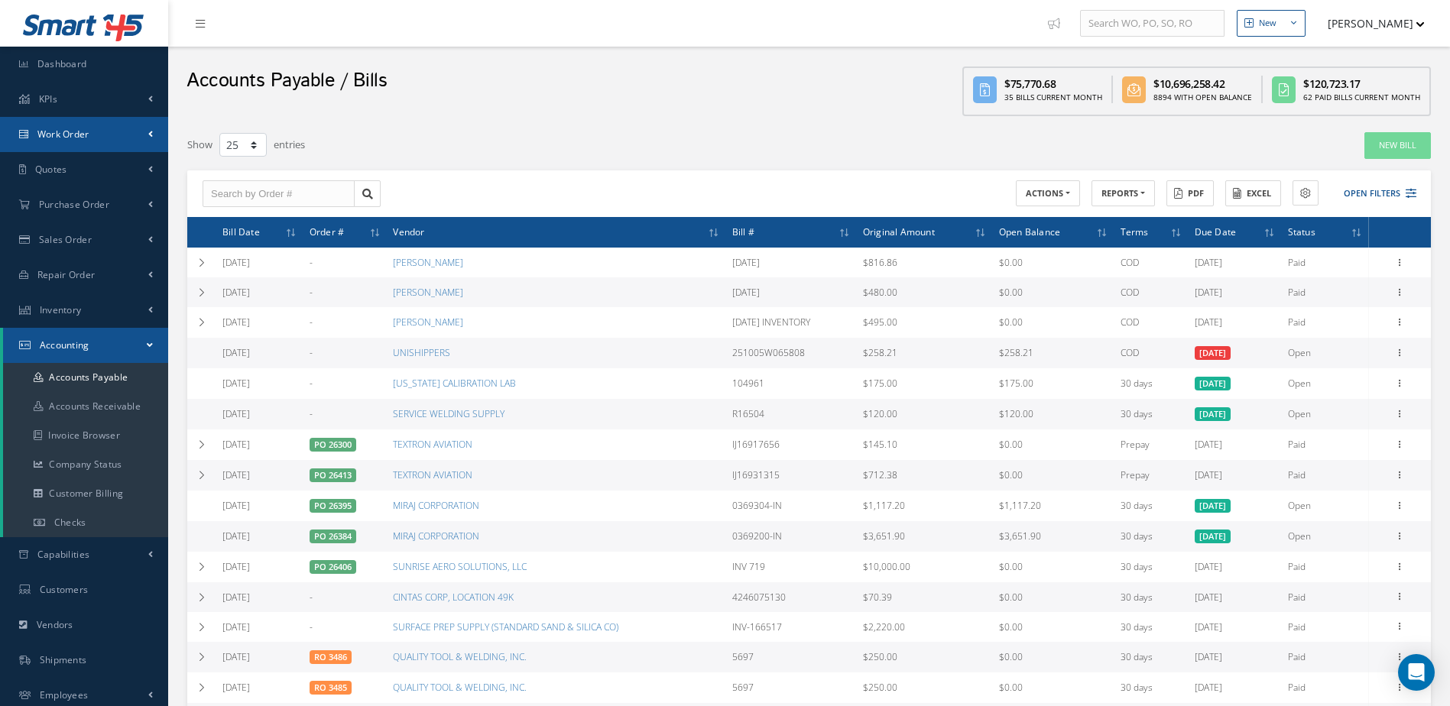
click at [92, 135] on link "Work Order" at bounding box center [84, 134] width 168 height 35
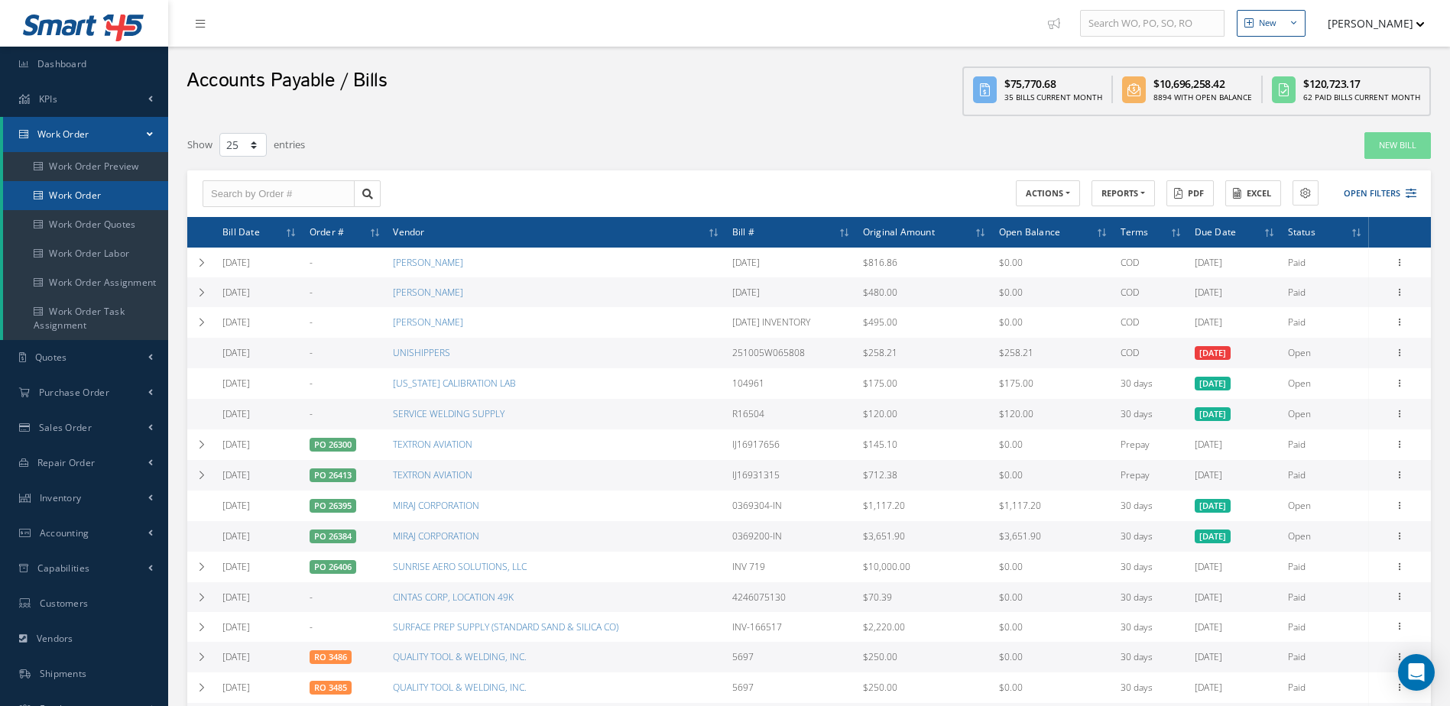
click at [89, 192] on link "Work Order" at bounding box center [85, 195] width 165 height 29
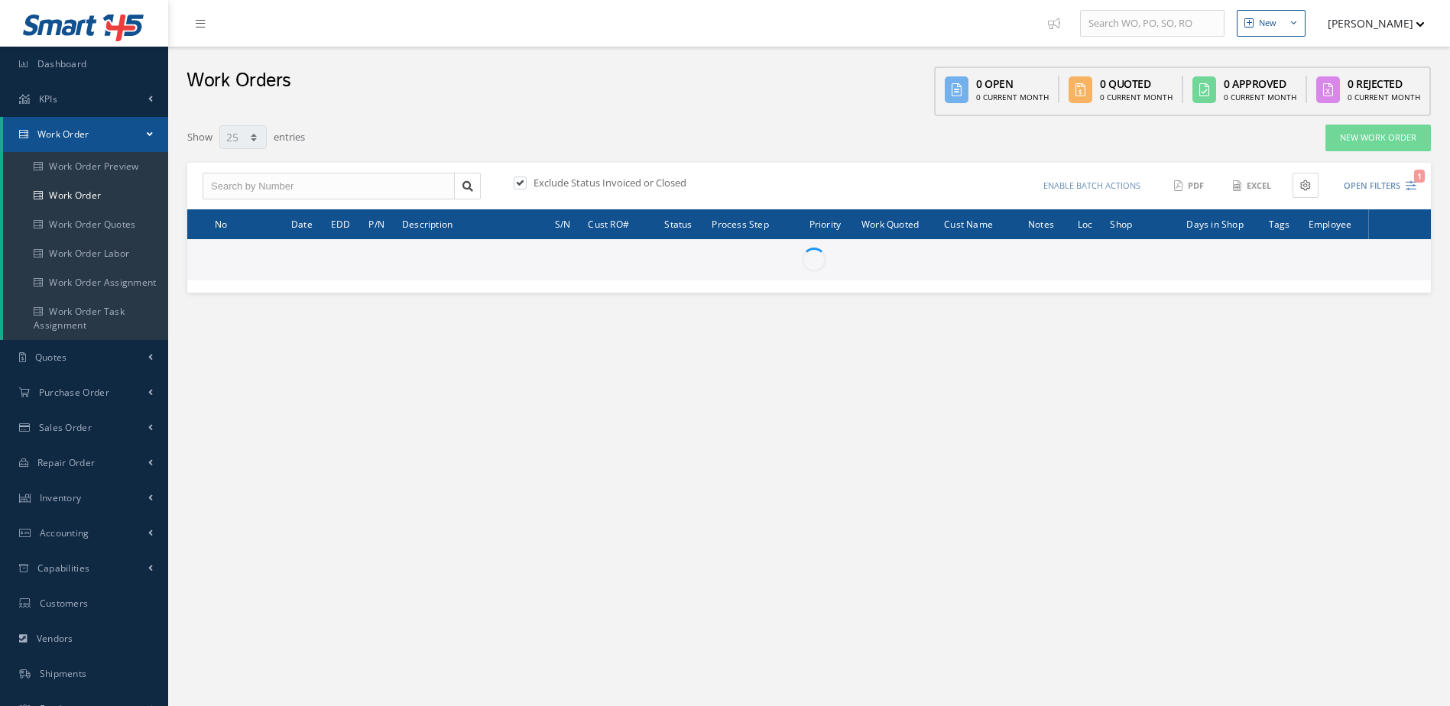
select select "25"
